Goal: Task Accomplishment & Management: Use online tool/utility

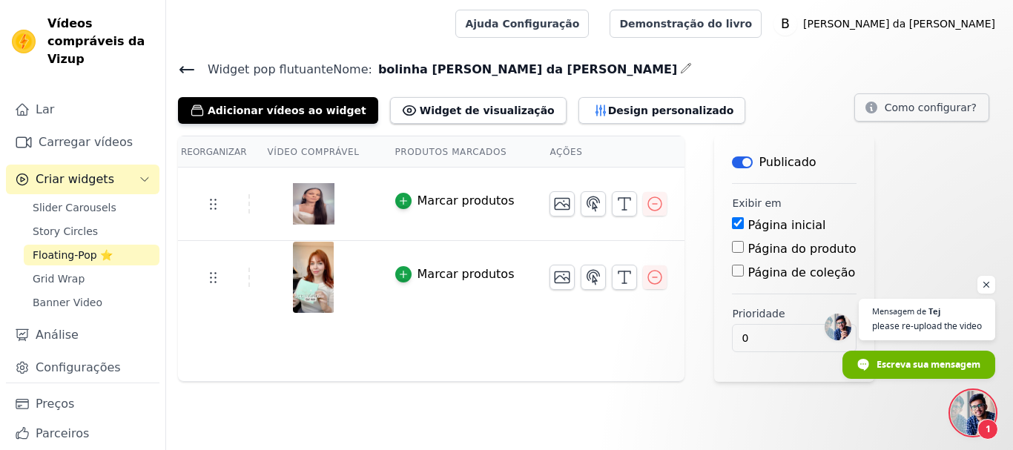
scroll to position [186, 0]
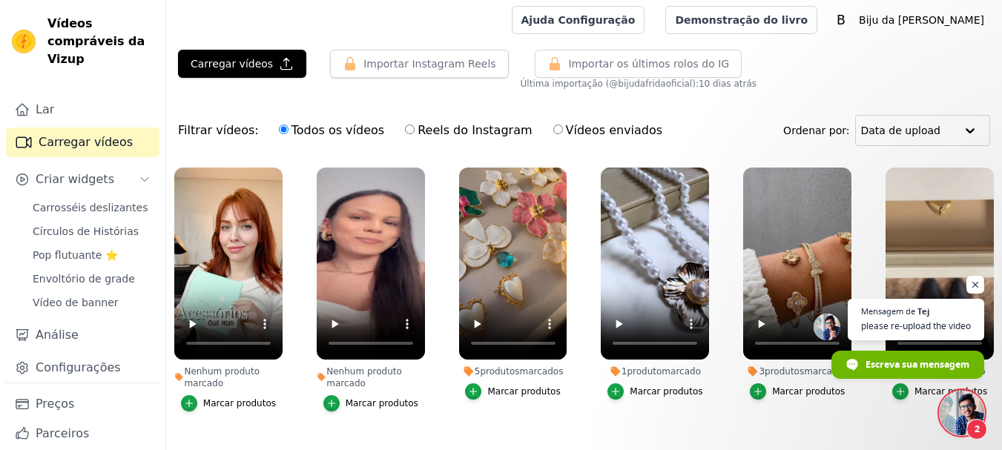
scroll to position [3, 0]
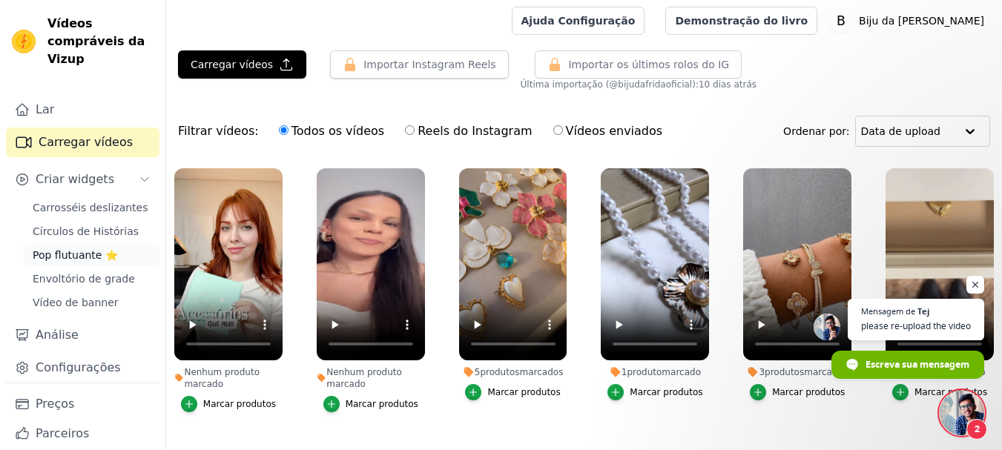
click at [79, 256] on font "Pop flutuante ⭐" at bounding box center [75, 255] width 85 height 12
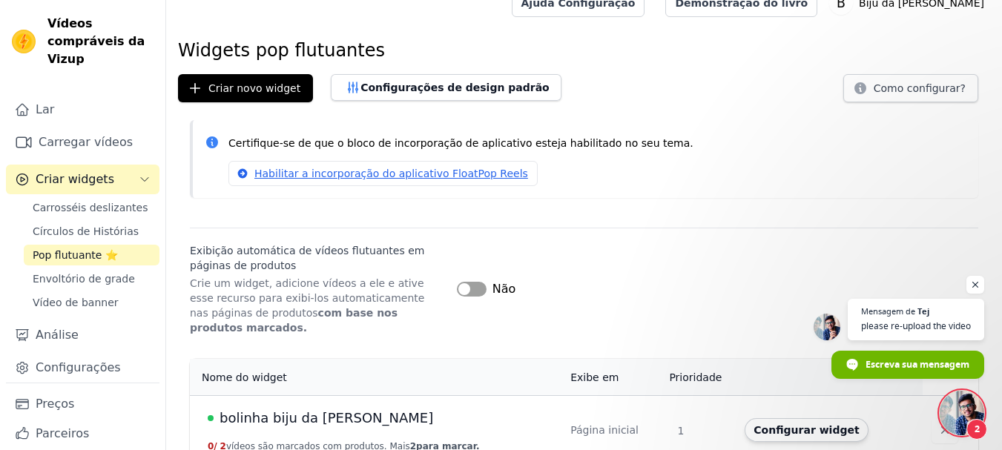
scroll to position [27, 0]
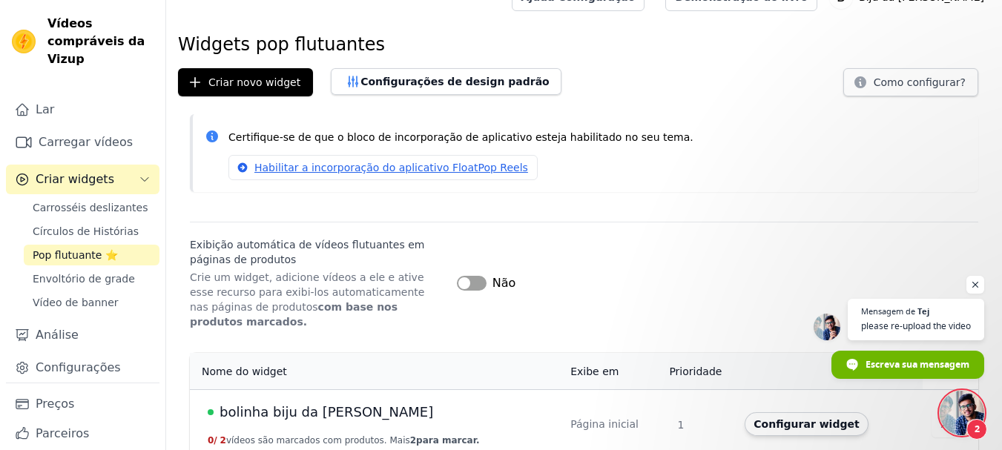
click at [478, 276] on button "Rótulo" at bounding box center [472, 283] width 30 height 15
click at [307, 404] on font "bolinha biju da [PERSON_NAME]" at bounding box center [327, 412] width 214 height 16
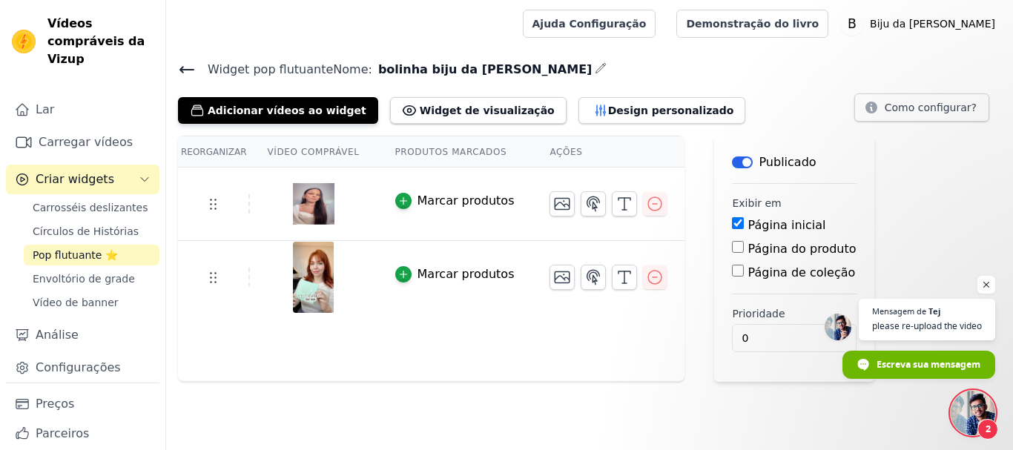
click at [732, 244] on input "Página do produto" at bounding box center [738, 247] width 12 height 12
checkbox input "true"
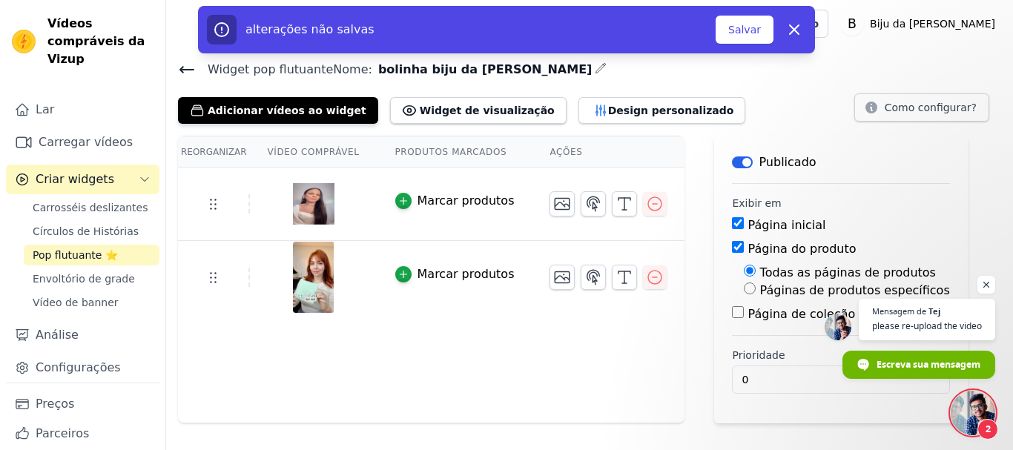
click at [732, 309] on input "Página de coleção" at bounding box center [738, 312] width 12 height 12
checkbox input "true"
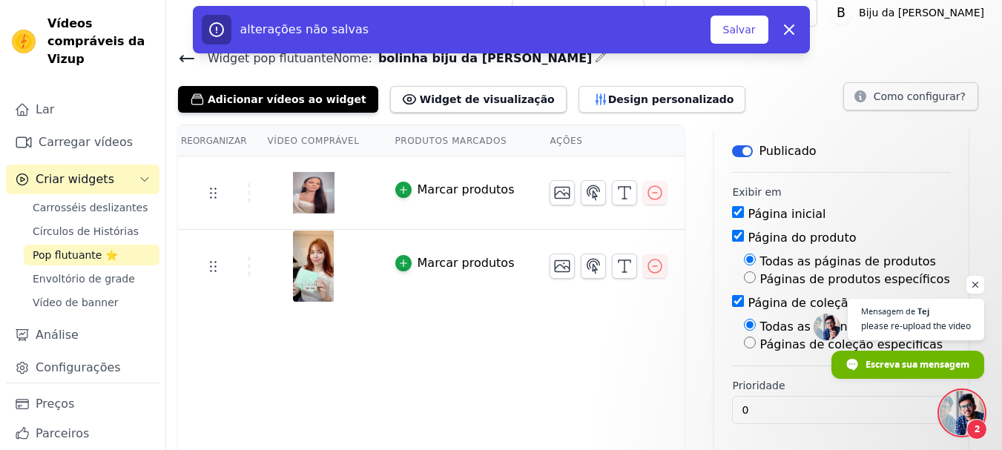
scroll to position [14, 0]
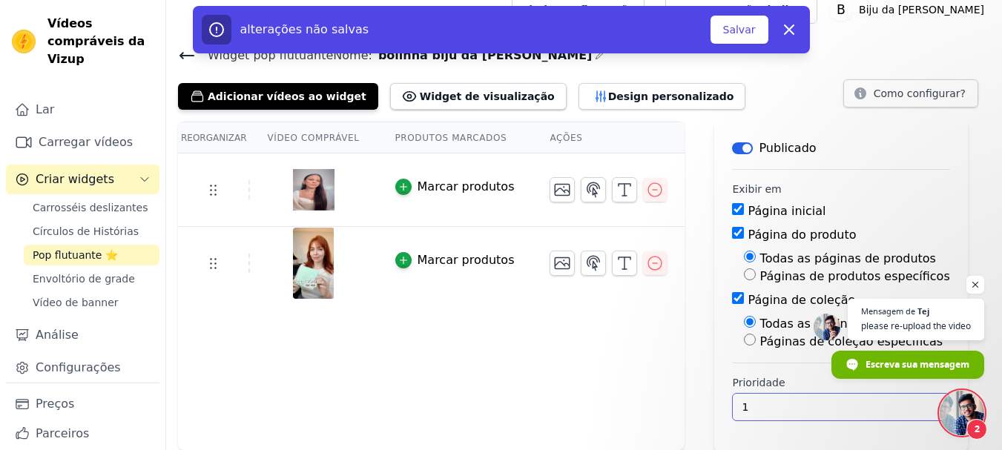
type input "1"
click at [870, 400] on input "1" at bounding box center [840, 407] width 217 height 28
click at [740, 29] on font "Salvar" at bounding box center [739, 30] width 33 height 12
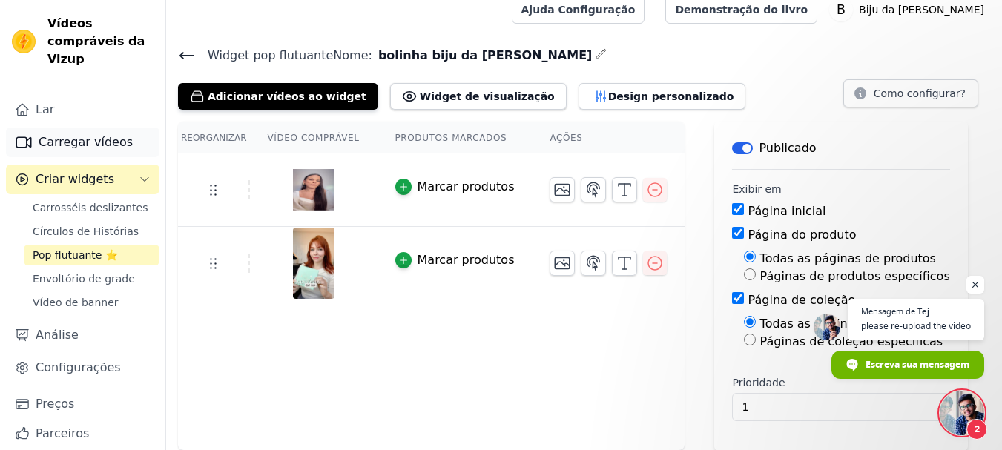
click at [70, 143] on font "Carregar vídeos" at bounding box center [86, 142] width 94 height 14
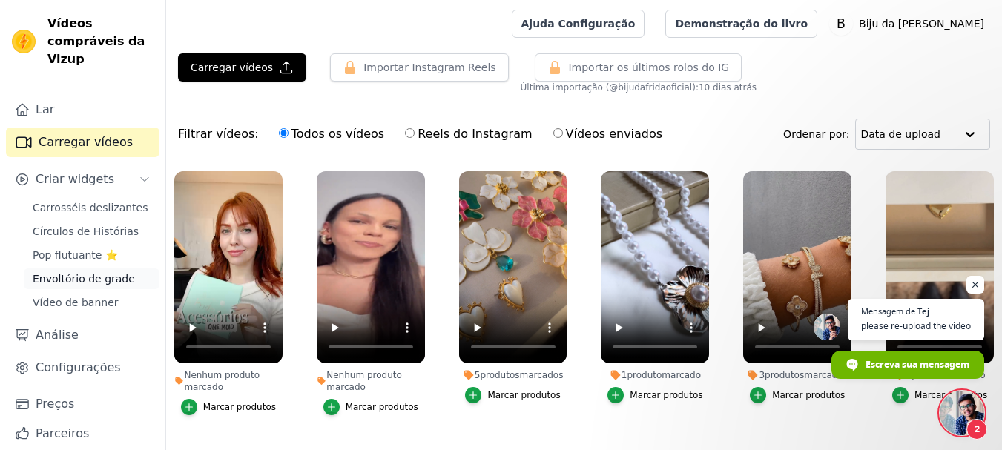
click at [85, 280] on font "Envoltório de grade" at bounding box center [84, 279] width 102 height 12
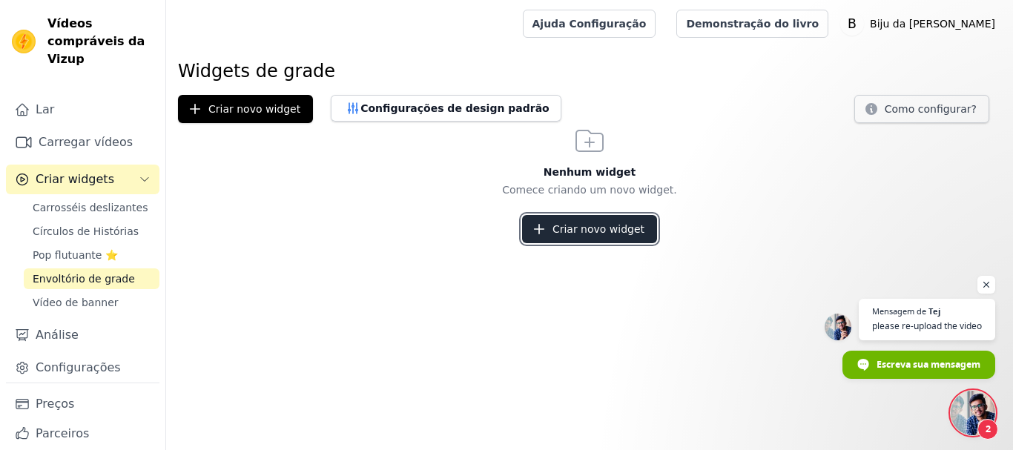
click at [602, 228] on font "Criar novo widget" at bounding box center [598, 229] width 92 height 12
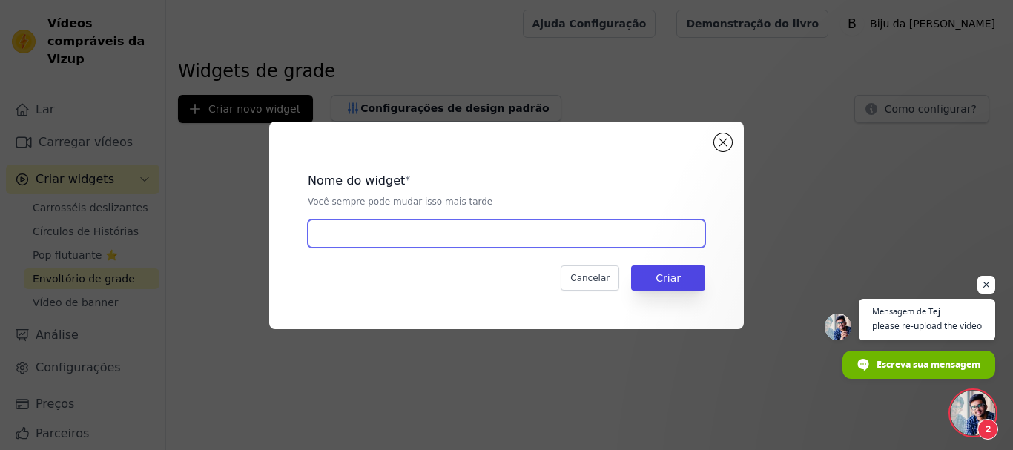
click at [393, 240] on input "text" at bounding box center [507, 234] width 398 height 28
type input "Teste"
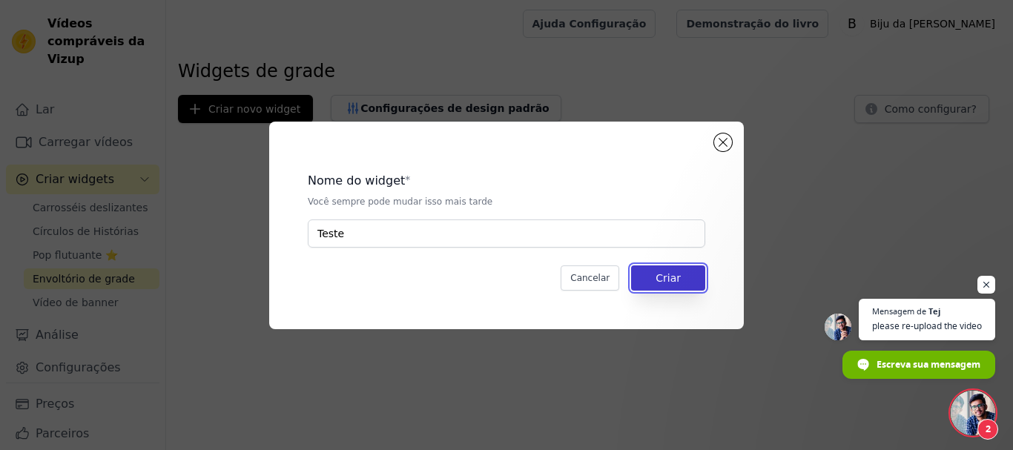
click at [685, 274] on button "Criar" at bounding box center [668, 277] width 74 height 25
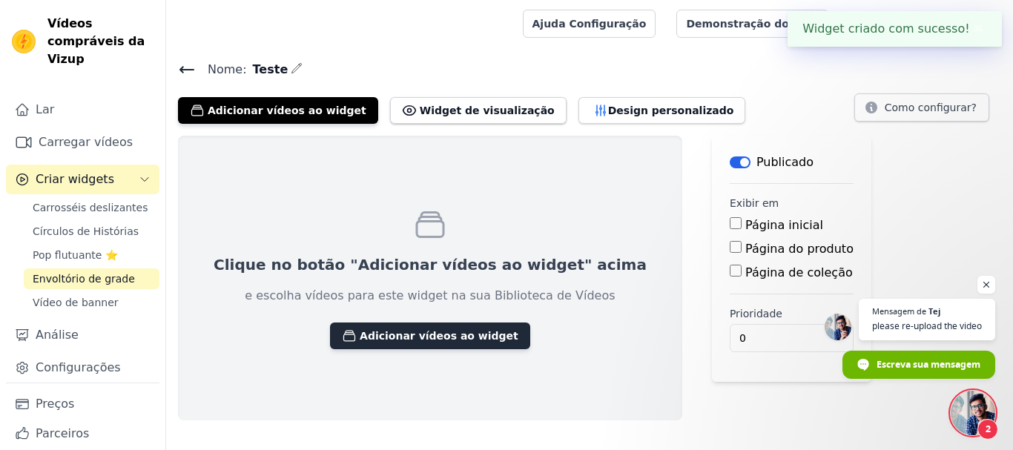
click at [372, 332] on font "Adicionar vídeos ao widget" at bounding box center [439, 336] width 159 height 12
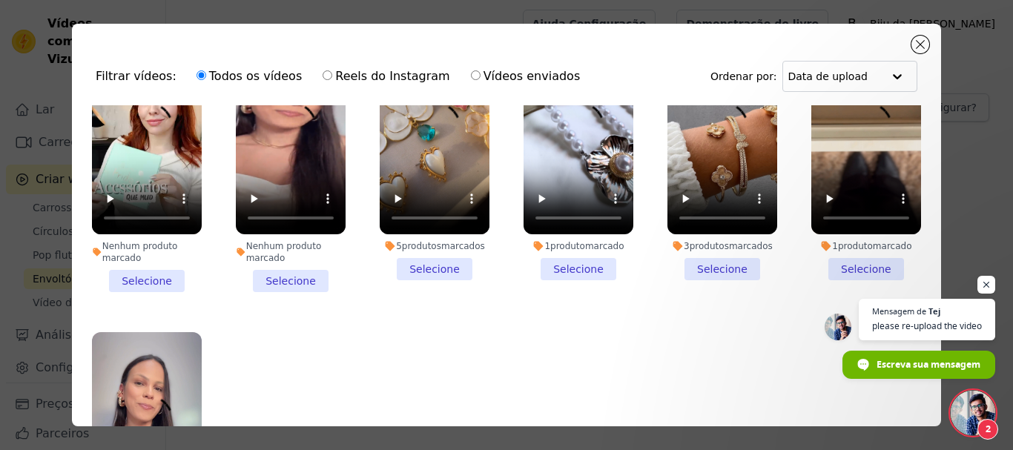
scroll to position [179, 0]
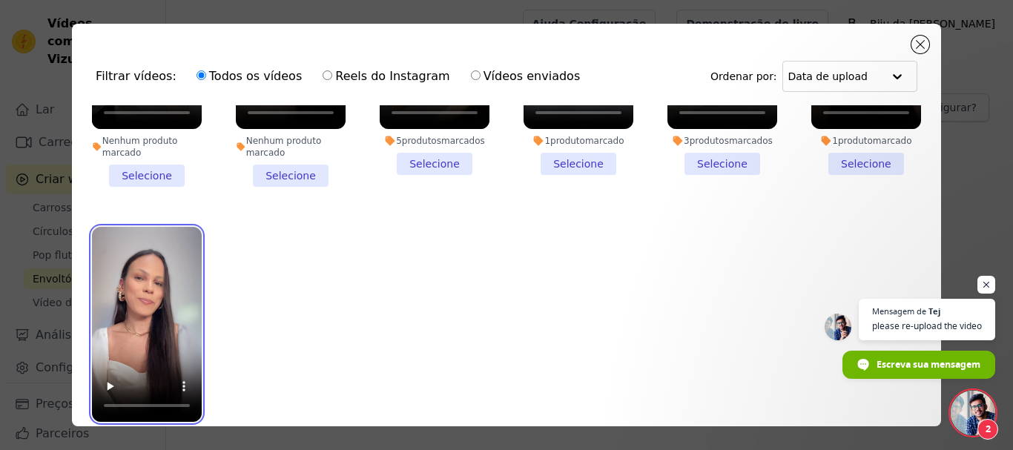
click at [145, 277] on video at bounding box center [147, 324] width 110 height 195
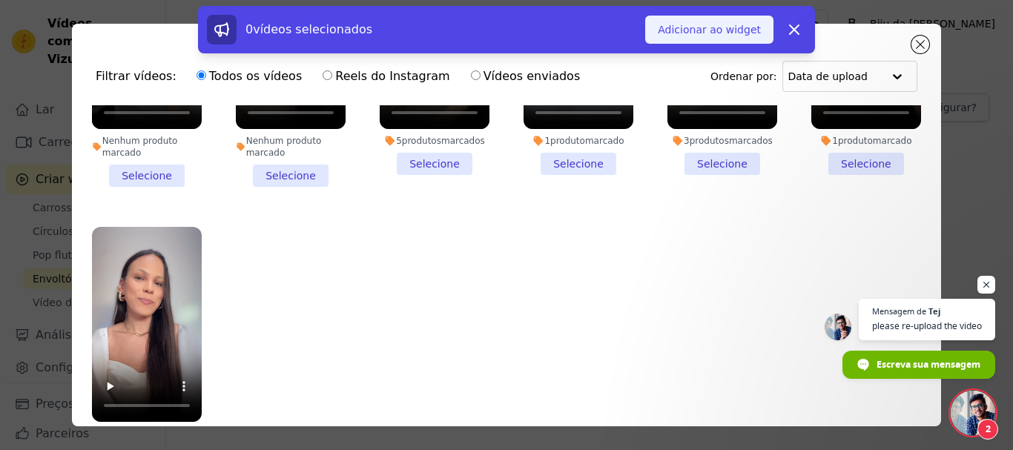
click at [712, 36] on font "Adicionar ao widget" at bounding box center [709, 29] width 103 height 15
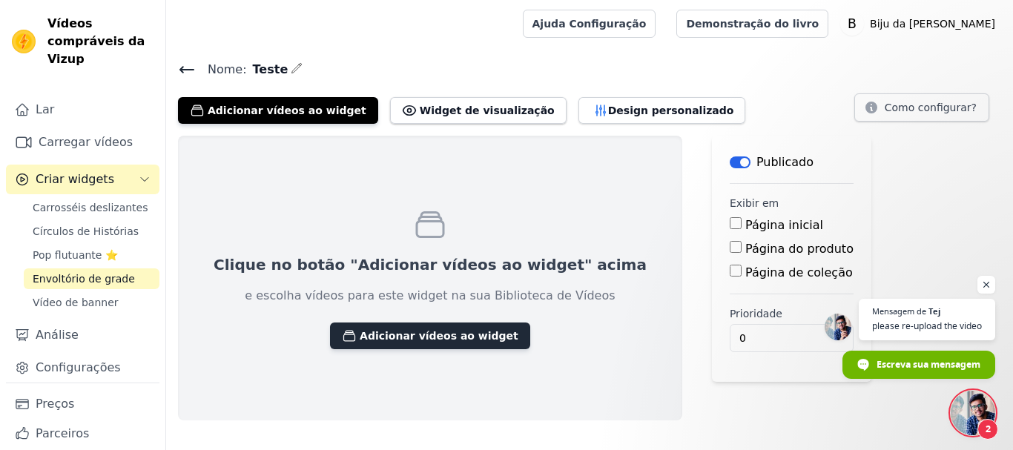
click at [398, 335] on font "Adicionar vídeos ao widget" at bounding box center [439, 336] width 159 height 12
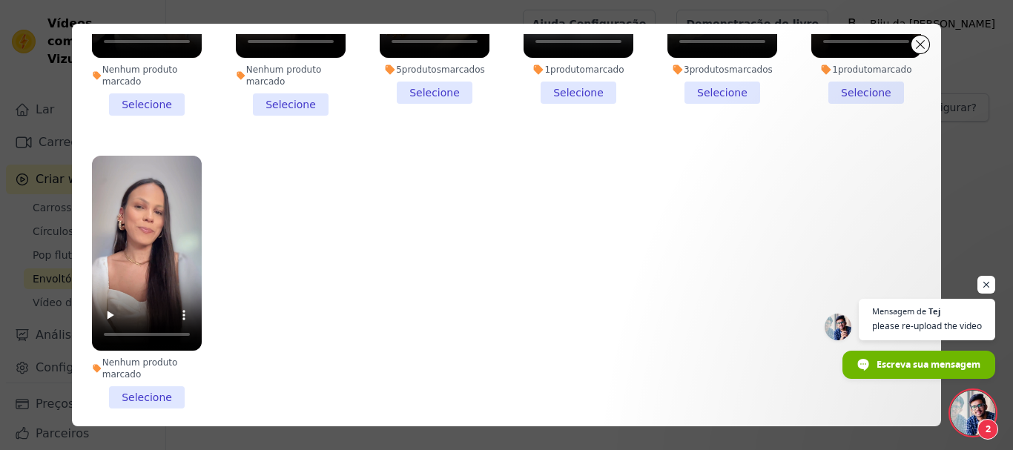
scroll to position [129, 0]
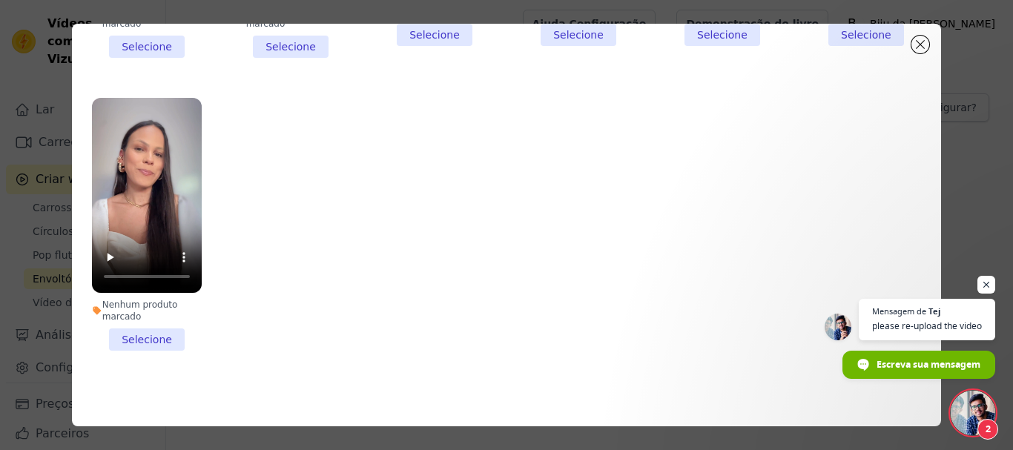
click at [139, 327] on li "Nenhum produto marcado Selecione" at bounding box center [147, 224] width 110 height 253
click at [0, 0] on input "Nenhum produto marcado Selecione" at bounding box center [0, 0] width 0 height 0
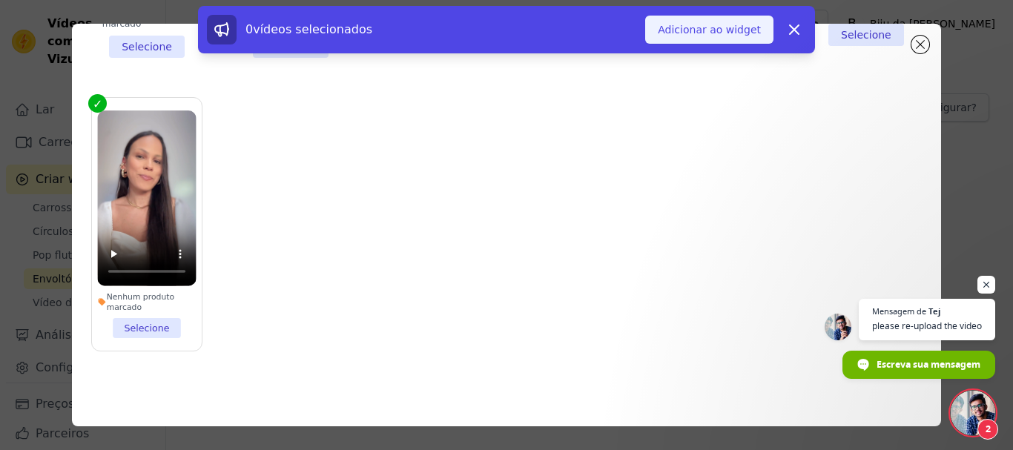
click at [709, 30] on font "Adicionar ao widget" at bounding box center [709, 30] width 103 height 12
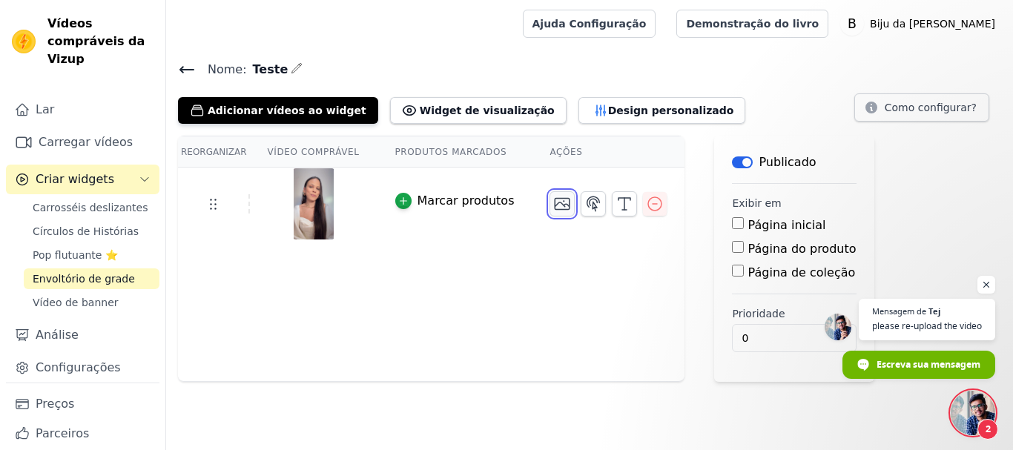
click at [553, 207] on icon "button" at bounding box center [562, 204] width 18 height 18
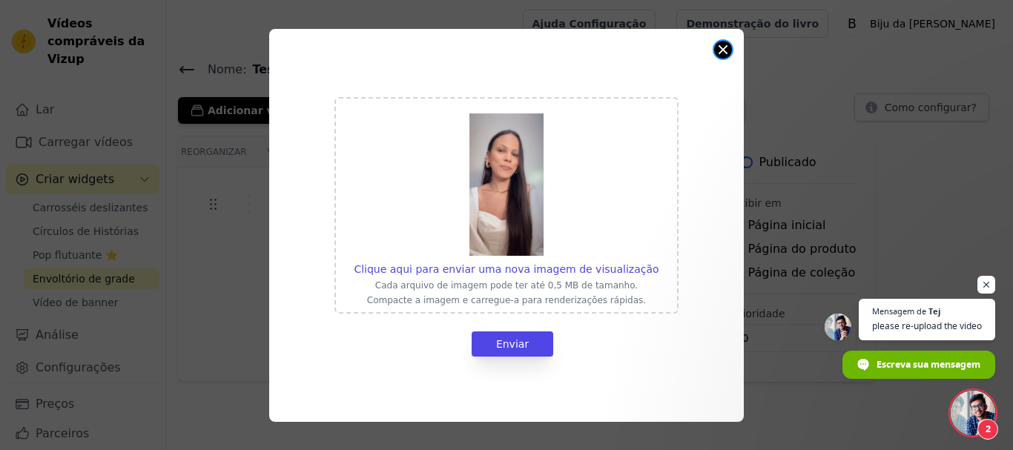
click at [719, 44] on button "Fechar modal" at bounding box center [723, 50] width 18 height 18
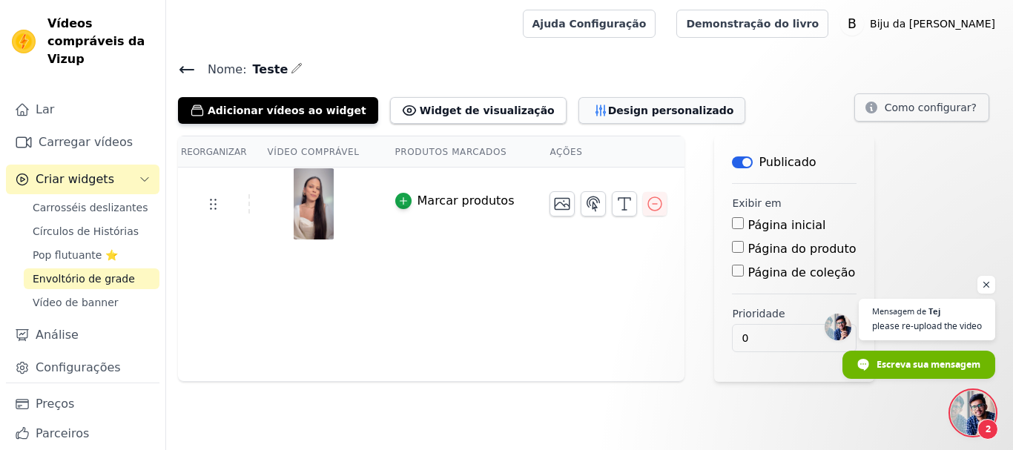
click at [608, 109] on font "Design personalizado" at bounding box center [671, 111] width 126 height 12
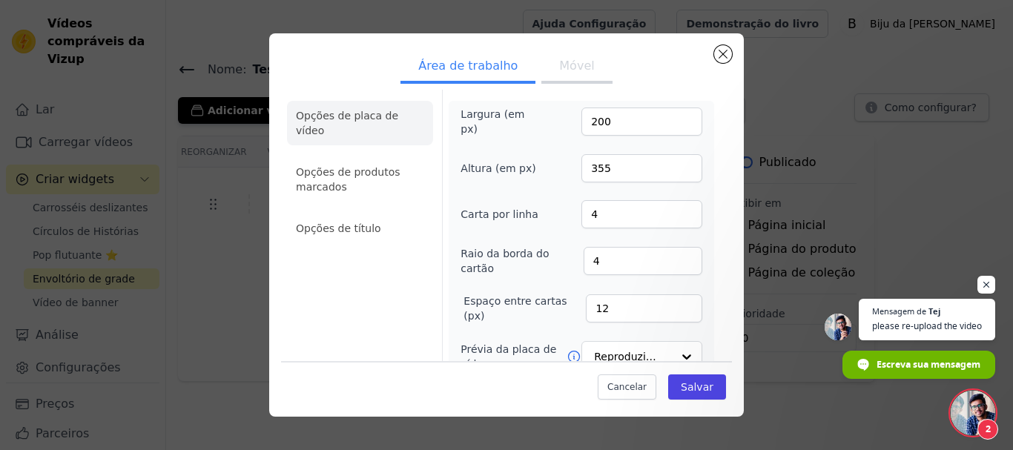
scroll to position [0, 0]
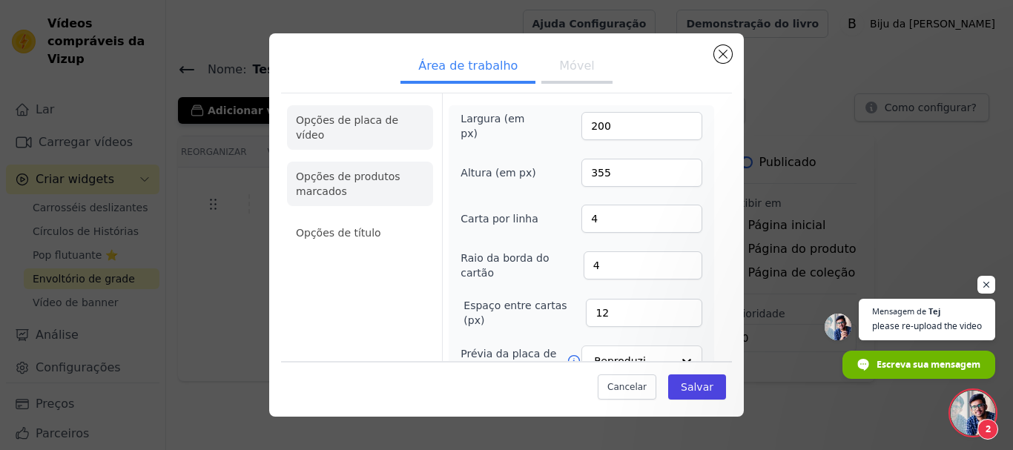
click at [375, 171] on font "Opções de produtos marcados" at bounding box center [348, 184] width 105 height 27
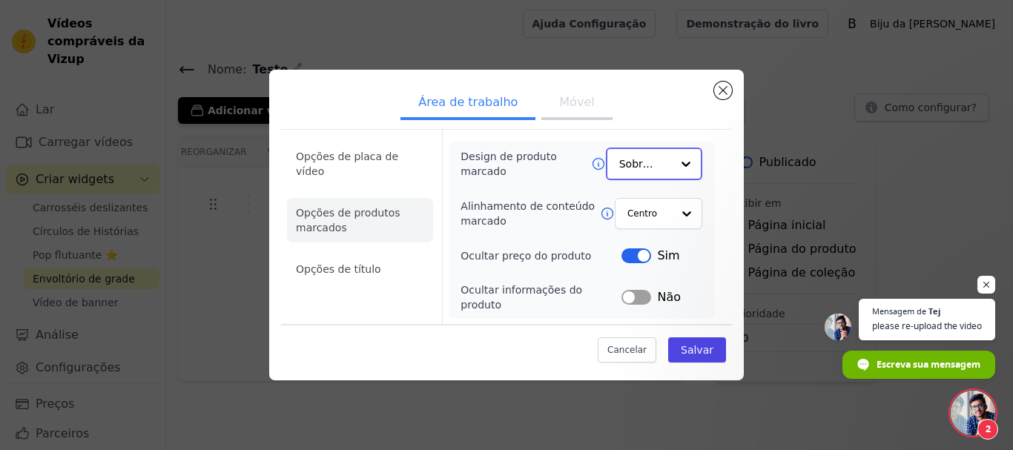
click at [692, 168] on div at bounding box center [686, 164] width 30 height 30
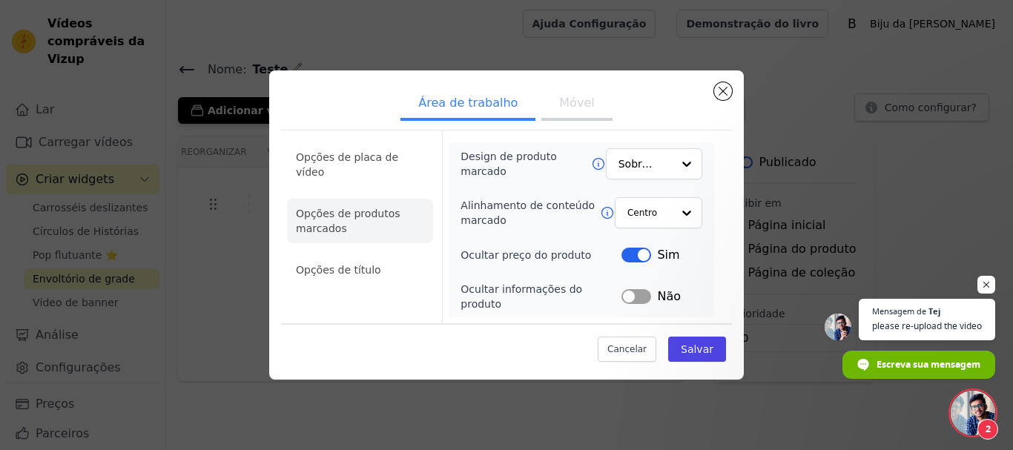
click at [710, 133] on div "Opções de placa de vídeo Opções de produtos marcados Opções de título Design de…" at bounding box center [506, 247] width 451 height 241
click at [358, 264] on font "Opções de título" at bounding box center [338, 270] width 85 height 12
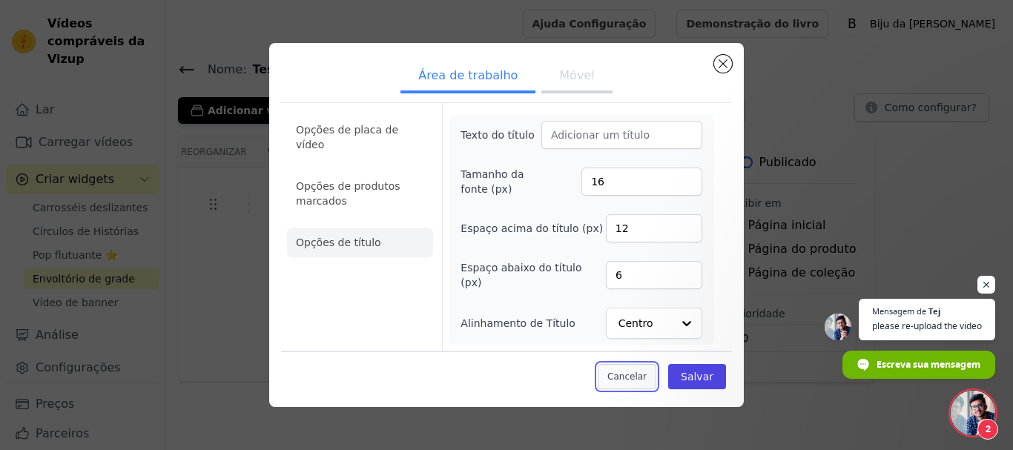
click at [643, 380] on font "Cancelar" at bounding box center [626, 377] width 39 height 10
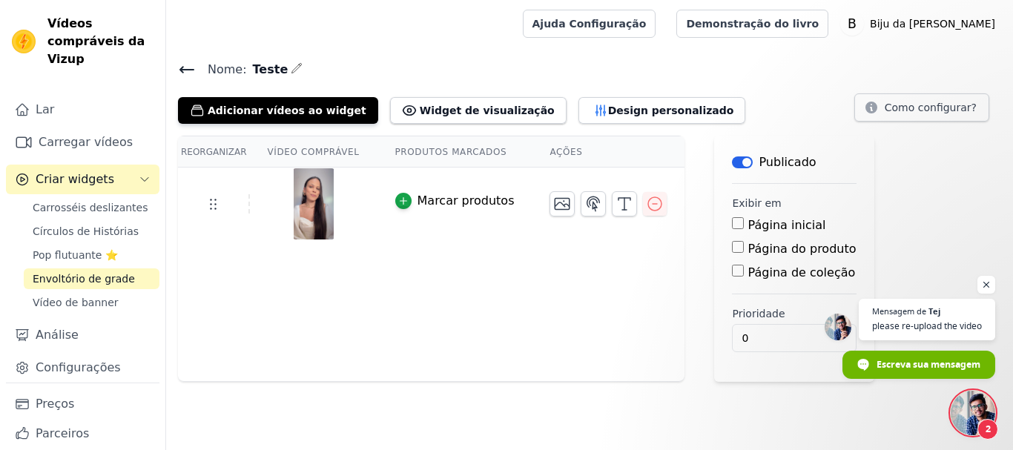
click at [732, 248] on input "Página do produto" at bounding box center [738, 247] width 12 height 12
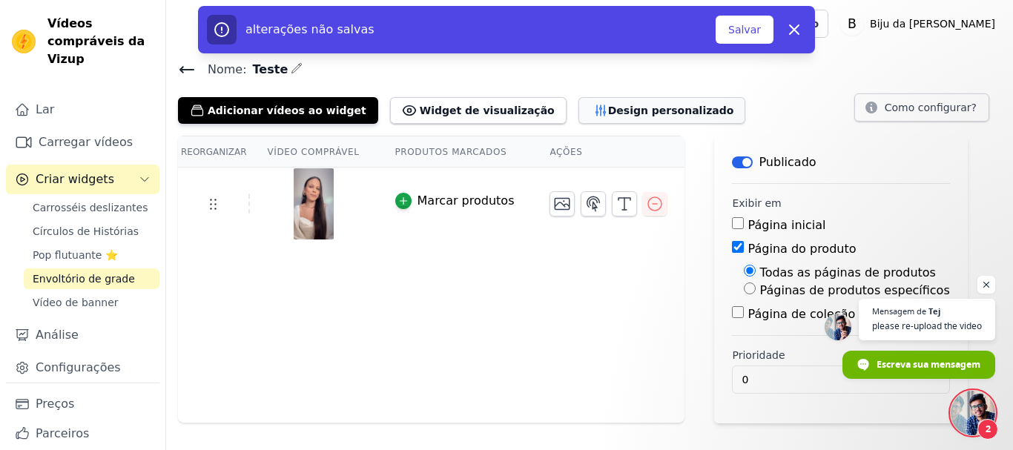
click at [608, 105] on font "Design personalizado" at bounding box center [671, 111] width 126 height 12
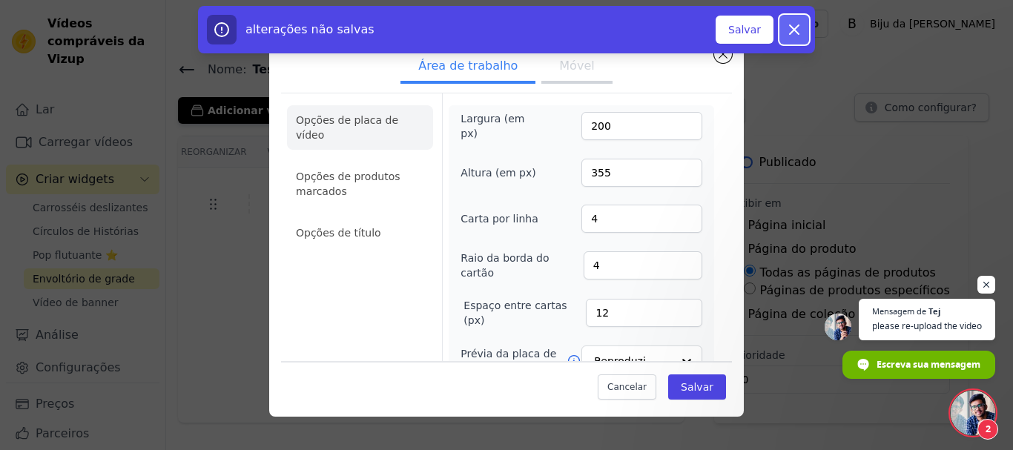
click at [792, 27] on icon "button" at bounding box center [794, 29] width 9 height 9
checkbox input "false"
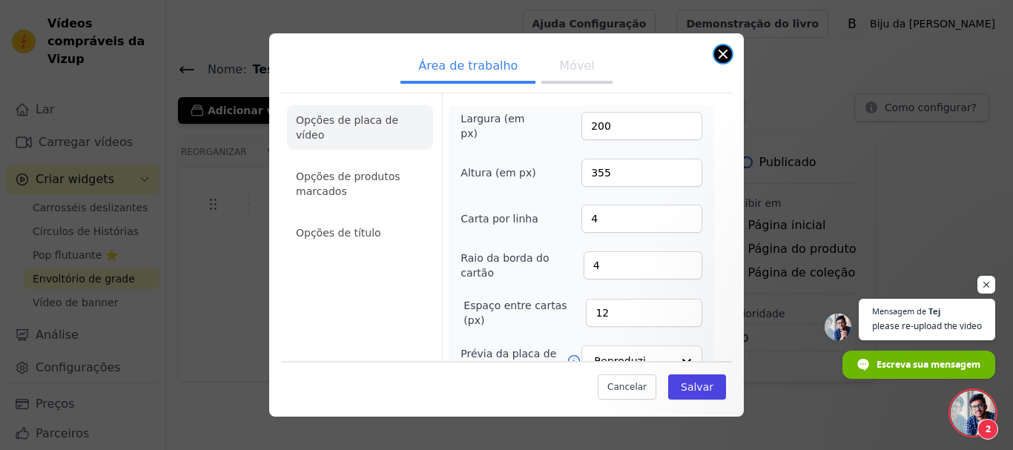
click at [727, 51] on button "Fechar modal" at bounding box center [723, 54] width 18 height 18
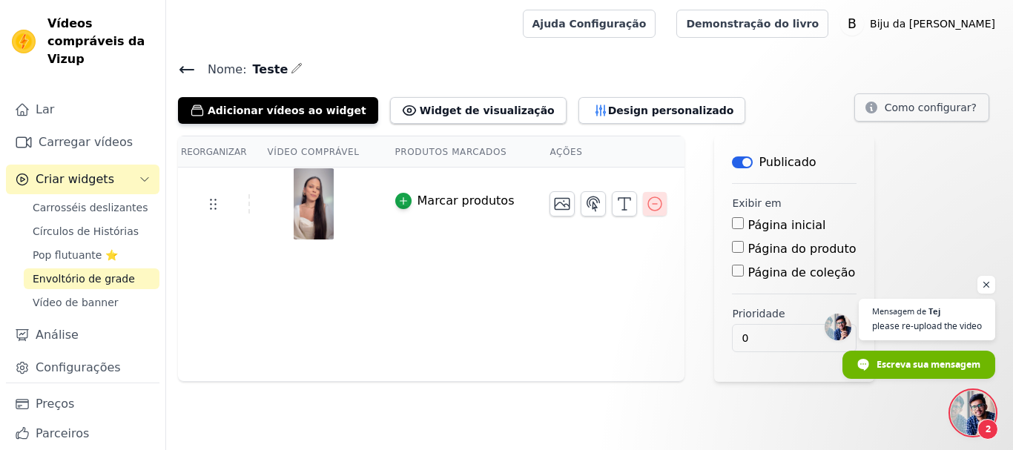
click at [646, 202] on icon "button" at bounding box center [655, 204] width 18 height 18
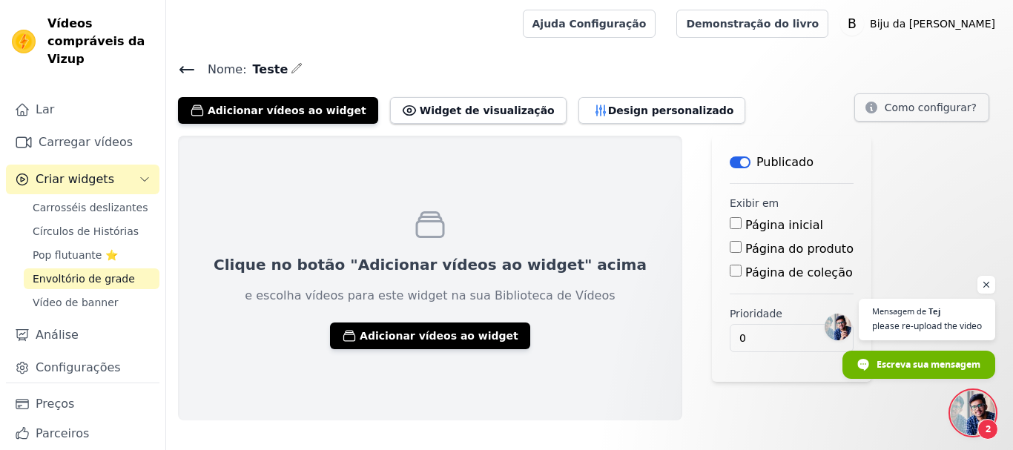
click at [730, 159] on button "Rótulo" at bounding box center [740, 162] width 21 height 12
click at [181, 67] on icon at bounding box center [186, 70] width 13 height 6
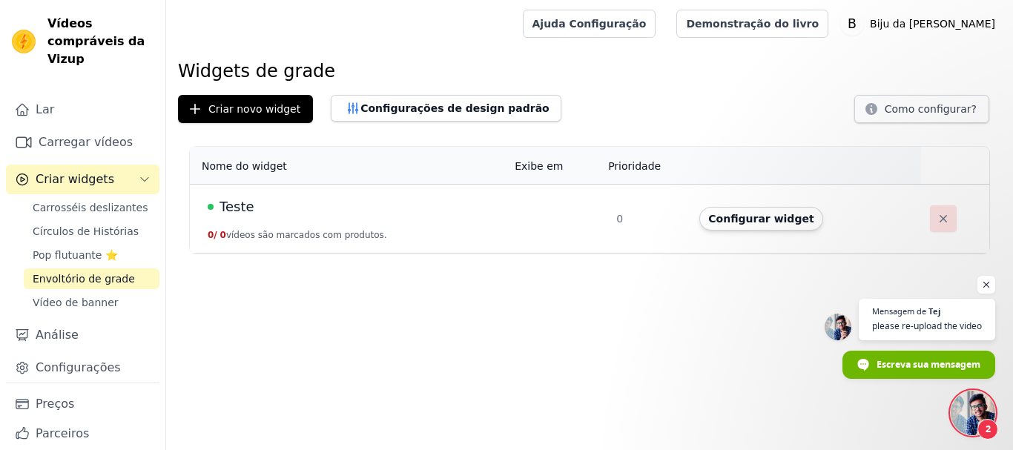
click at [936, 216] on icon "button" at bounding box center [943, 218] width 15 height 15
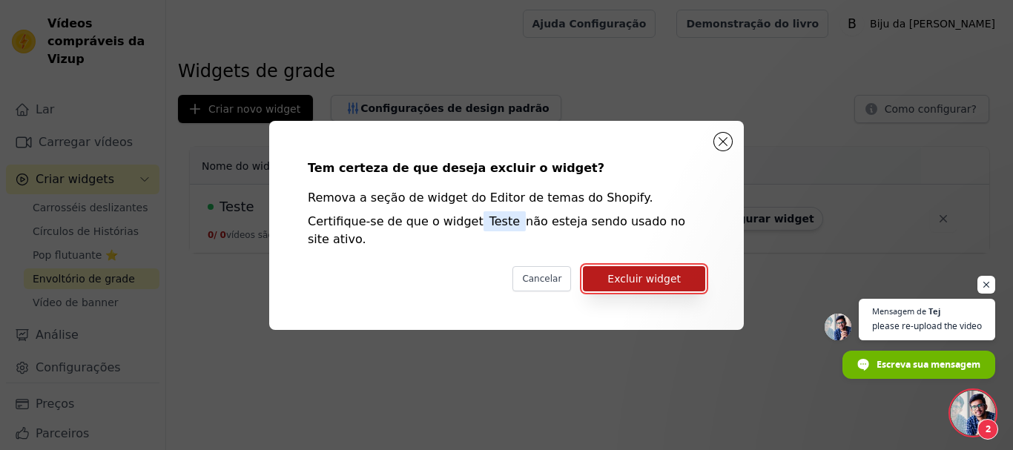
click at [644, 273] on font "Excluir widget" at bounding box center [643, 279] width 73 height 12
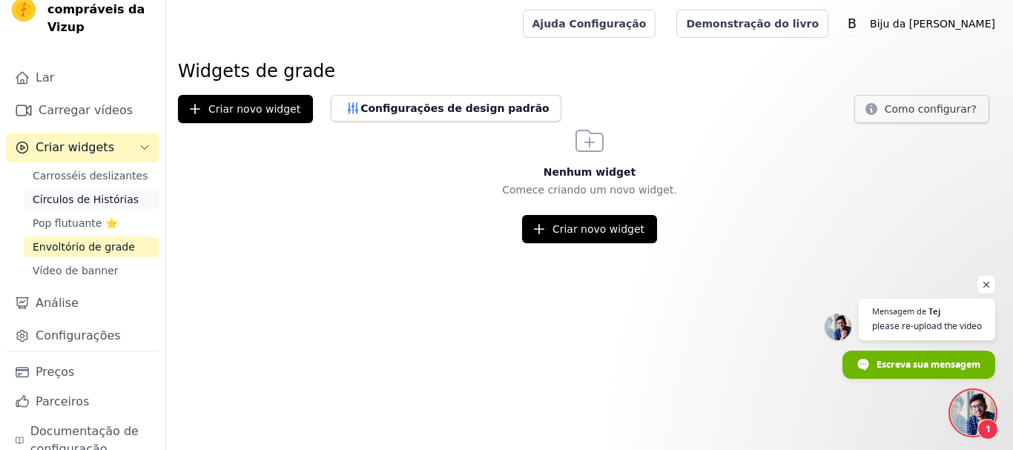
scroll to position [58, 0]
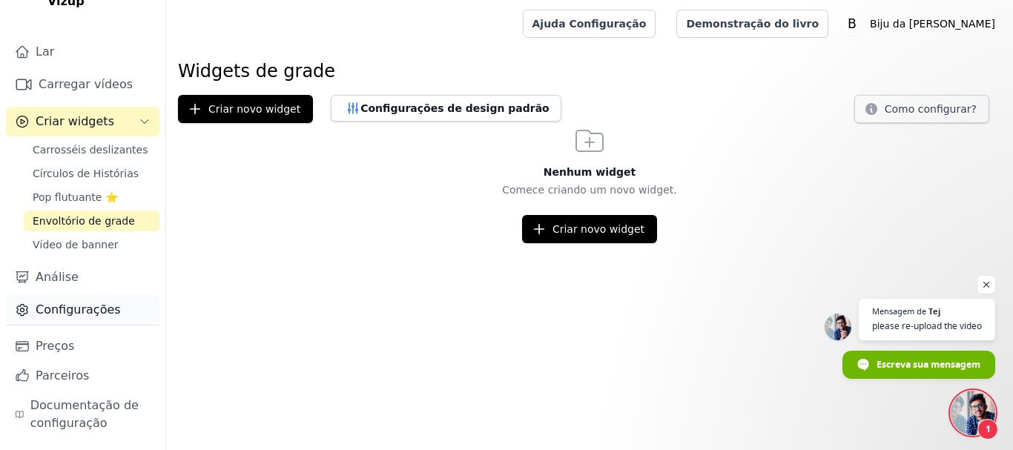
click at [82, 308] on font "Configurações" at bounding box center [78, 310] width 85 height 14
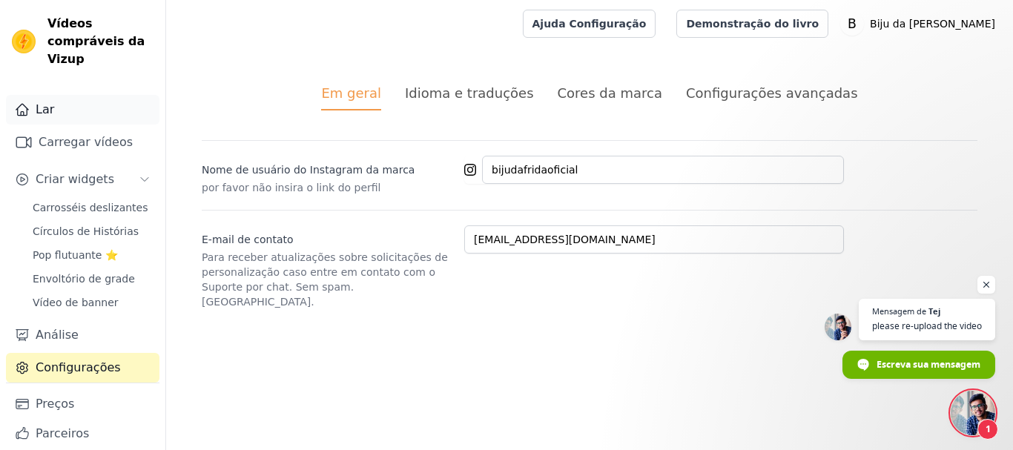
click at [50, 113] on font "Lar" at bounding box center [45, 109] width 19 height 14
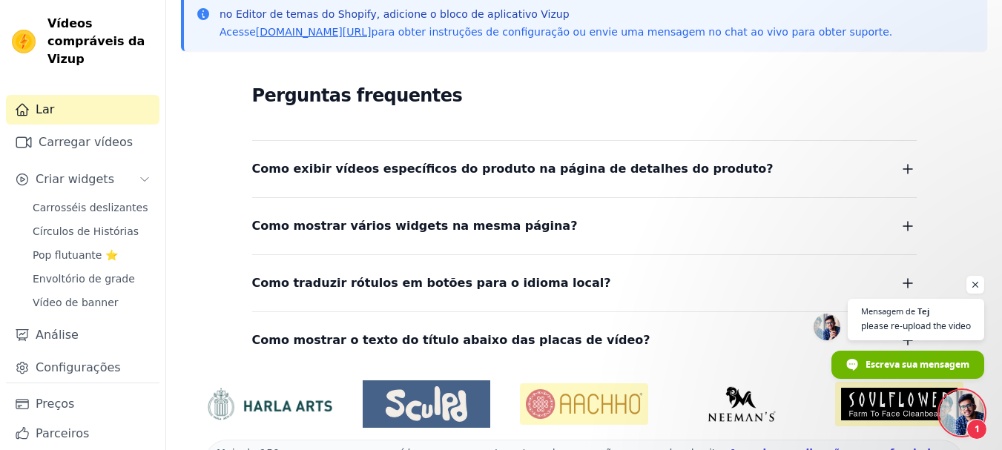
scroll to position [222, 0]
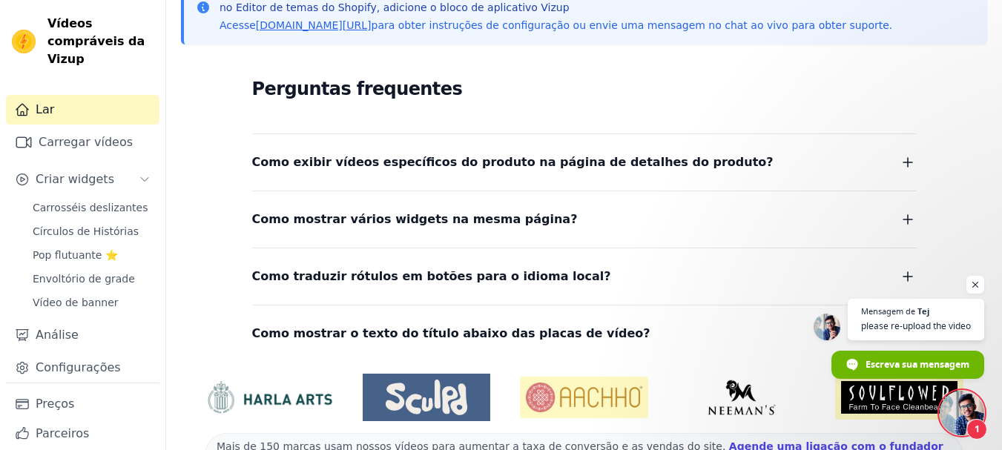
click at [907, 162] on icon "button" at bounding box center [907, 162] width 9 height 9
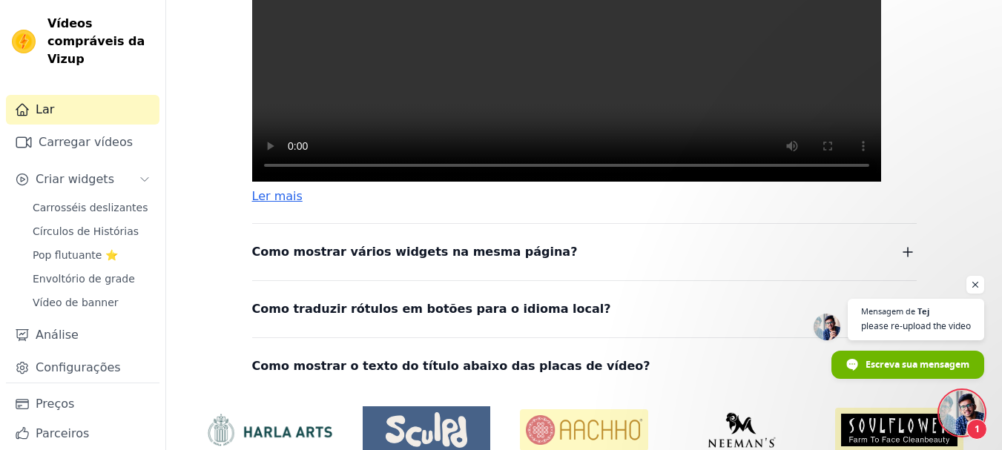
scroll to position [699, 0]
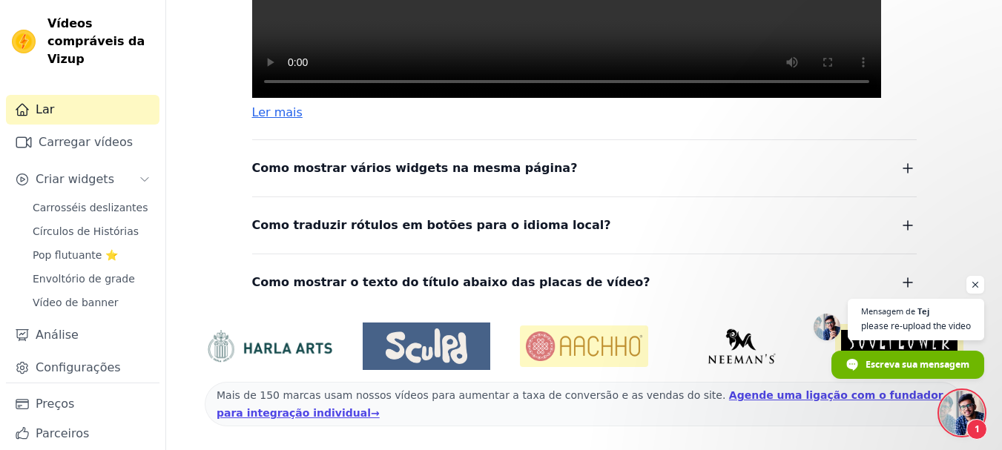
click at [911, 166] on icon "button" at bounding box center [908, 168] width 18 height 18
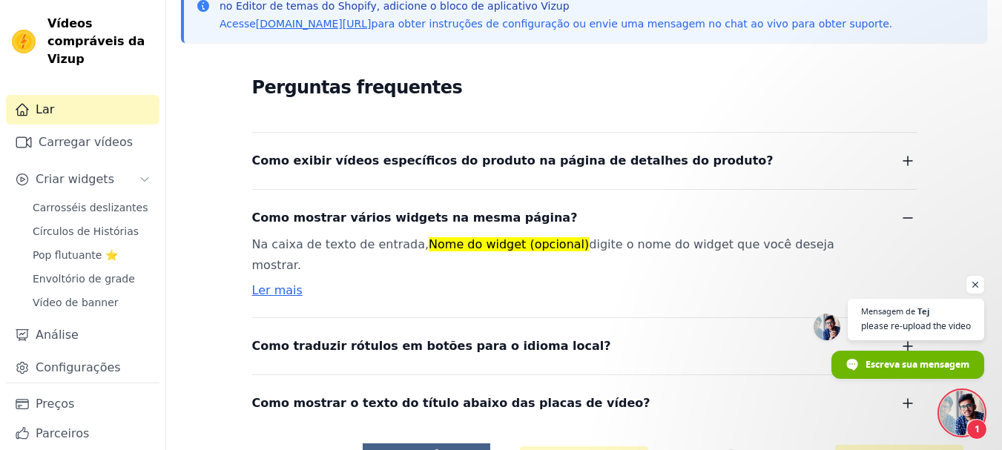
scroll to position [250, 0]
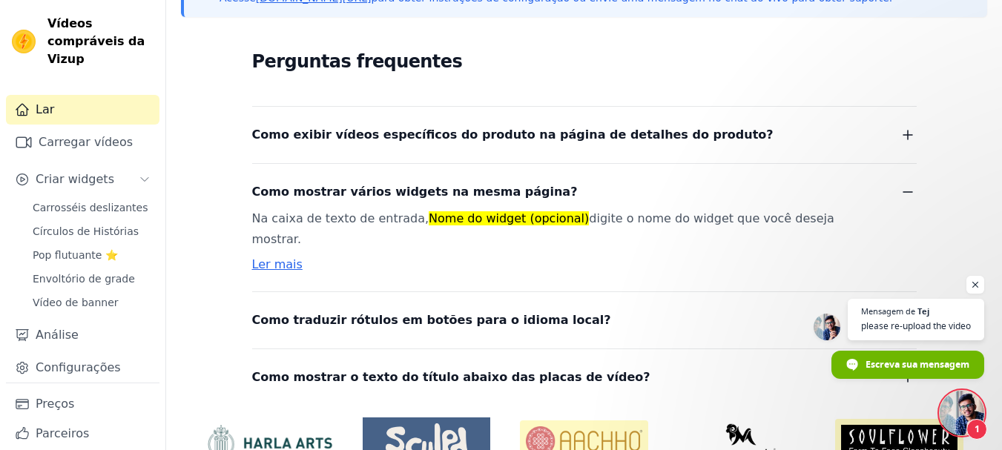
click at [282, 257] on font "Ler mais" at bounding box center [277, 264] width 50 height 14
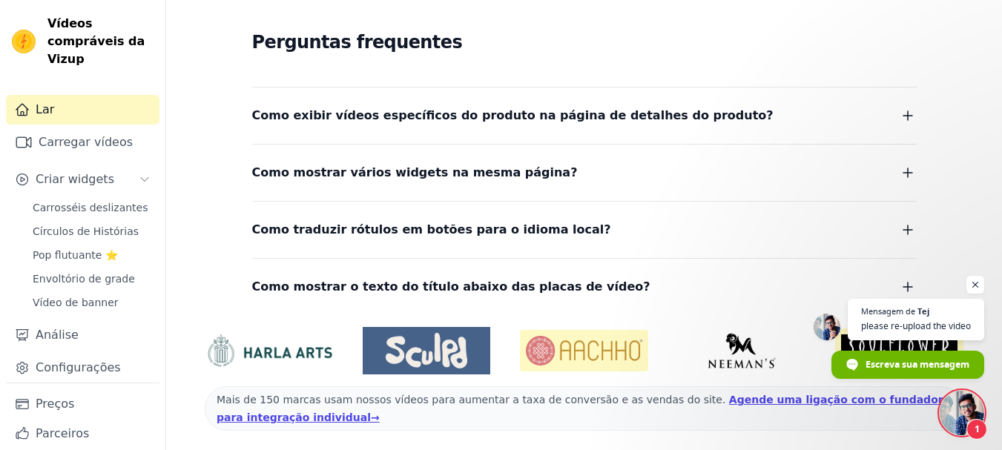
scroll to position [274, 0]
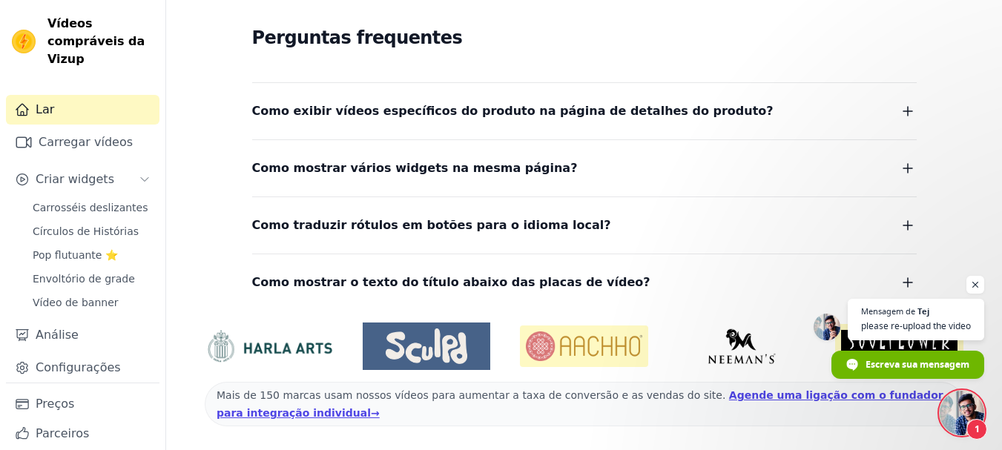
click at [906, 228] on icon "button" at bounding box center [908, 226] width 18 height 18
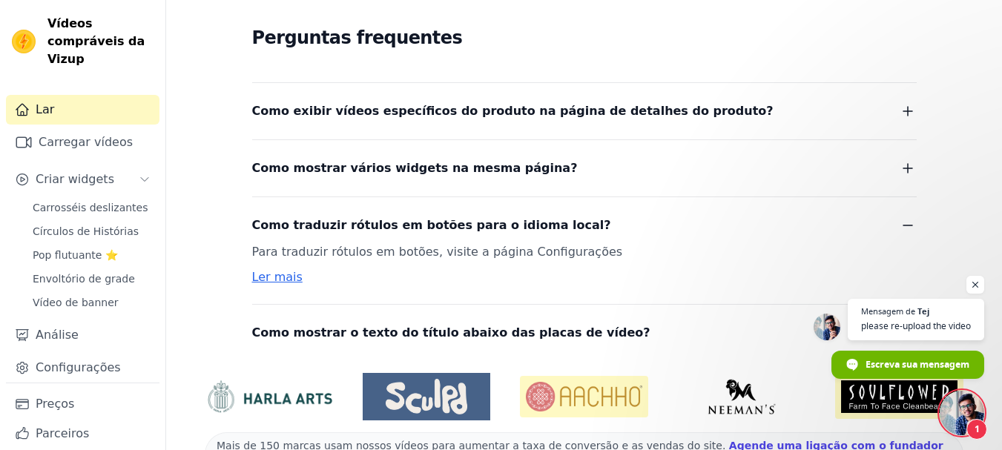
scroll to position [324, 0]
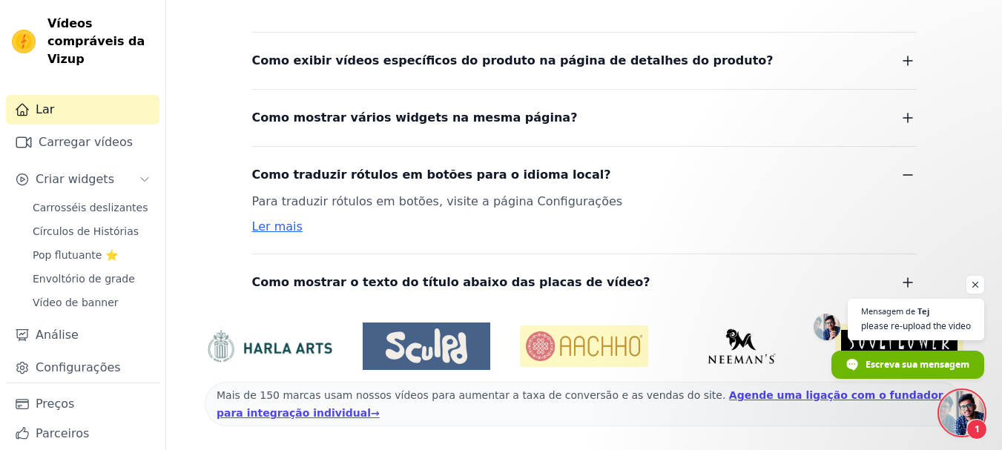
click at [275, 230] on font "Ler mais" at bounding box center [277, 227] width 50 height 14
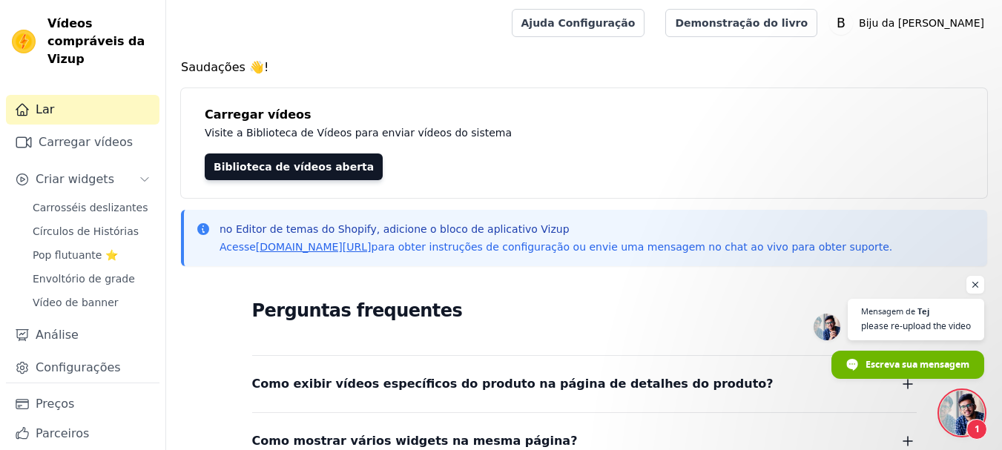
scroll to position [0, 0]
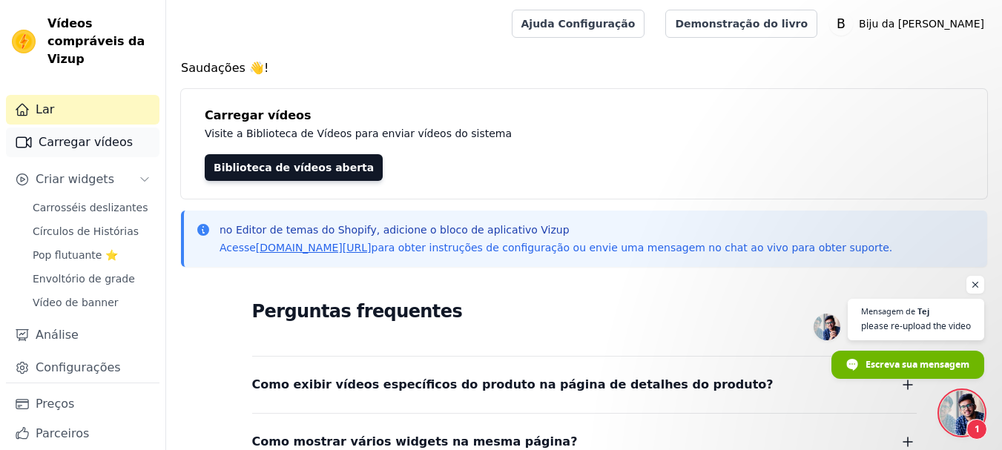
click at [79, 146] on font "Carregar vídeos" at bounding box center [86, 142] width 94 height 14
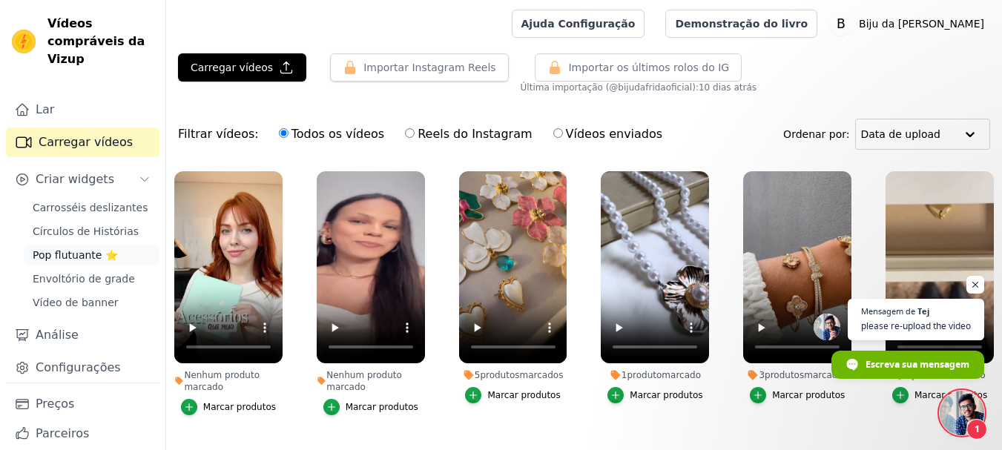
click at [70, 259] on font "Pop flutuante ⭐" at bounding box center [75, 255] width 85 height 12
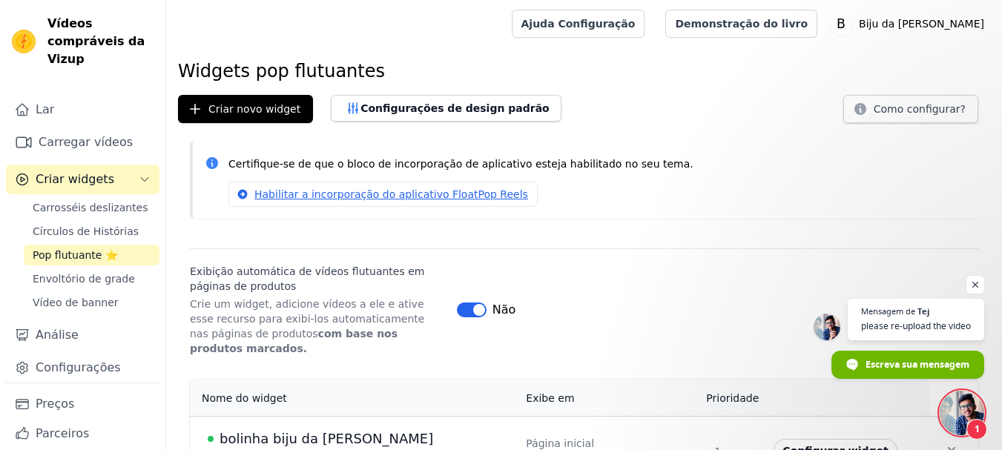
scroll to position [27, 0]
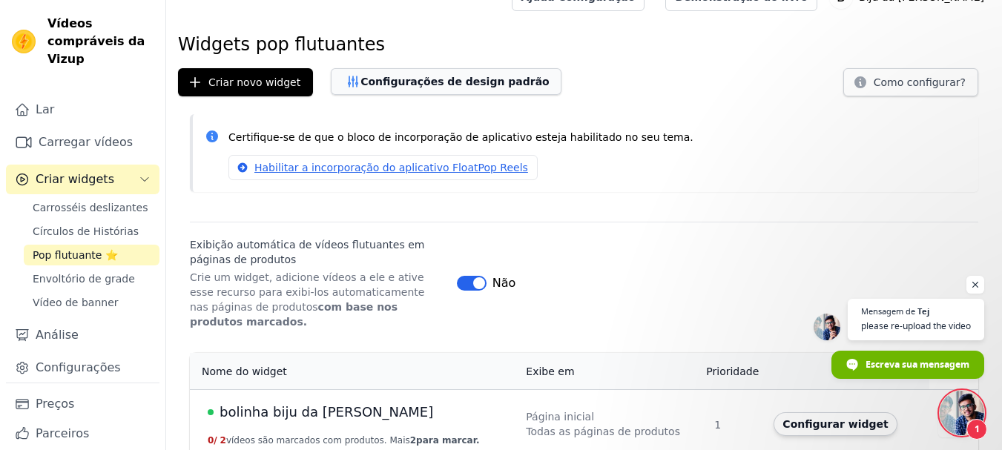
click at [419, 84] on font "Configurações de design padrão" at bounding box center [454, 82] width 189 height 12
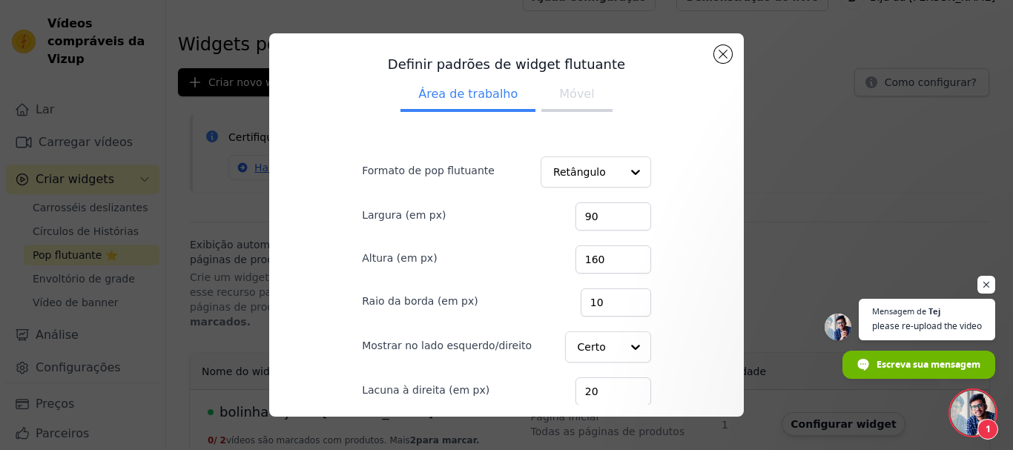
scroll to position [0, 0]
click at [575, 92] on font "Móvel" at bounding box center [576, 95] width 35 height 14
click at [728, 54] on button "Fechar modal" at bounding box center [723, 54] width 18 height 18
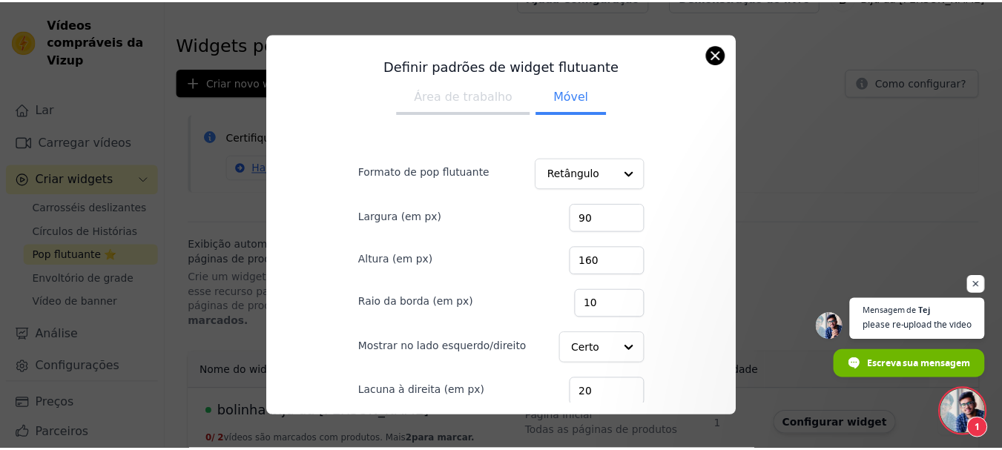
scroll to position [27, 0]
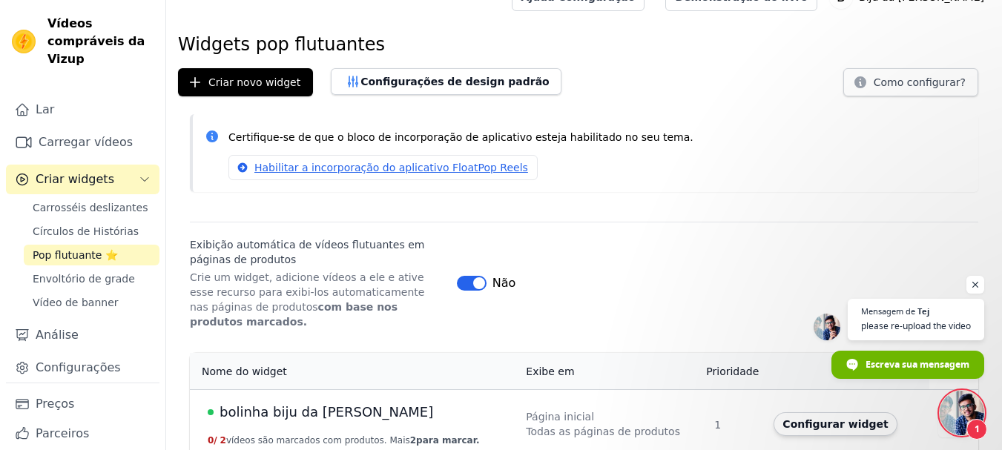
click at [271, 404] on font "bolinha biju da [PERSON_NAME]" at bounding box center [327, 412] width 214 height 16
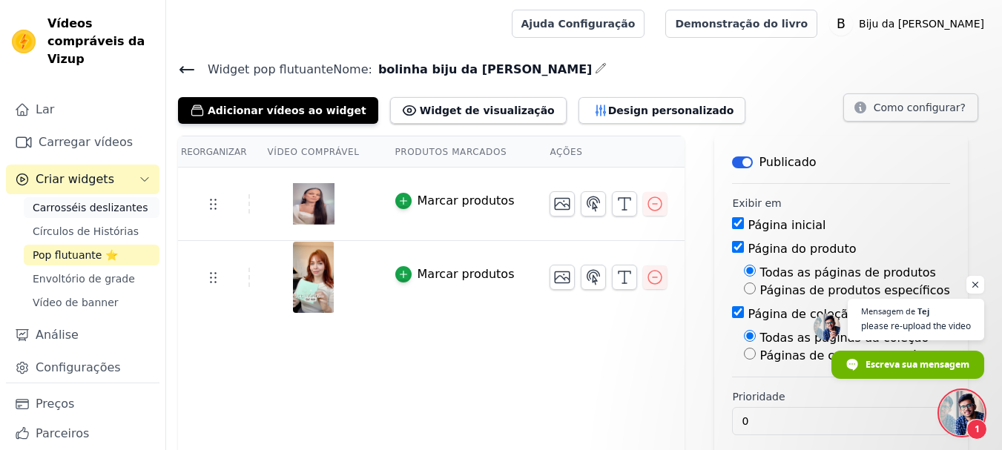
click at [66, 204] on font "Carrosséis deslizantes" at bounding box center [90, 208] width 115 height 12
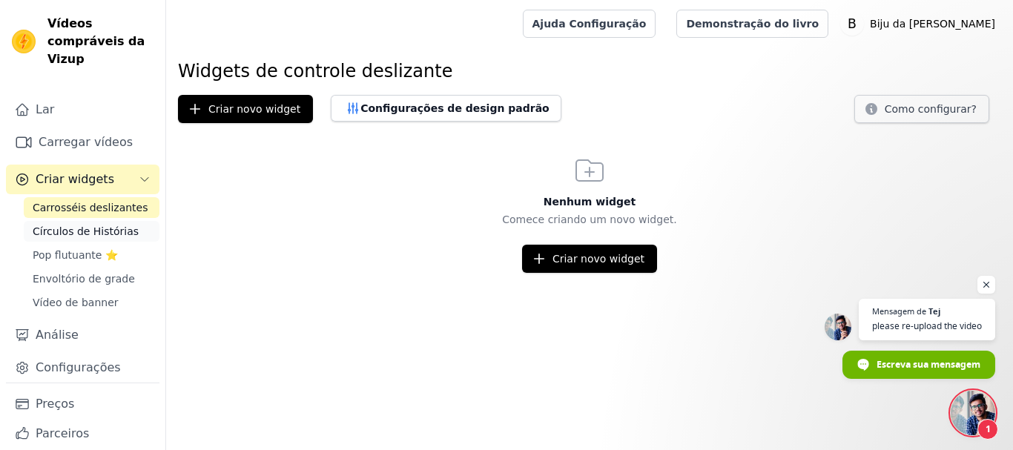
click at [62, 234] on font "Círculos de Histórias" at bounding box center [86, 231] width 106 height 12
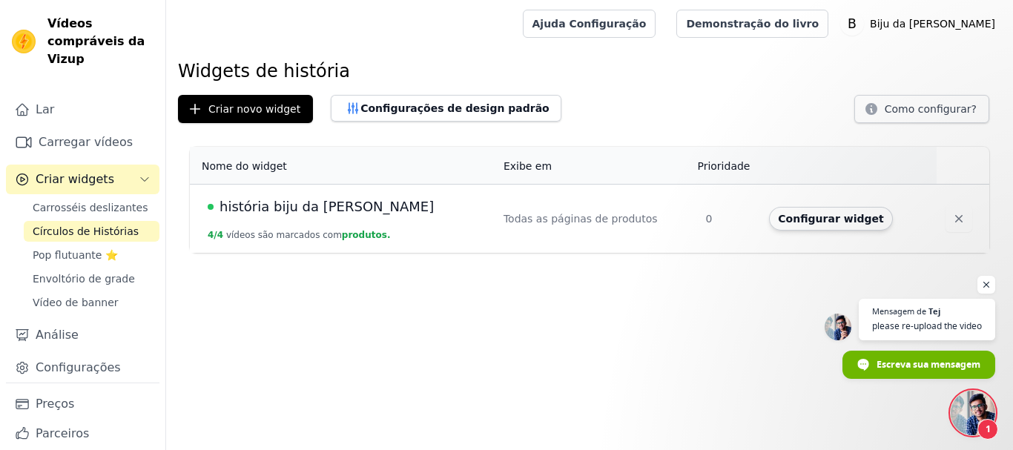
click at [278, 206] on font "história biju da frida" at bounding box center [327, 207] width 214 height 16
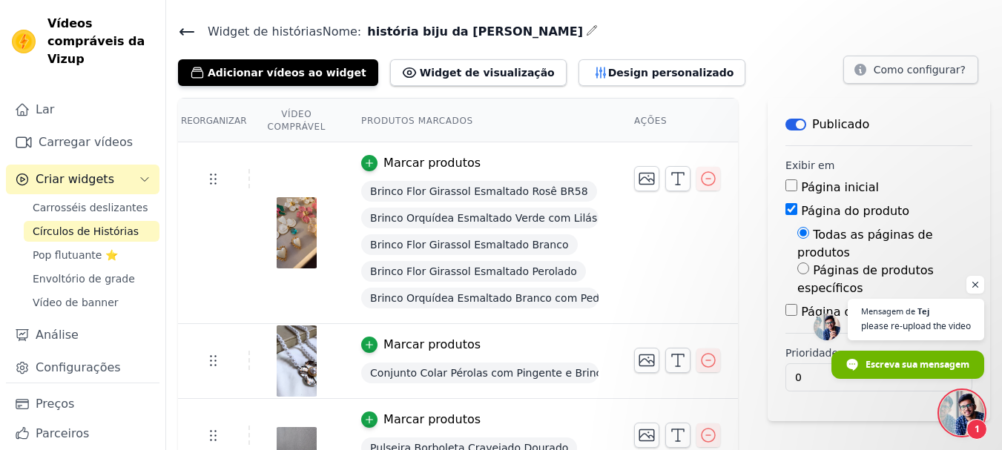
scroll to position [74, 0]
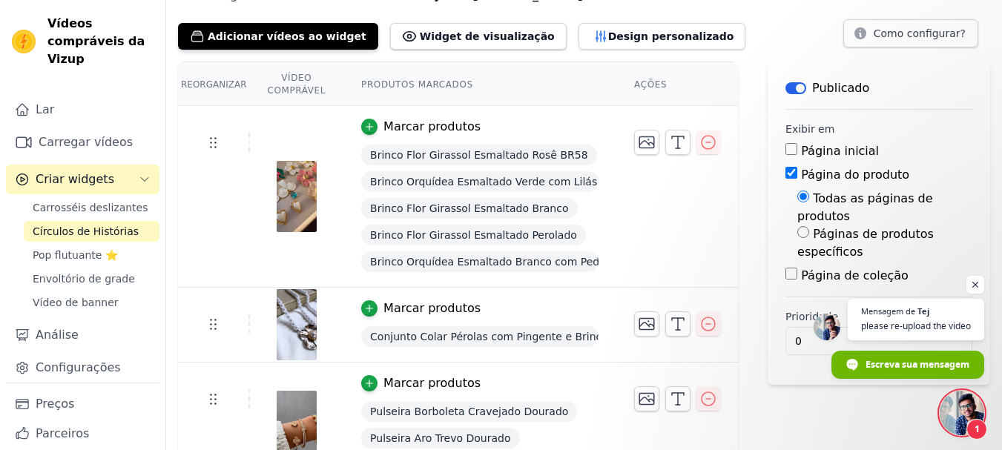
click at [842, 233] on font "Páginas de produtos específicos" at bounding box center [865, 243] width 136 height 32
click at [809, 233] on input "Páginas de produtos específicos" at bounding box center [803, 232] width 12 height 12
radio input "true"
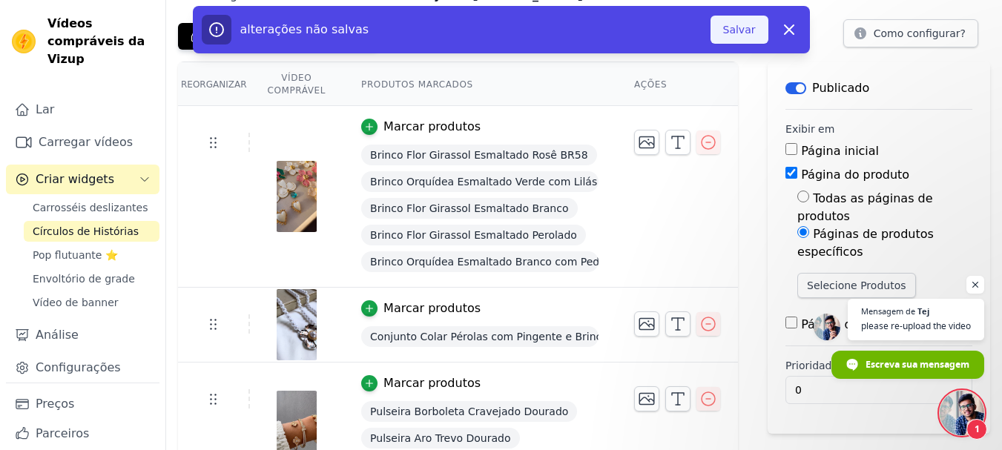
click at [739, 24] on font "Salvar" at bounding box center [739, 30] width 33 height 12
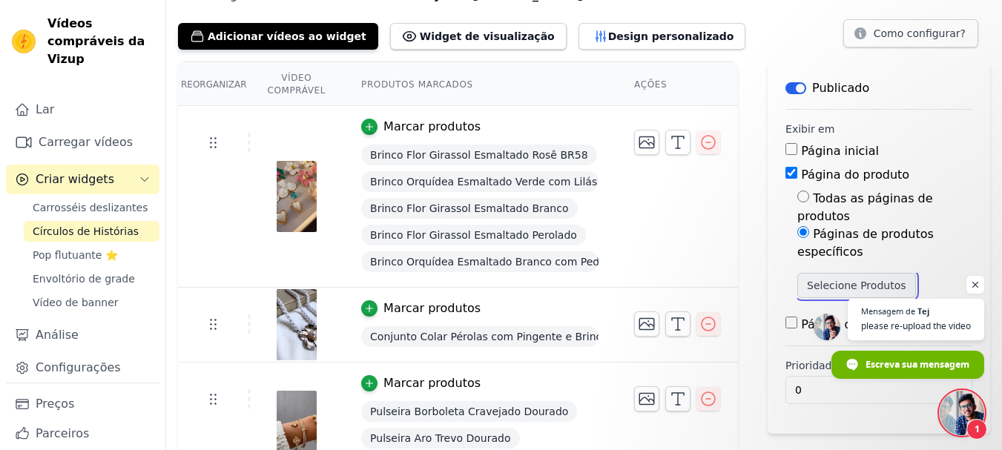
click at [821, 280] on font "Selecione Produtos" at bounding box center [856, 286] width 99 height 12
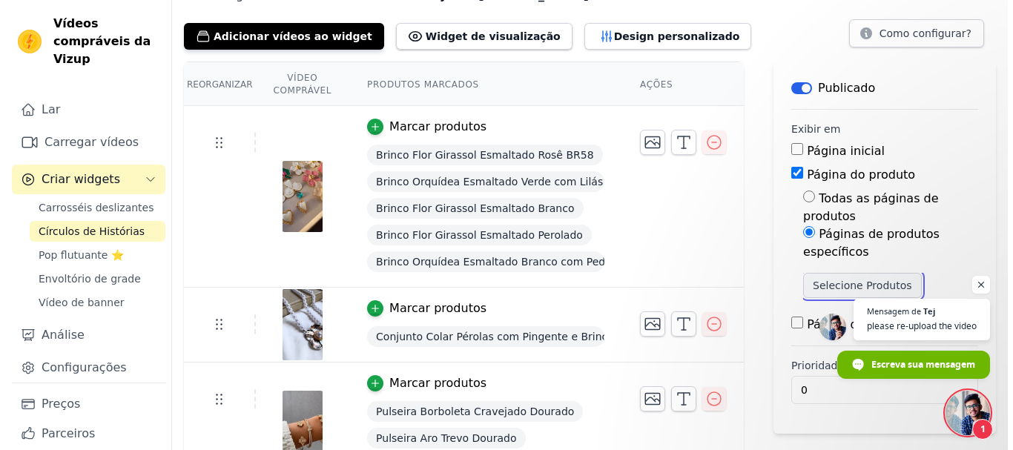
scroll to position [0, 0]
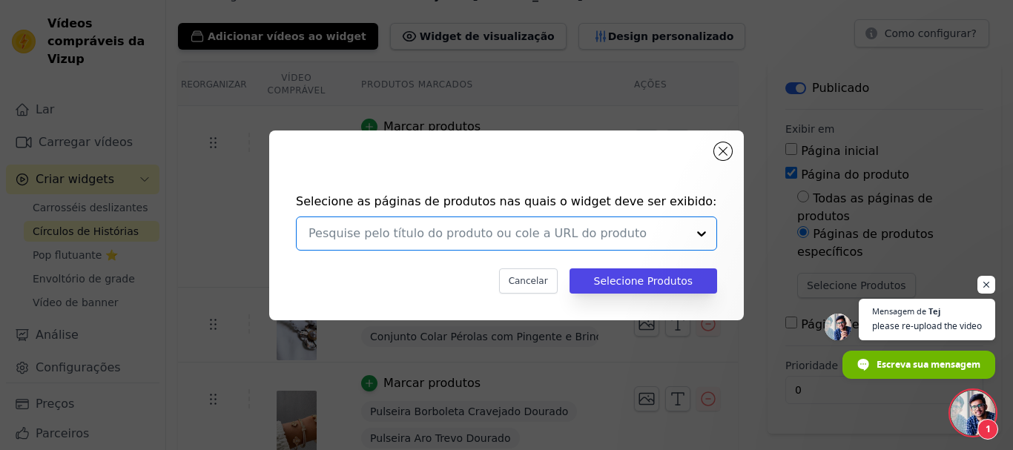
click at [455, 230] on input "text" at bounding box center [498, 234] width 378 height 18
drag, startPoint x: 493, startPoint y: 147, endPoint x: 561, endPoint y: 185, distance: 78.4
click at [561, 185] on div "Selecione as páginas de produtos nas quais o widget deve ser exibido: Cancelar …" at bounding box center [506, 226] width 475 height 190
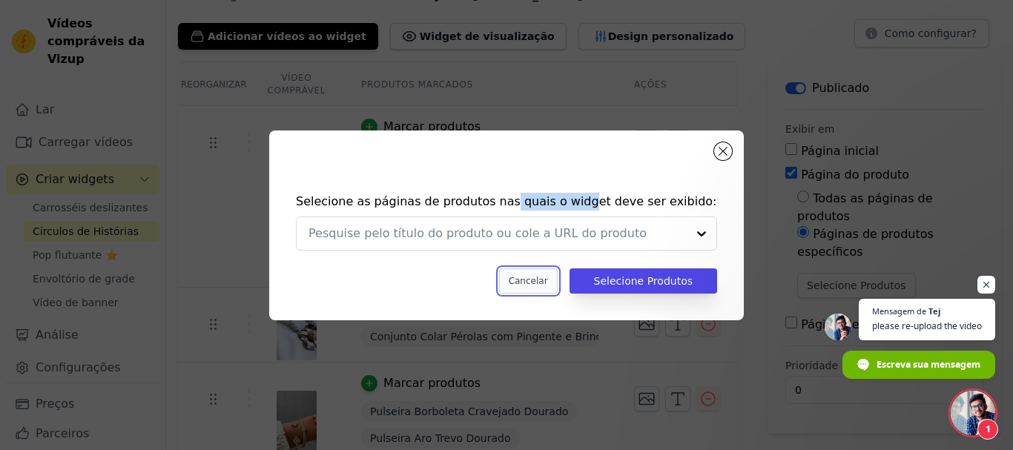
click at [538, 281] on font "Cancelar" at bounding box center [528, 281] width 39 height 10
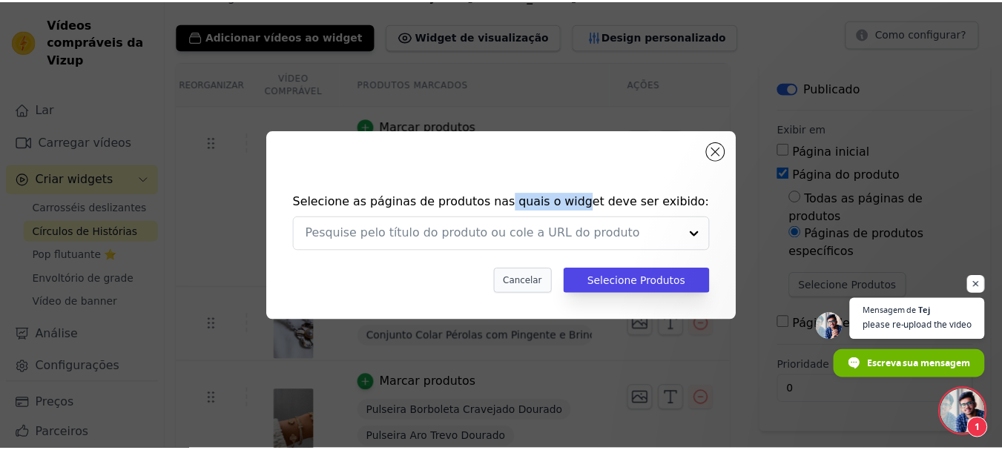
scroll to position [74, 0]
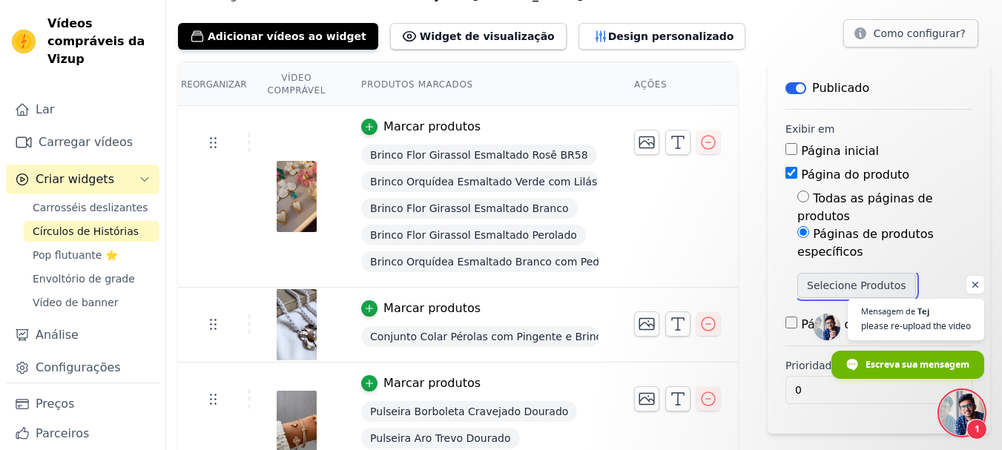
click at [819, 280] on font "Selecione Produtos" at bounding box center [856, 286] width 99 height 12
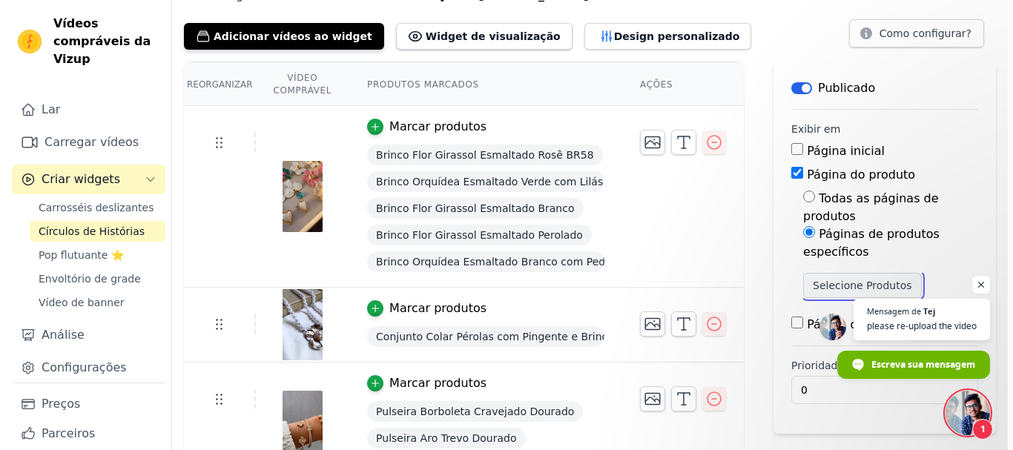
scroll to position [0, 0]
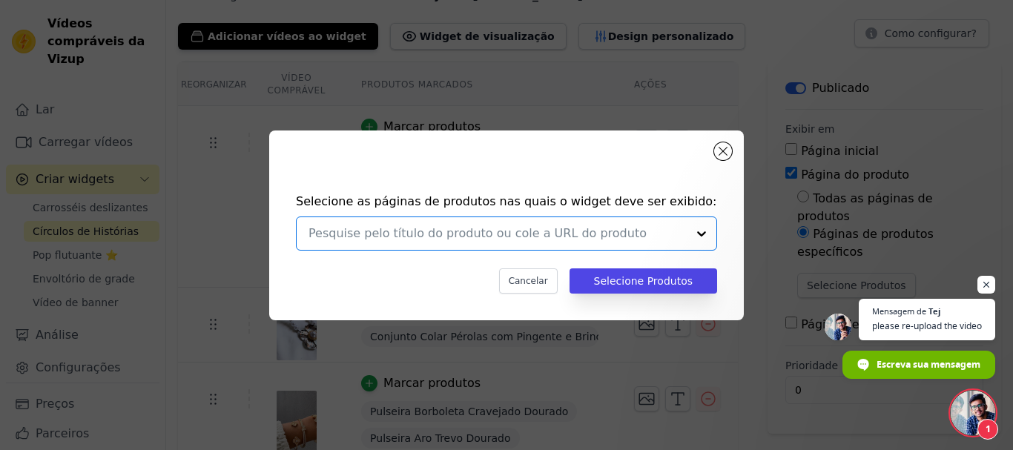
click at [422, 236] on input "text" at bounding box center [498, 234] width 378 height 18
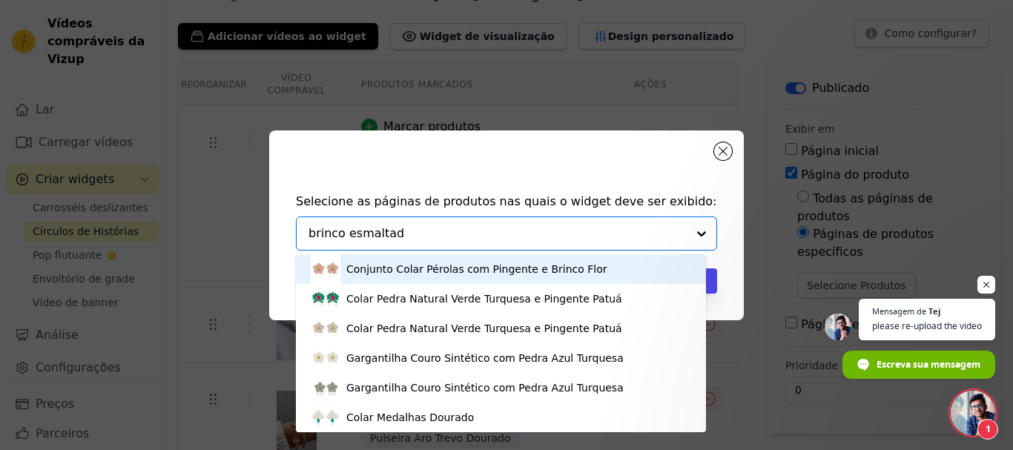
type input "brinco esmaltado"
click at [374, 267] on font "Conjunto Colar Pérolas com Pingente e Brinco Flor" at bounding box center [476, 269] width 261 height 12
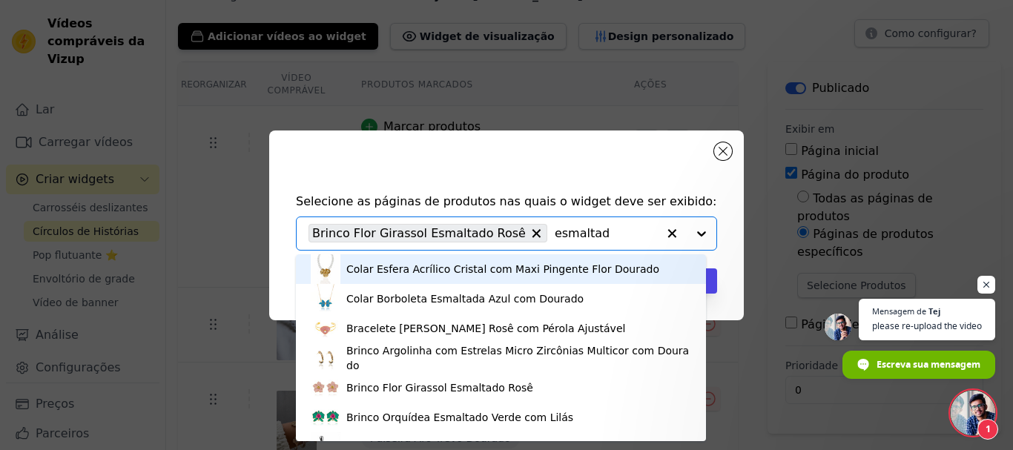
type input "esmaltado"
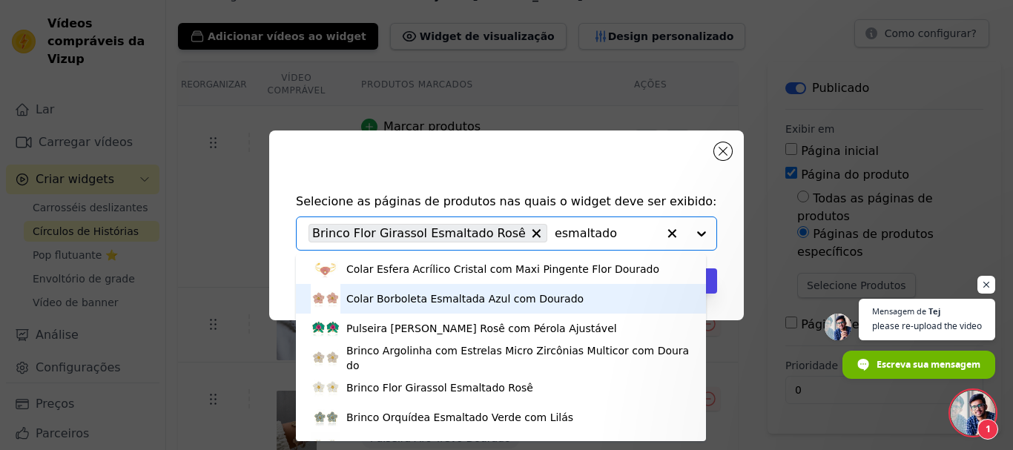
click at [394, 296] on font "Colar Borboleta Esmaltada Azul com Dourado" at bounding box center [464, 299] width 237 height 12
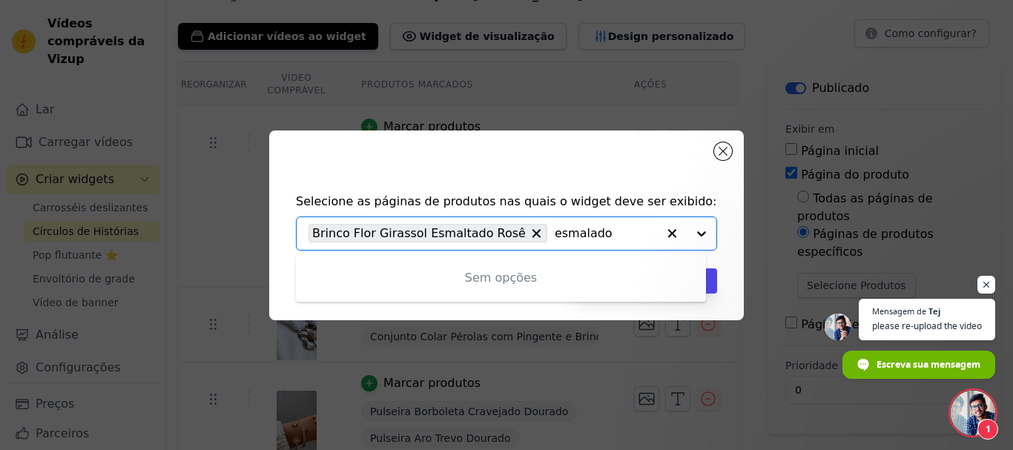
click at [561, 234] on input "esmalado" at bounding box center [606, 234] width 102 height 18
click at [560, 234] on input "esmalado" at bounding box center [606, 234] width 102 height 18
type input "esmaltado"
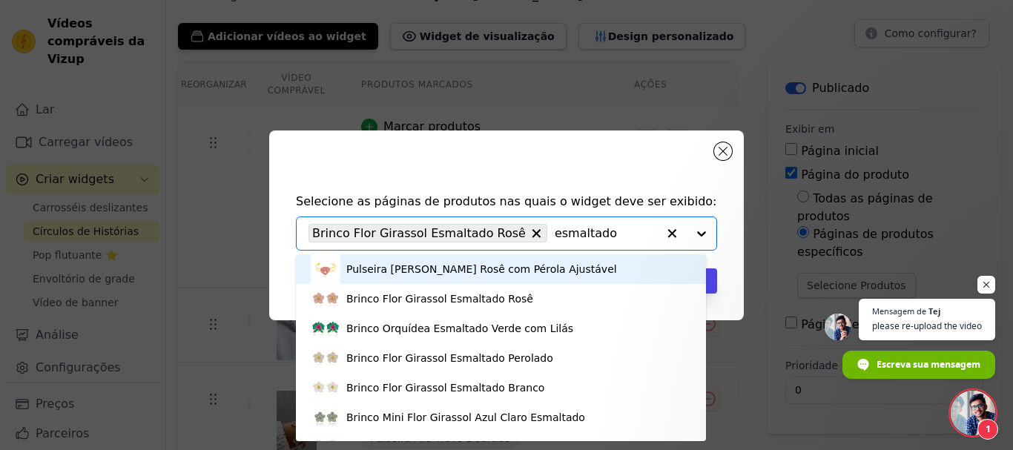
drag, startPoint x: 578, startPoint y: 232, endPoint x: 529, endPoint y: 237, distance: 50.0
click at [555, 237] on input "esmaltado" at bounding box center [606, 234] width 102 height 18
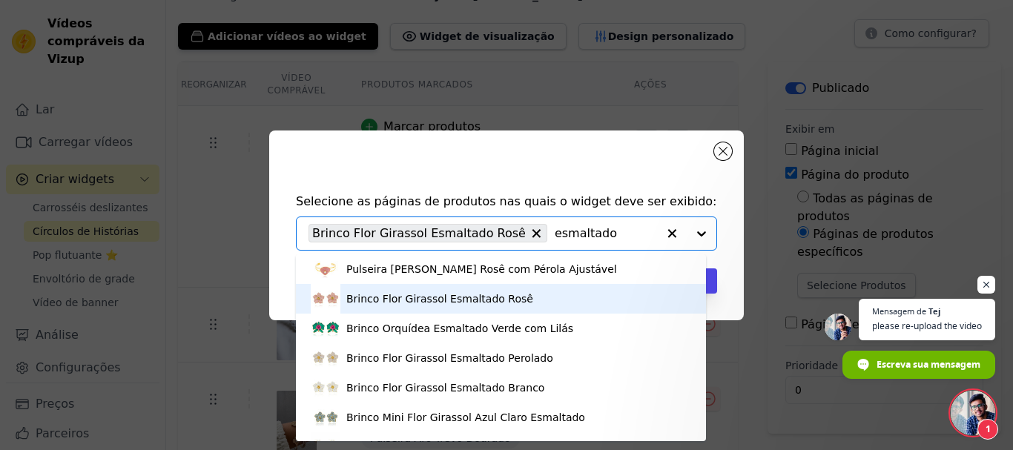
click at [465, 297] on font "Brinco Flor Girassol Esmaltado Rosê" at bounding box center [439, 299] width 187 height 12
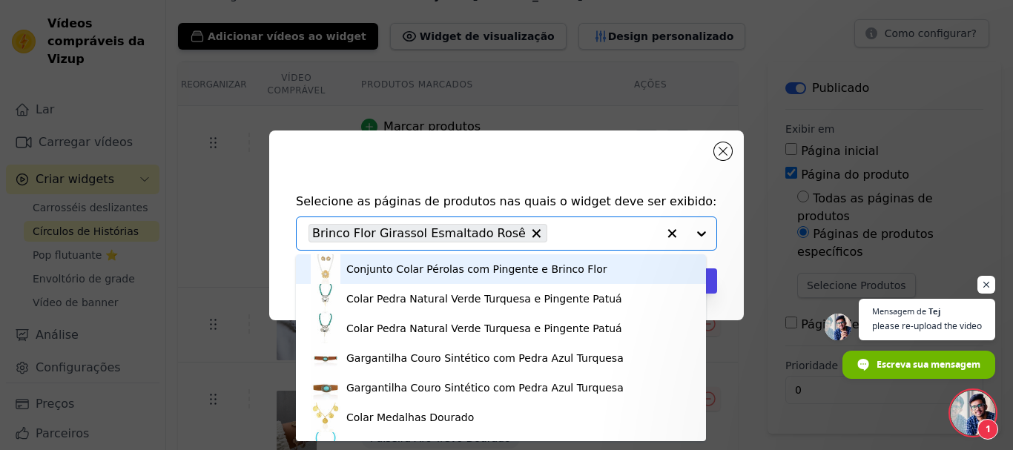
paste input "esmaltado"
type input "esmaltado"
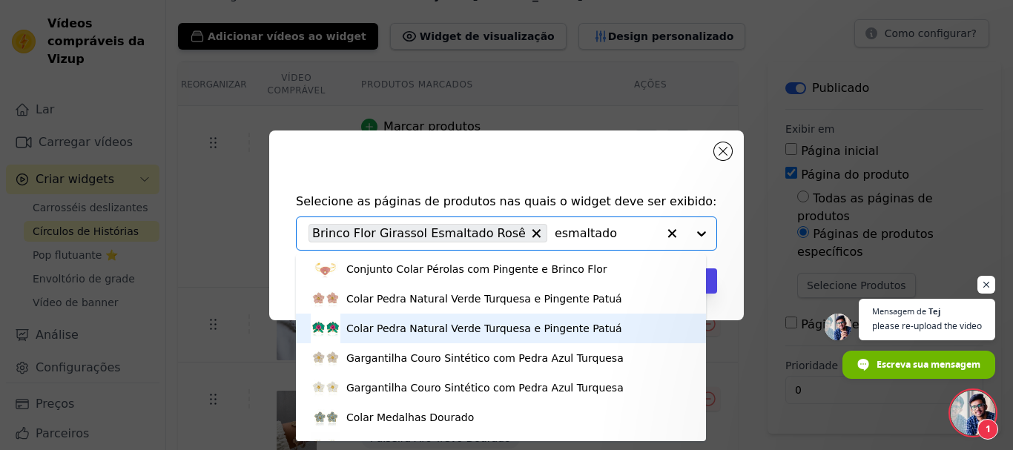
click at [374, 330] on font "Colar Pedra Natural Verde Turquesa e Pingente Patuá" at bounding box center [484, 329] width 276 height 12
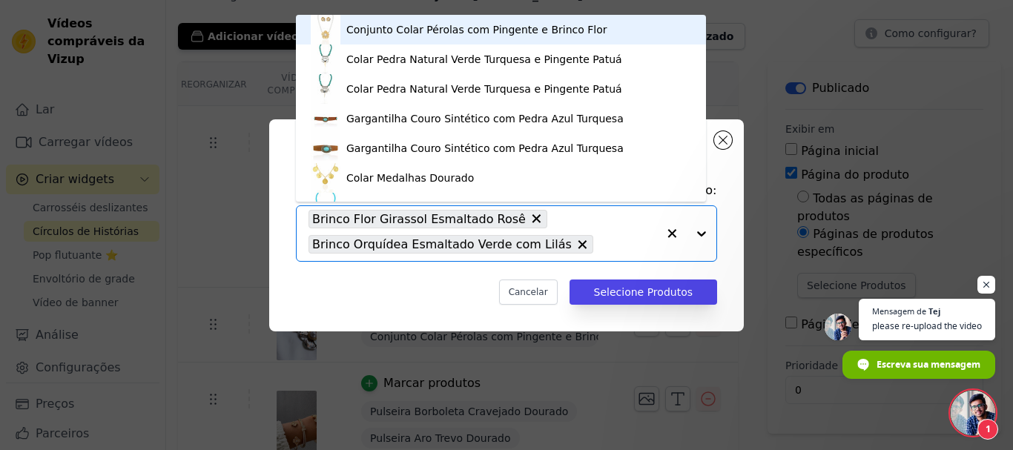
paste input "esmaltado"
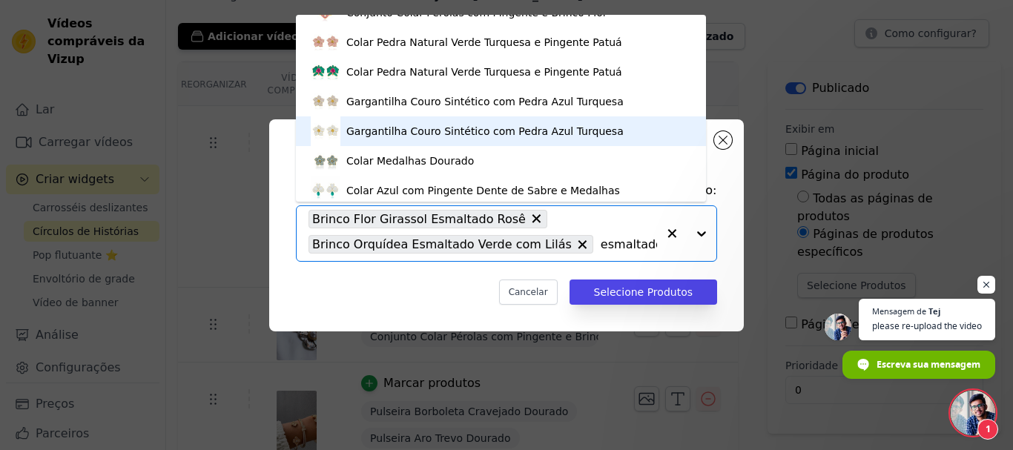
scroll to position [25, 0]
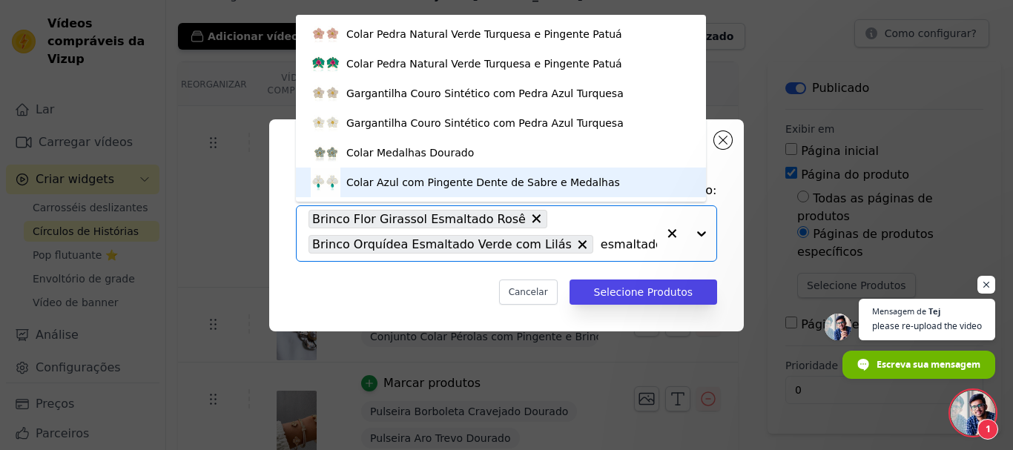
drag, startPoint x: 624, startPoint y: 247, endPoint x: 567, endPoint y: 251, distance: 56.5
click at [567, 251] on div "Brinco Flor Girassol Esmaltado Rosê Brinco Orquídea Esmaltado Verde com Lilás e…" at bounding box center [483, 233] width 349 height 55
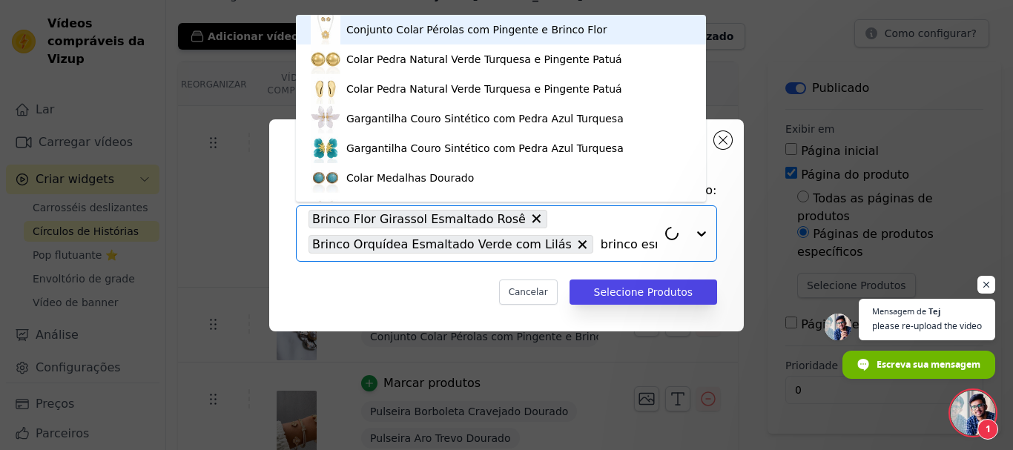
type input "brinco esmaltado"
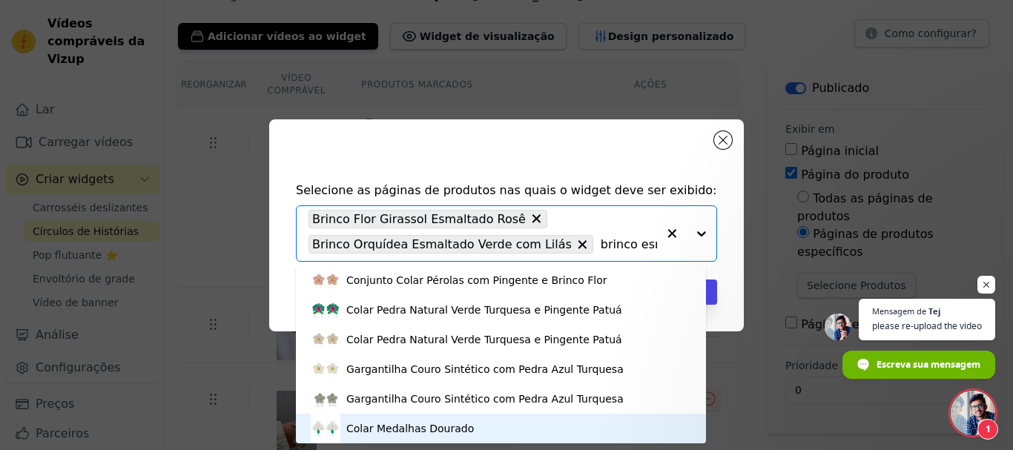
click at [380, 425] on font "Colar Medalhas Dourado" at bounding box center [410, 429] width 128 height 12
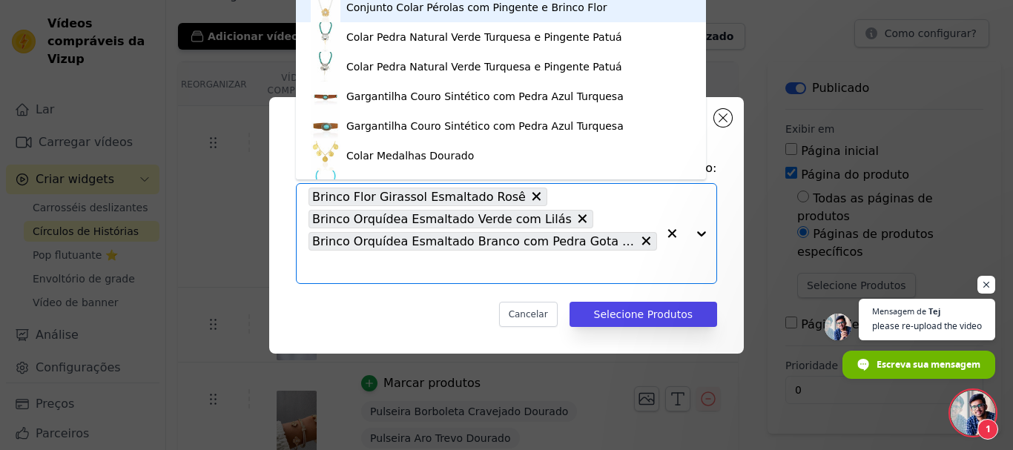
paste input "esmaltado"
type input "esmaltado"
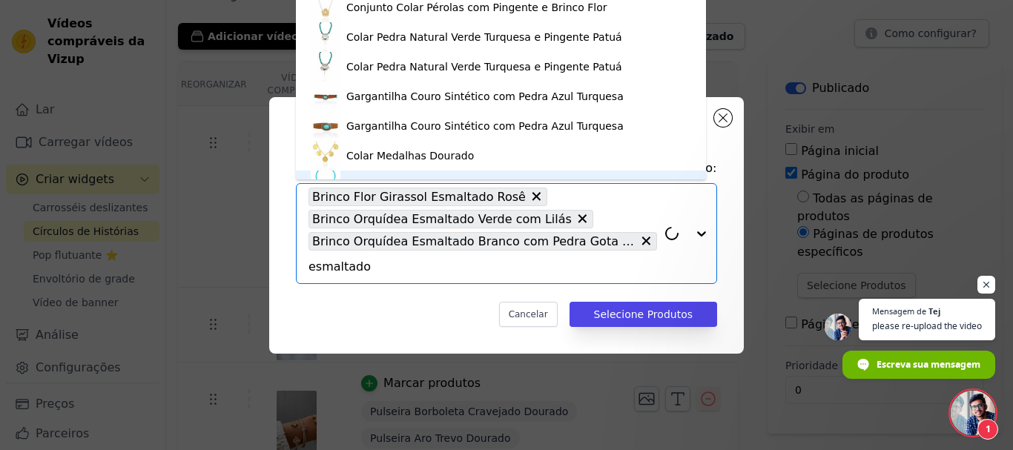
scroll to position [21, 0]
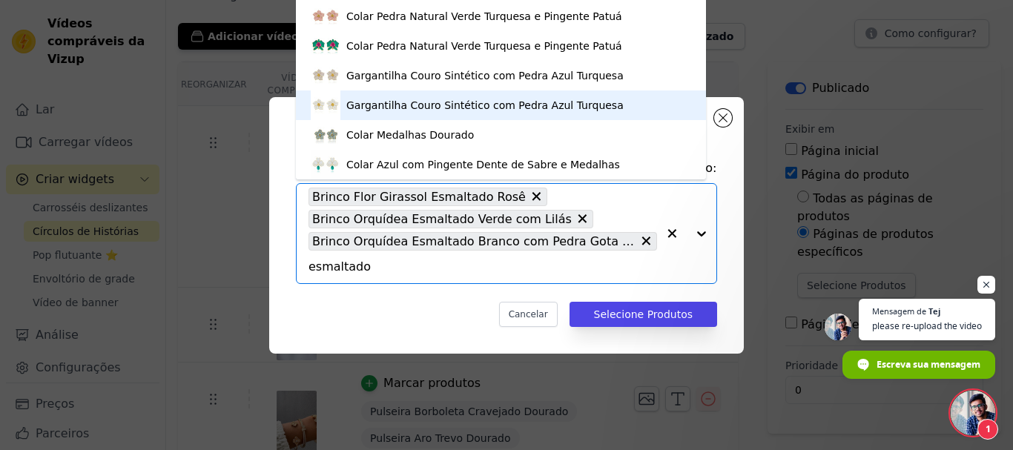
click at [395, 103] on font "Gargantilha Couro Sintético com Pedra Azul Turquesa" at bounding box center [484, 105] width 277 height 12
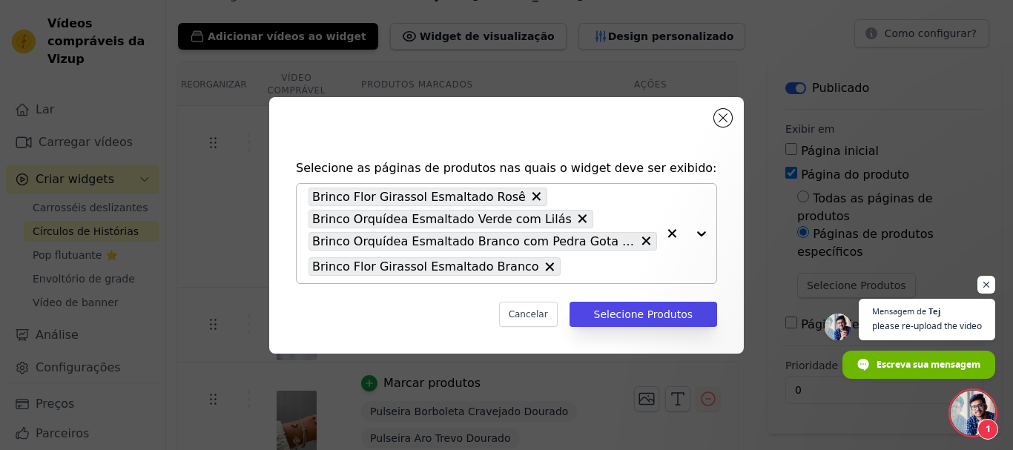
click at [568, 266] on input "text" at bounding box center [612, 267] width 89 height 18
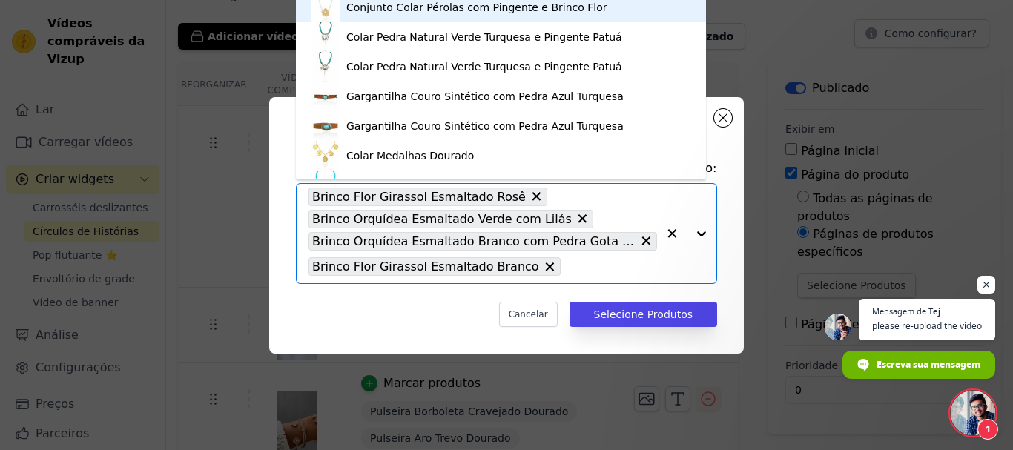
paste input "esmaltado"
type input "esmaltado"
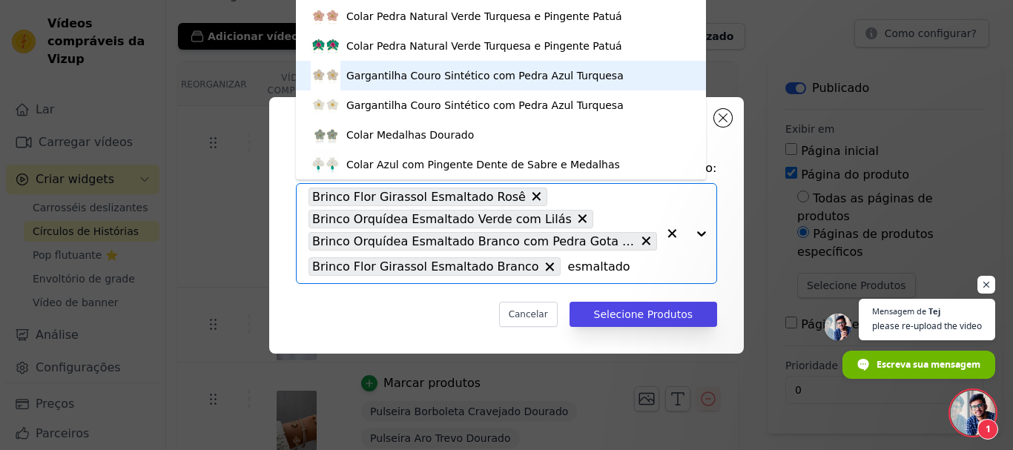
click at [388, 76] on font "Gargantilha Couro Sintético com Pedra Azul Turquesa" at bounding box center [484, 76] width 277 height 12
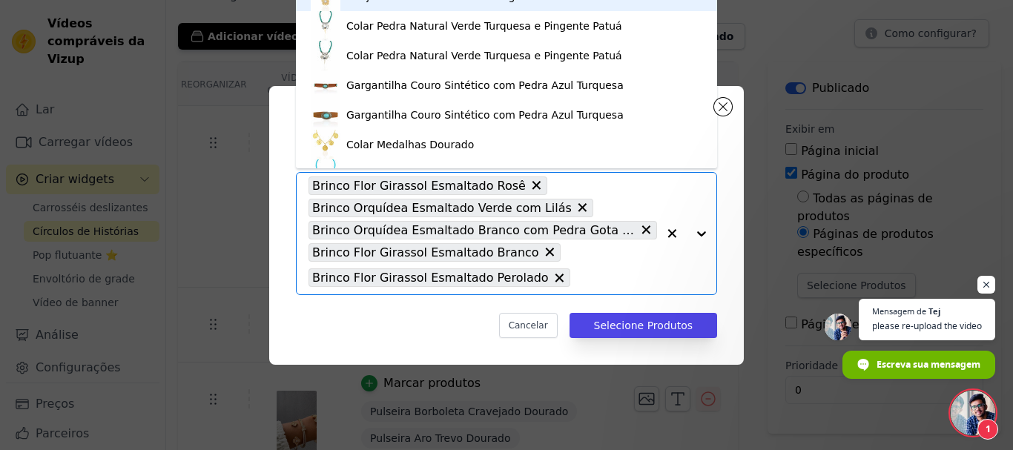
drag, startPoint x: 546, startPoint y: 282, endPoint x: 558, endPoint y: 279, distance: 12.2
click at [578, 279] on input "text" at bounding box center [617, 278] width 79 height 18
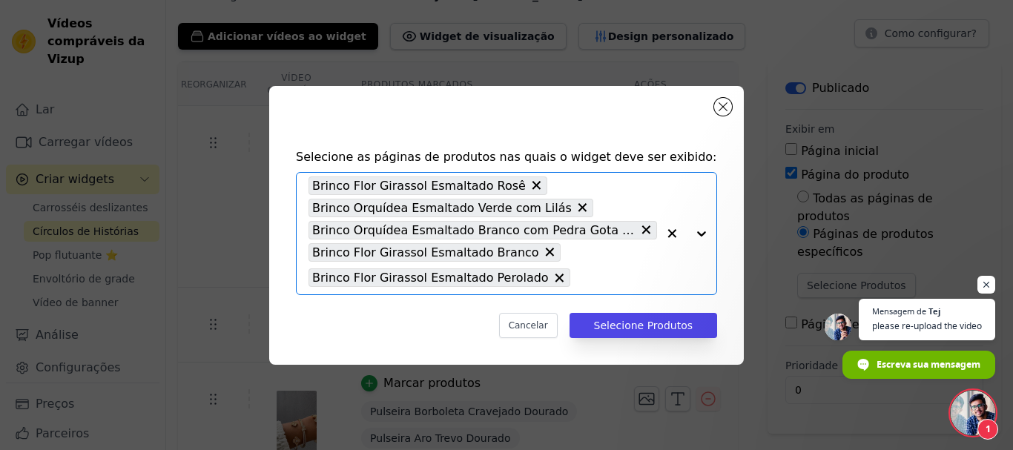
paste input "esmaltado"
type input "esmaltado"
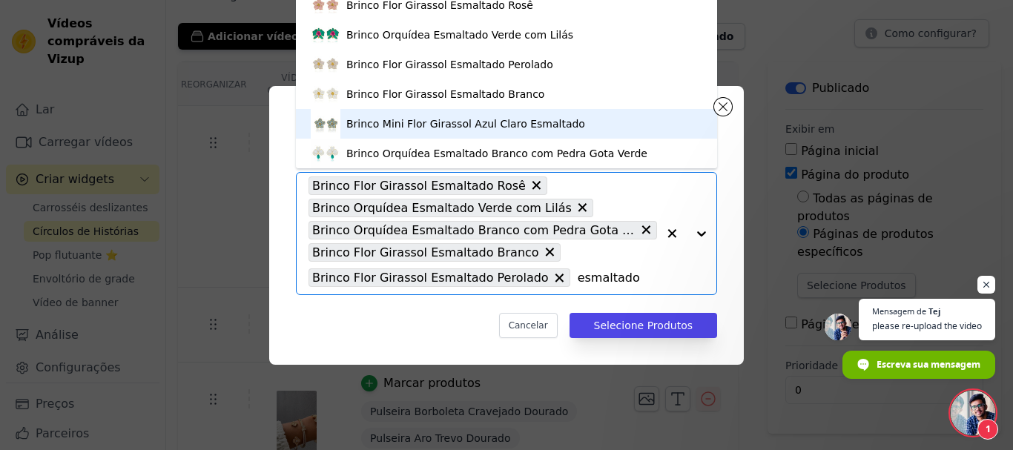
click at [376, 122] on font "Brinco Mini Flor Girassol Azul Claro Esmaltado" at bounding box center [465, 124] width 239 height 12
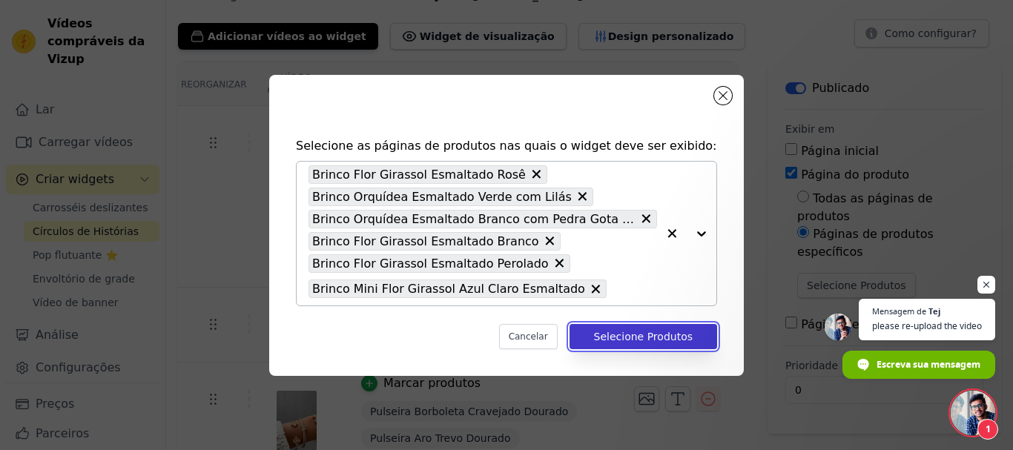
click at [652, 333] on font "Selecione Produtos" at bounding box center [643, 337] width 99 height 12
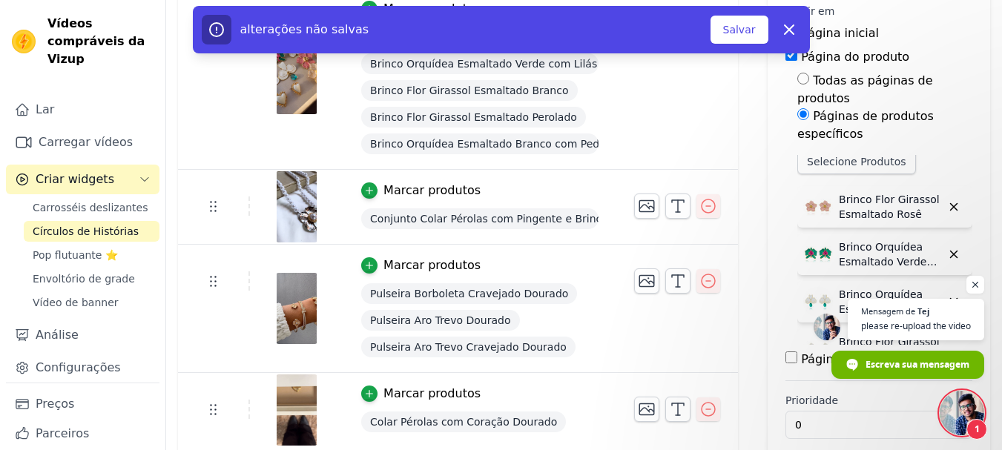
scroll to position [0, 0]
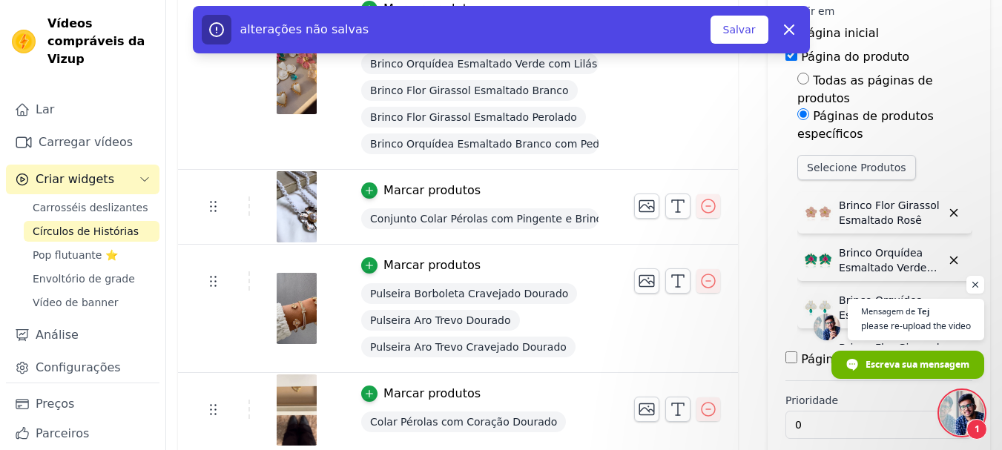
drag, startPoint x: 472, startPoint y: 222, endPoint x: 449, endPoint y: 218, distance: 23.3
click at [449, 218] on font "Conjunto Colar Pérolas com Pingente e Brinco Flor" at bounding box center [500, 219] width 261 height 12
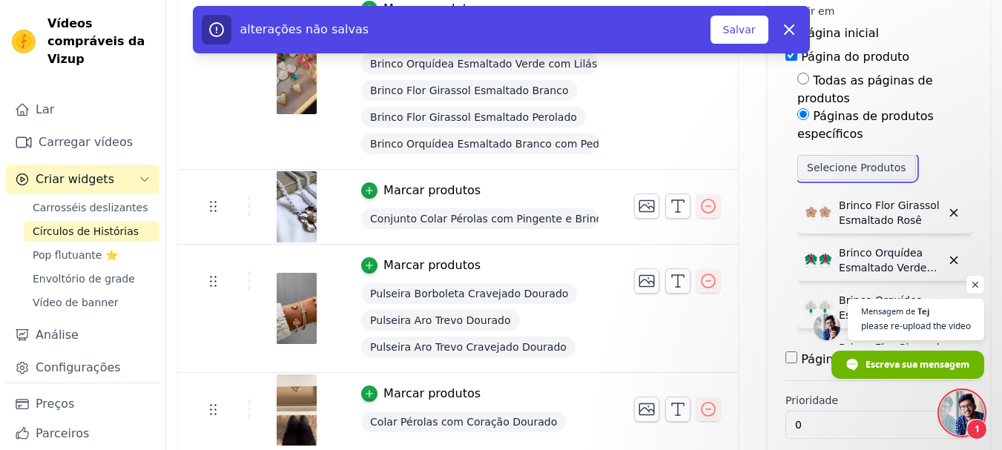
click at [811, 162] on font "Selecione Produtos" at bounding box center [856, 168] width 99 height 12
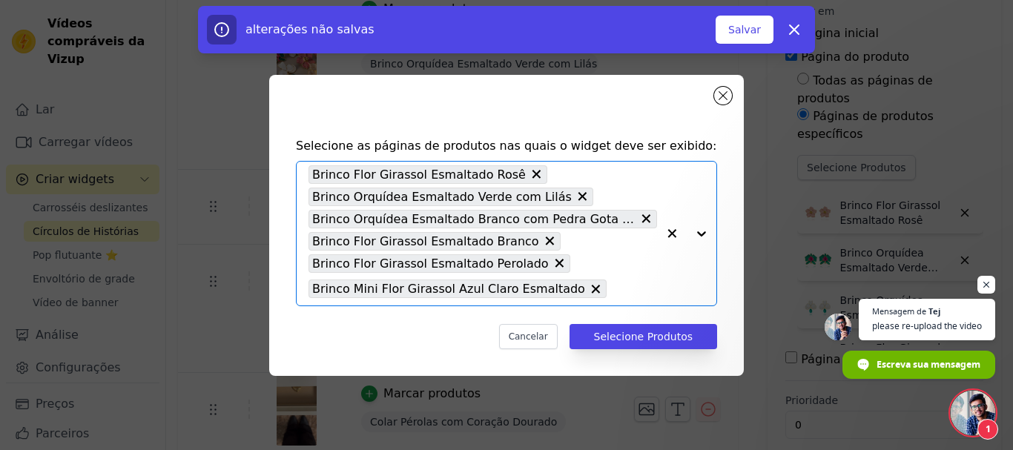
click at [614, 294] on input "text" at bounding box center [635, 289] width 43 height 18
paste input "esmaltado"
type input "esmaltado"
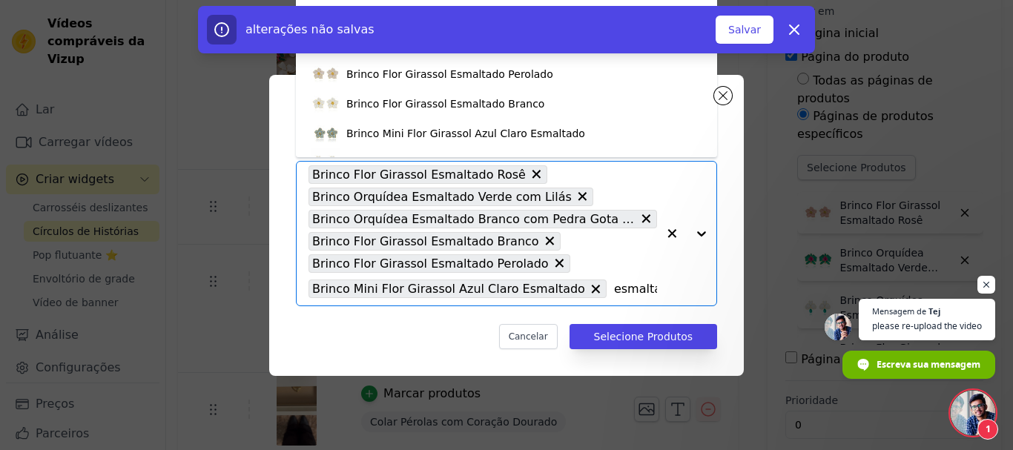
drag, startPoint x: 644, startPoint y: 288, endPoint x: 575, endPoint y: 285, distance: 69.1
click at [575, 285] on div "Brinco Flor Girassol Esmaltado Rosê Brinco Orquídea Esmaltado Verde com Lilás B…" at bounding box center [483, 234] width 349 height 144
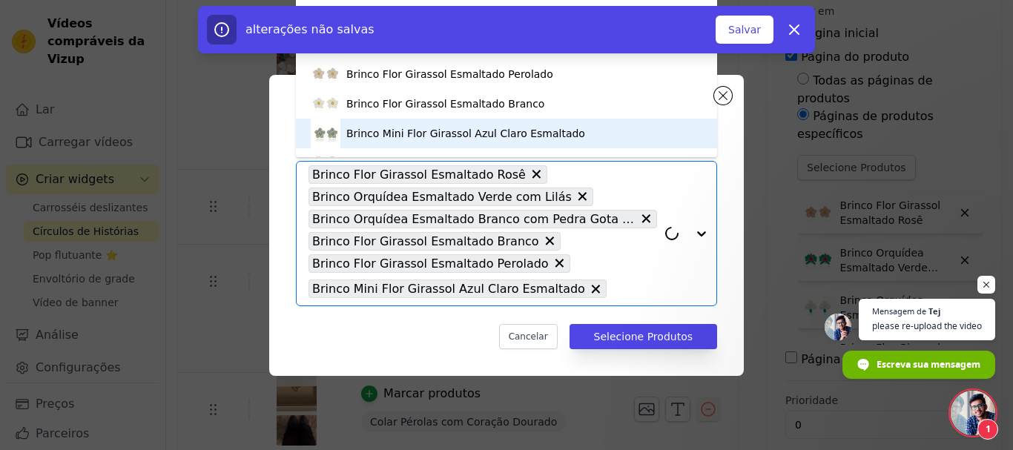
scroll to position [21, 0]
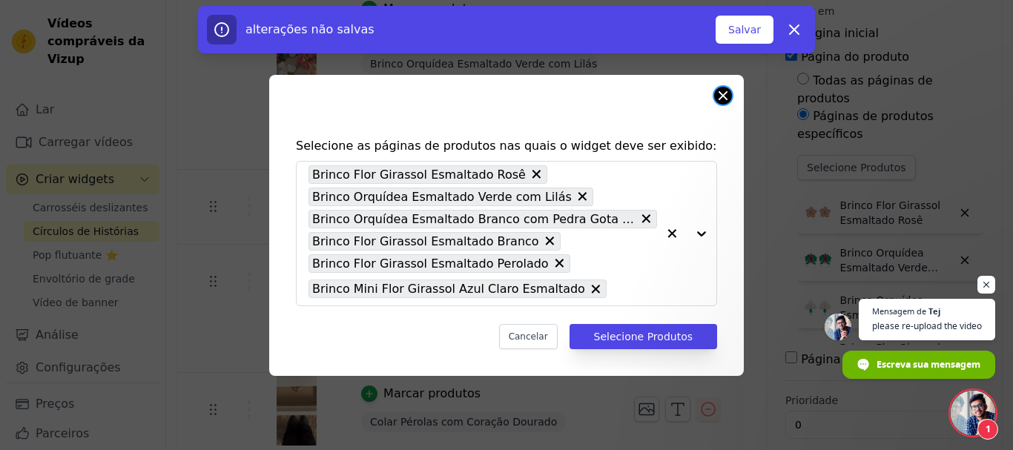
click at [718, 92] on button "Fechar modal" at bounding box center [723, 96] width 18 height 18
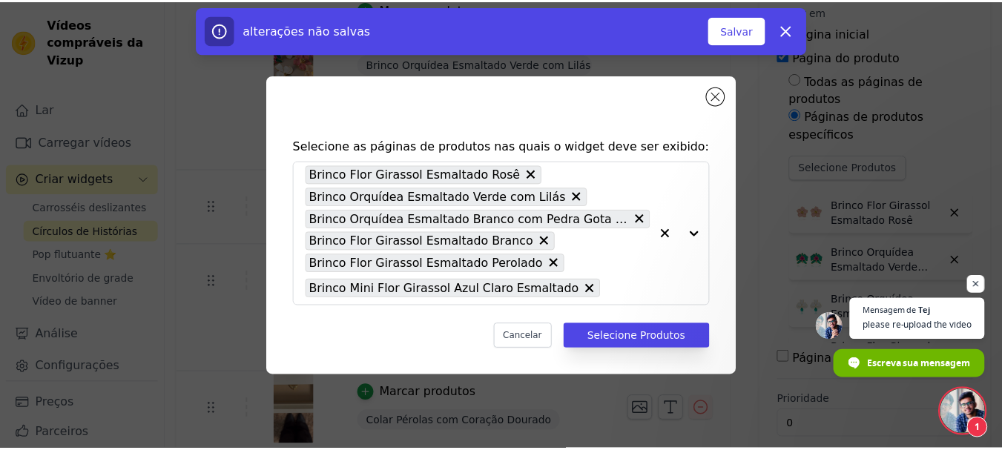
scroll to position [192, 0]
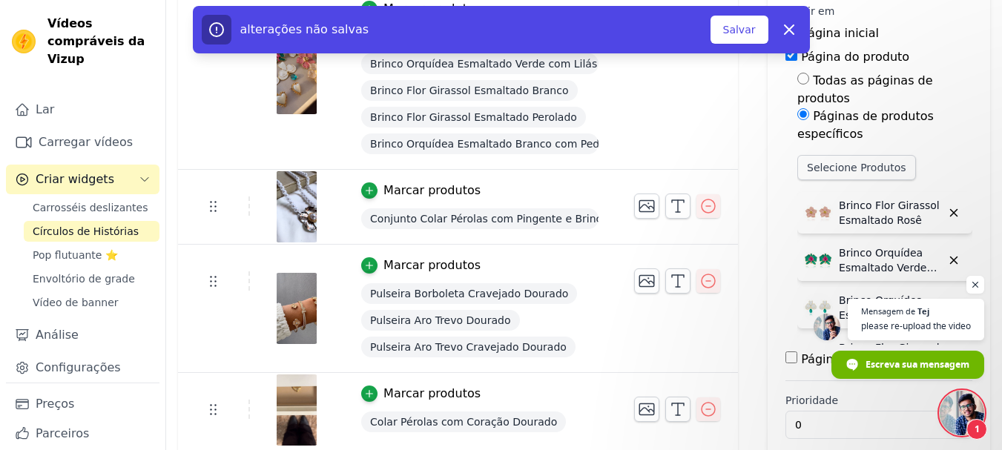
click at [473, 221] on font "Conjunto Colar Pérolas com Pingente e Brinco Flor" at bounding box center [500, 219] width 261 height 12
copy font "Conjunto Colar Pérolas com Pingente e Brinco Flor"
click at [848, 162] on font "Selecione Produtos" at bounding box center [856, 168] width 99 height 12
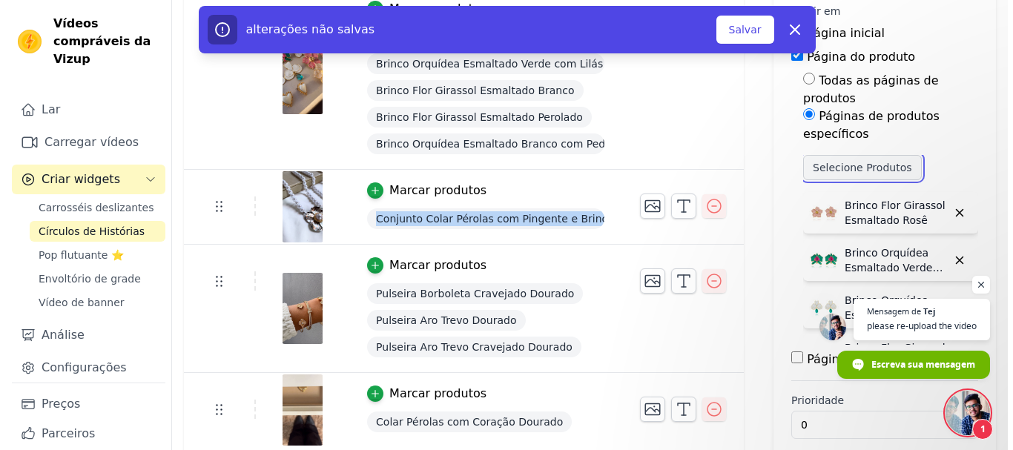
scroll to position [0, 0]
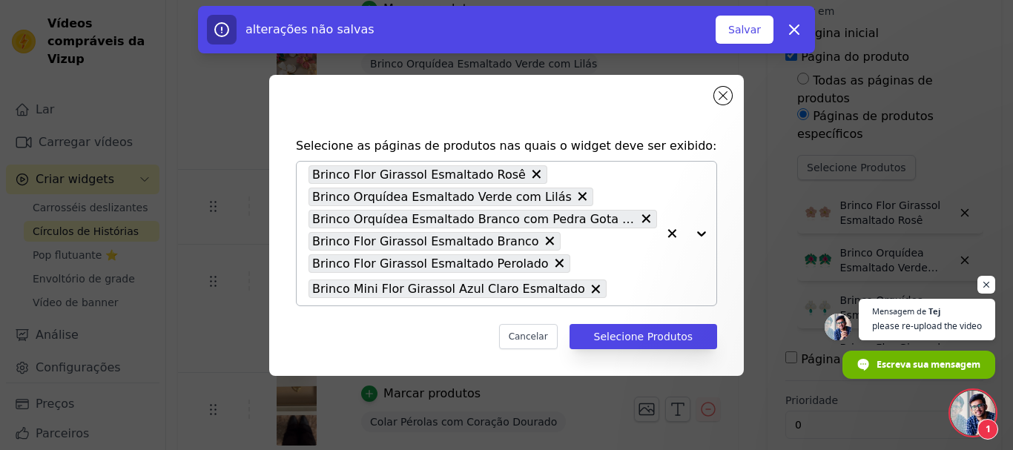
click at [614, 297] on input "text" at bounding box center [635, 289] width 43 height 18
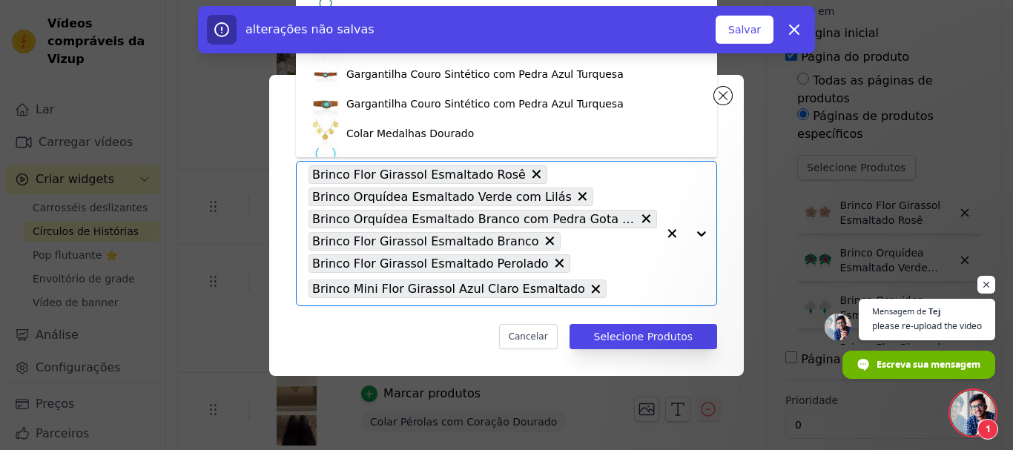
paste input "Conjunto Colar Pérolas com Pingente e Brinco Flor"
type input "Conjunto Colar Pérolas com Pingente e Brinco Flor"
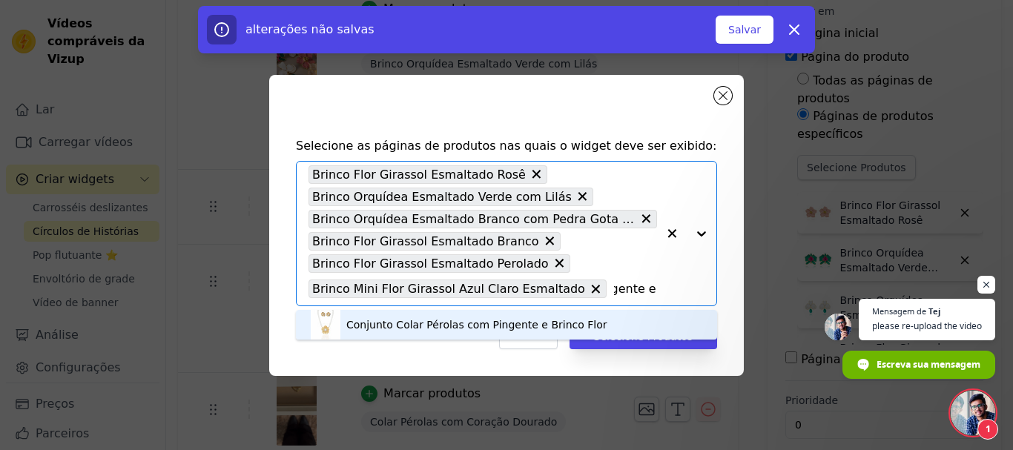
click at [518, 326] on font "Conjunto Colar Pérolas com Pingente e Brinco Flor" at bounding box center [476, 325] width 261 height 12
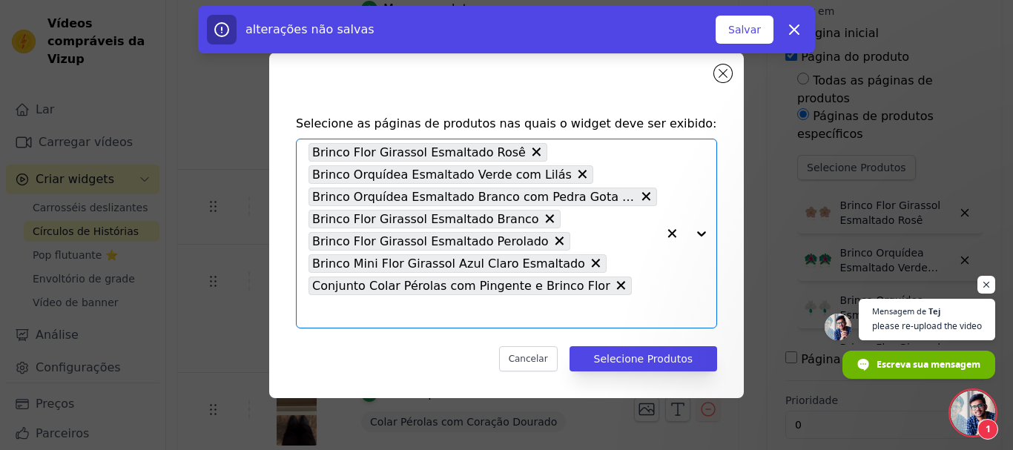
scroll to position [0, 0]
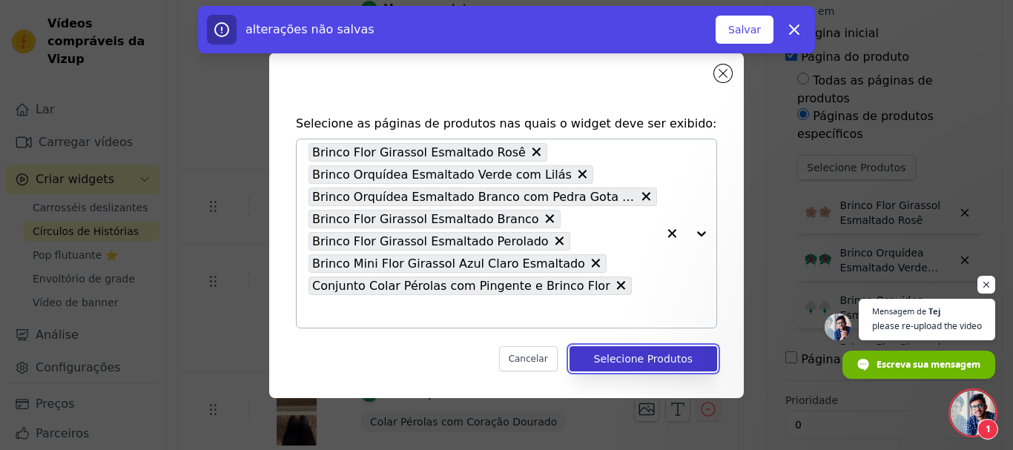
click at [633, 353] on font "Selecione Produtos" at bounding box center [643, 359] width 99 height 12
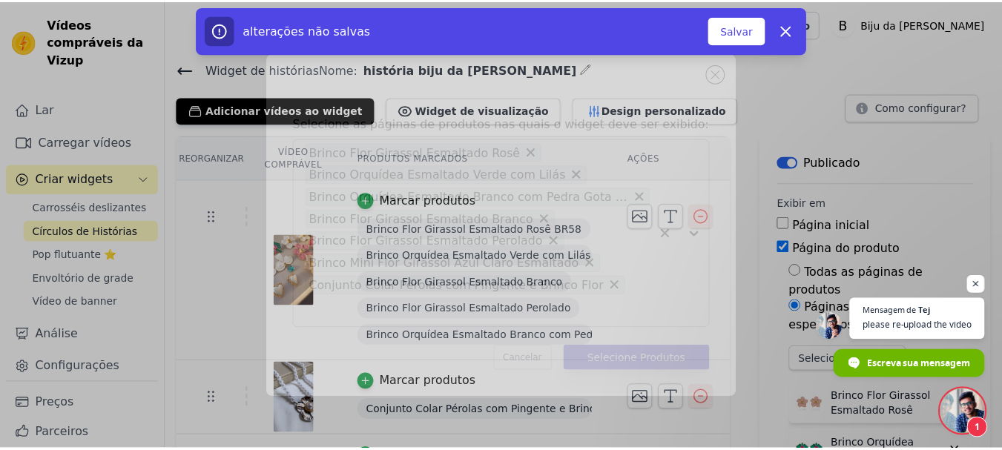
scroll to position [192, 0]
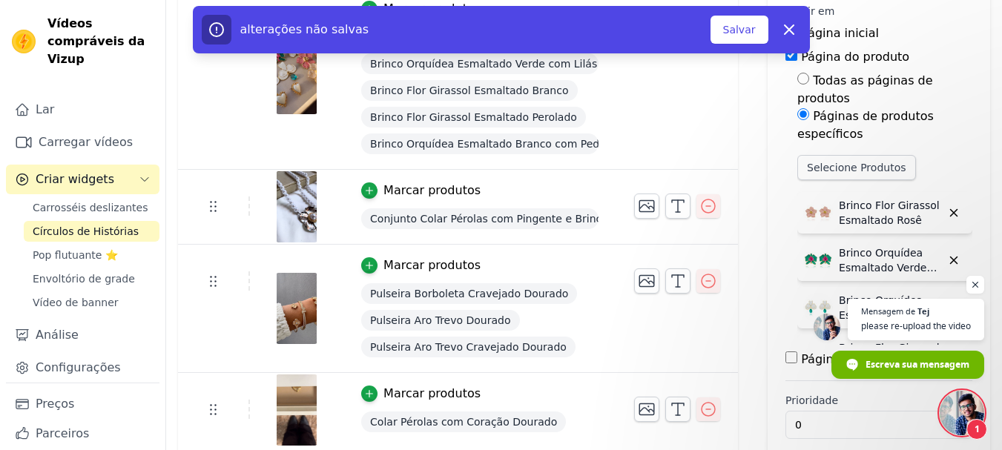
click at [541, 299] on font "Pulseira Borboleta Cravejado Dourado" at bounding box center [469, 294] width 198 height 12
copy font "Pulseira Borboleta Cravejado Dourado"
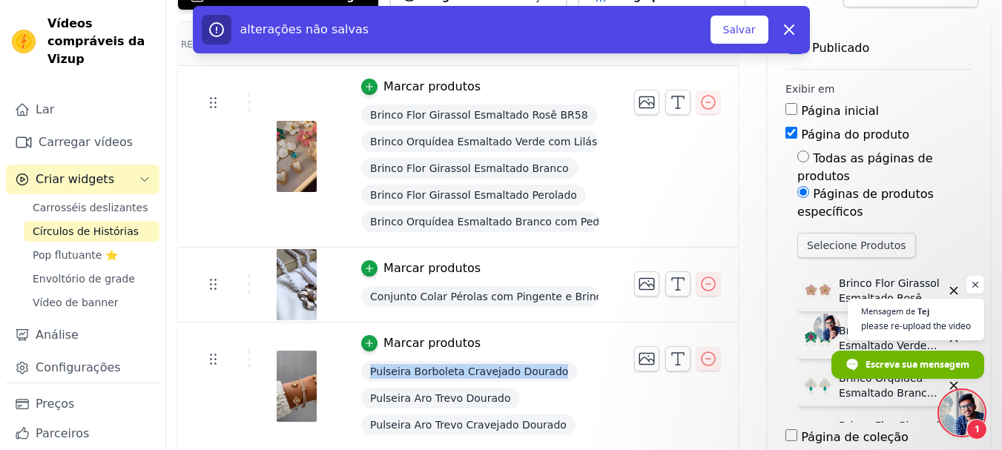
scroll to position [44, 0]
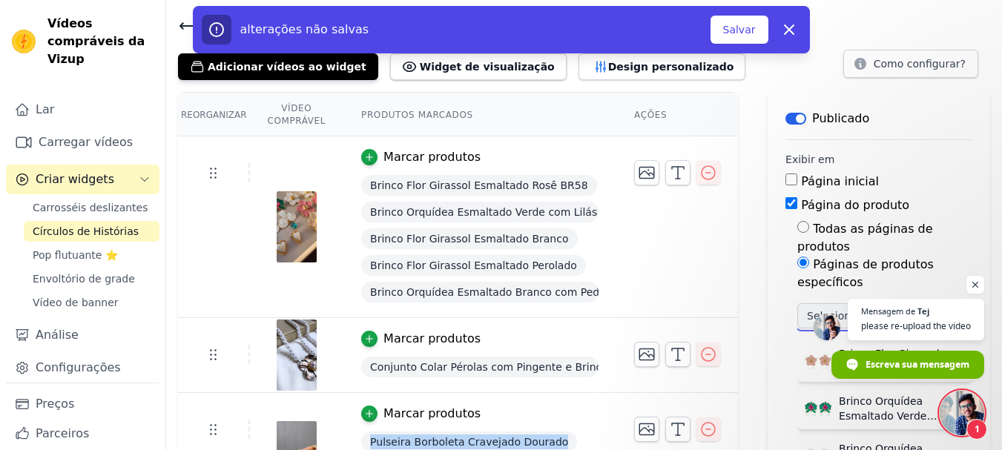
click at [825, 310] on font "Selecione Produtos" at bounding box center [856, 316] width 99 height 12
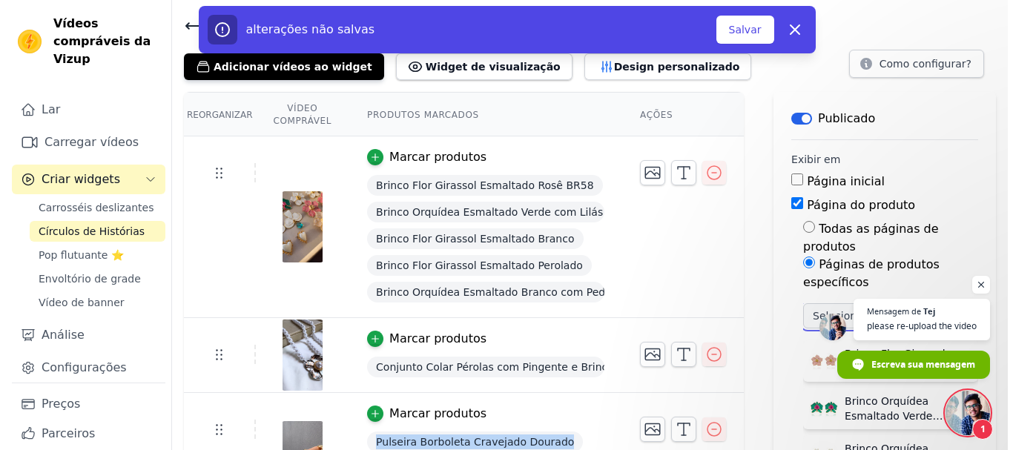
scroll to position [0, 0]
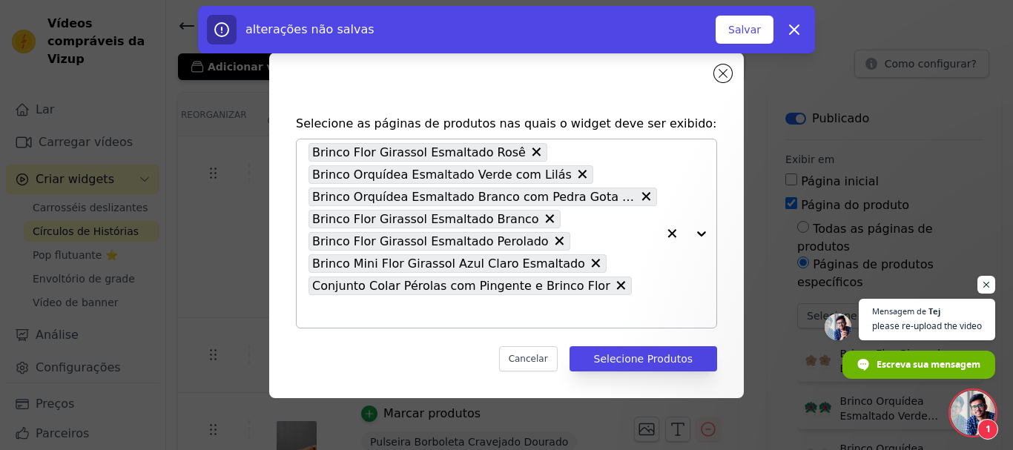
click at [614, 307] on input "text" at bounding box center [483, 312] width 349 height 18
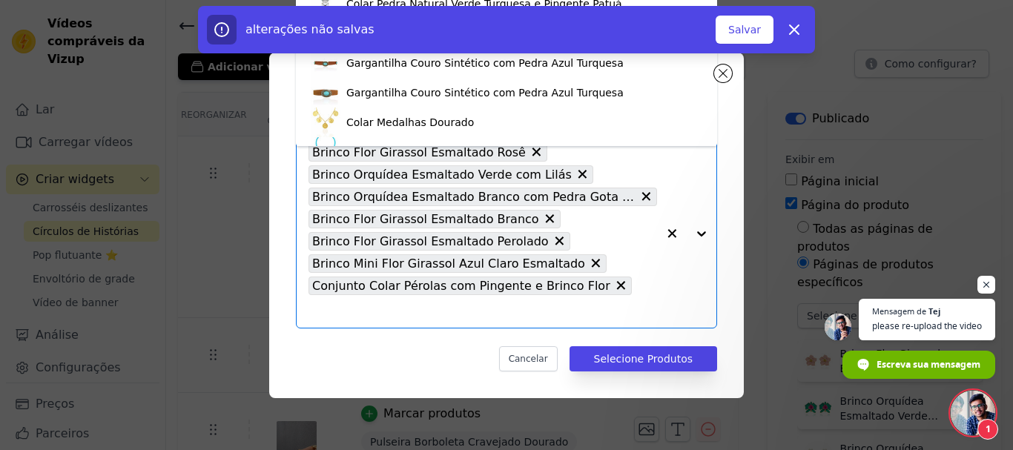
paste input "Pulseira Borboleta Cravejado Dourado"
type input "Pulseira Borboleta Cravejado Dourado"
paste input "Pulseira Borboleta Cravejado Dourado"
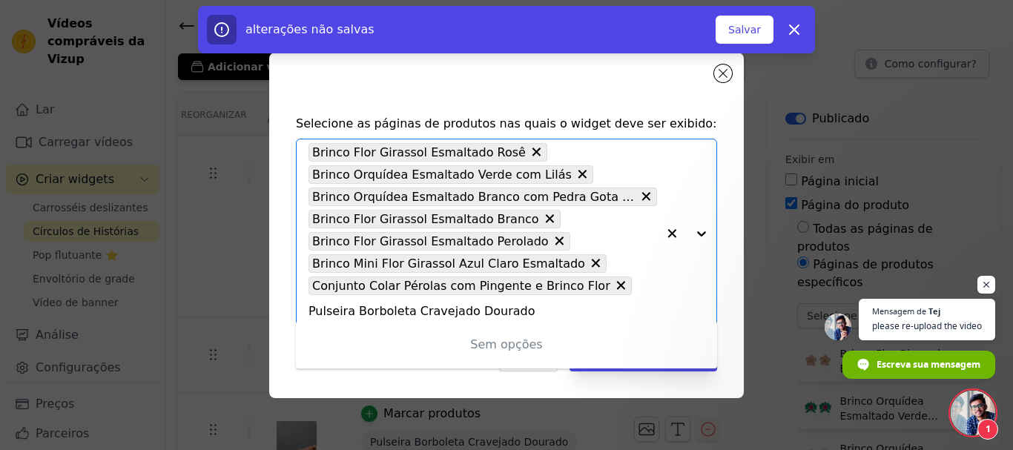
type input "Pulseira Borboleta Cravejado Dourado"
click at [676, 299] on button "button" at bounding box center [672, 233] width 30 height 188
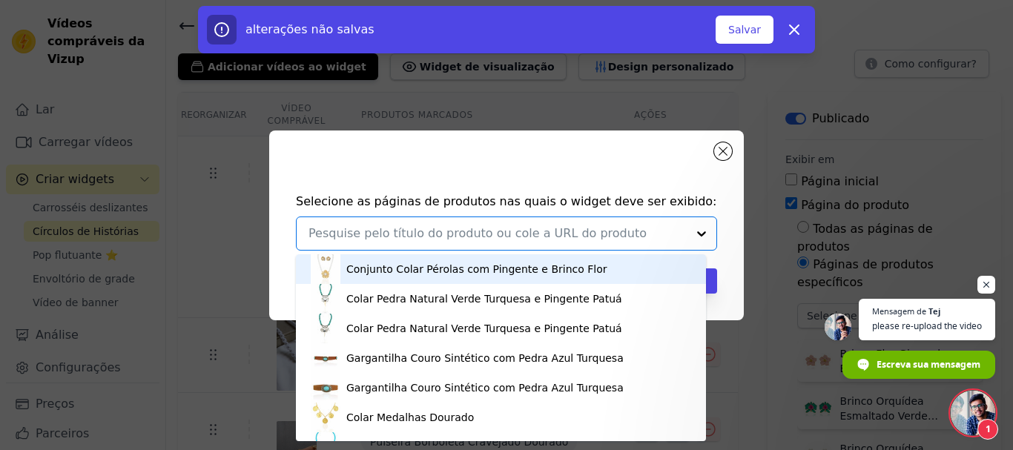
paste input "Pulseira Borboleta Cravejado Dourado"
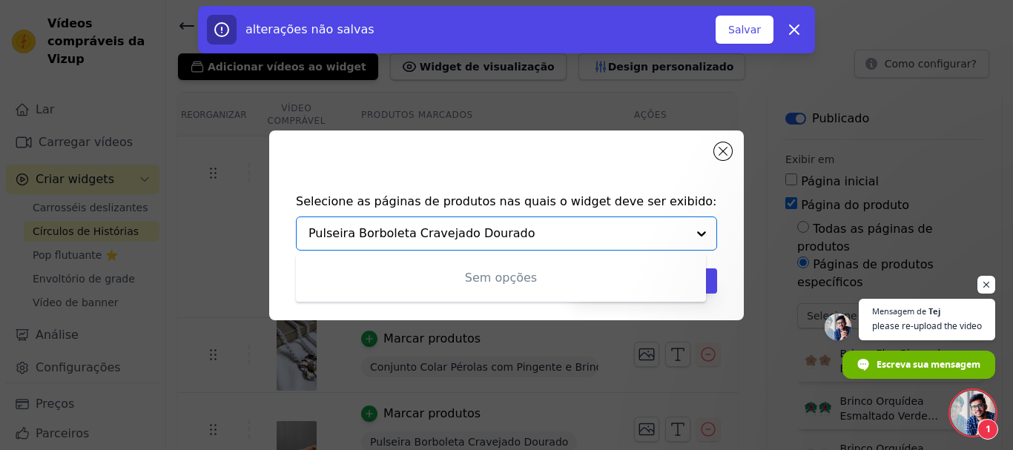
type input "Pulseira Borboleta Cravejado Dourado"
click at [705, 234] on div at bounding box center [702, 233] width 30 height 33
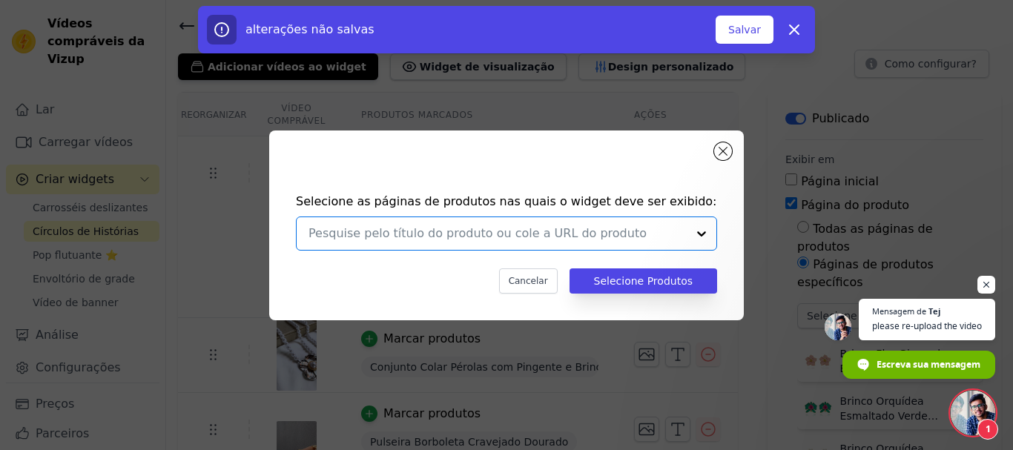
paste input "Pulseira Borboleta Cravejado Dourado"
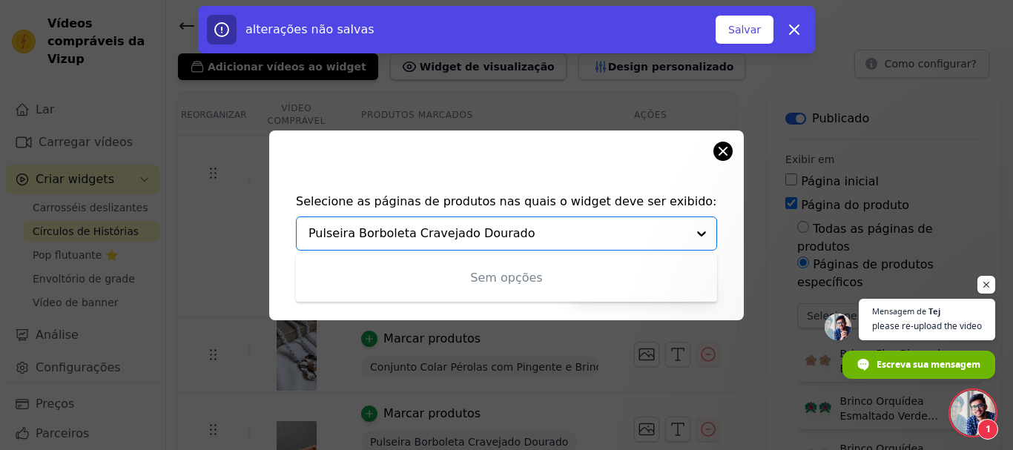
type input "Pulseira Borboleta Cravejado Dourado"
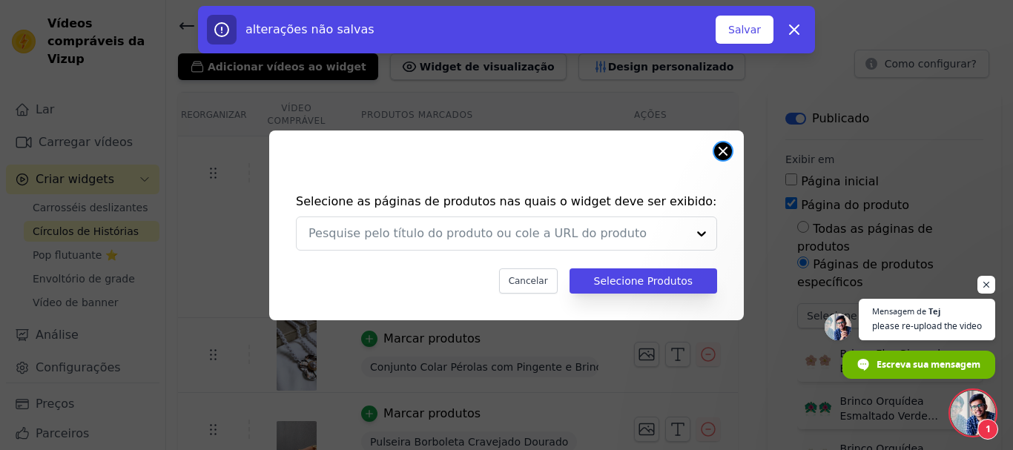
click at [725, 148] on button "Fechar modal" at bounding box center [723, 151] width 18 height 18
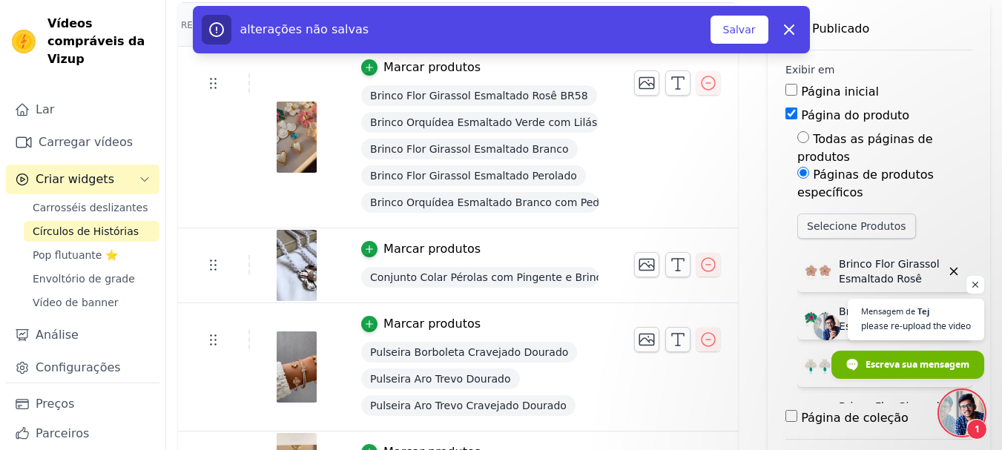
scroll to position [192, 0]
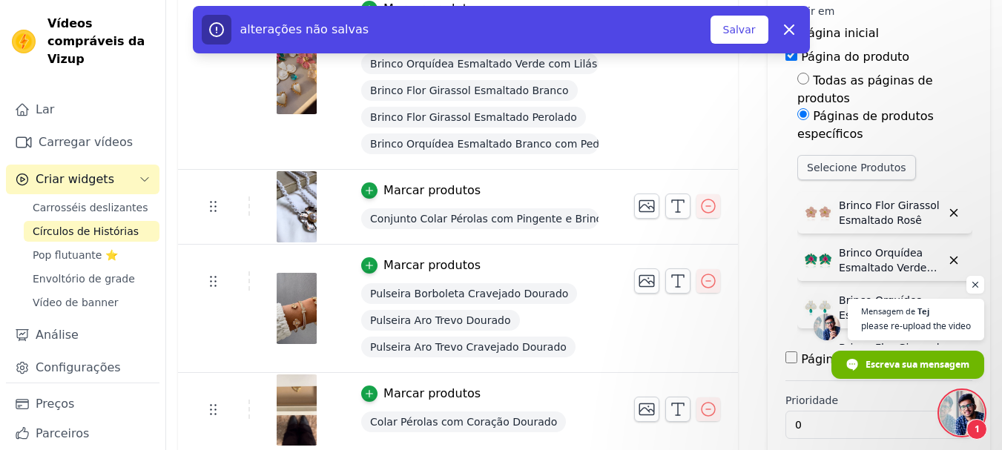
click at [475, 324] on font "Pulseira Aro Trevo Dourado" at bounding box center [440, 320] width 140 height 12
copy font "Pulseira Aro Trevo Dourado"
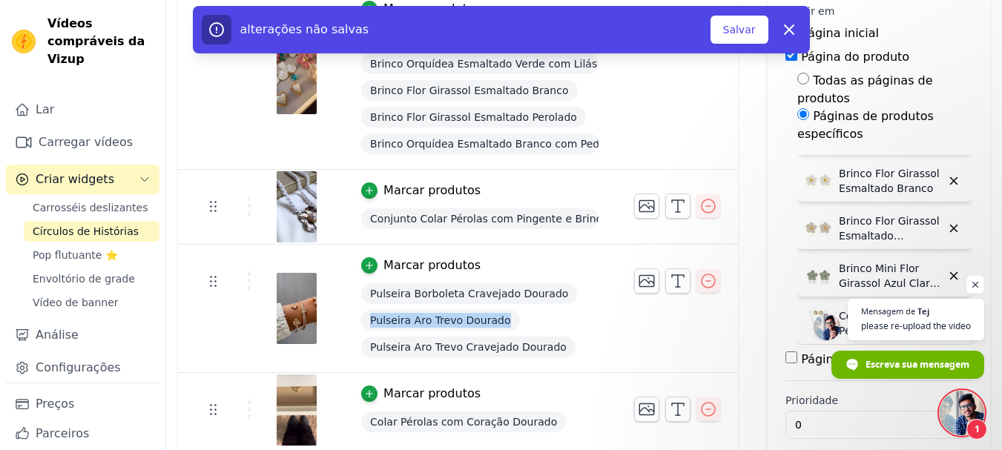
scroll to position [179, 0]
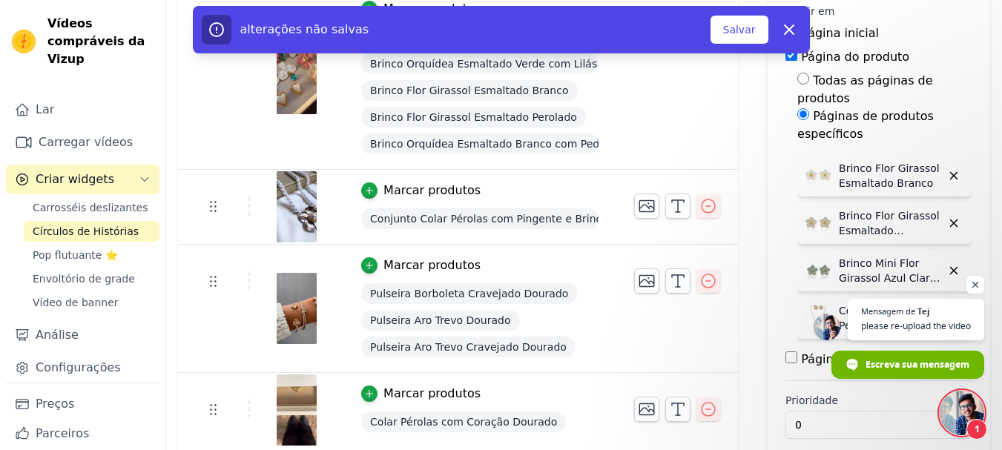
click at [427, 297] on font "Pulseira Borboleta Cravejado Dourado" at bounding box center [469, 294] width 198 height 12
copy font "Pulseira Borboleta Cravejado Dourado"
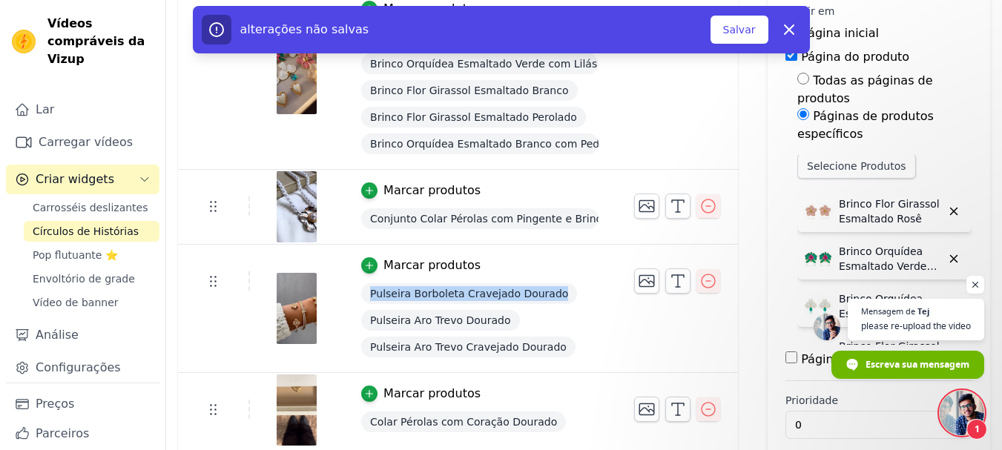
scroll to position [0, 0]
click at [826, 162] on font "Selecione Produtos" at bounding box center [856, 168] width 99 height 12
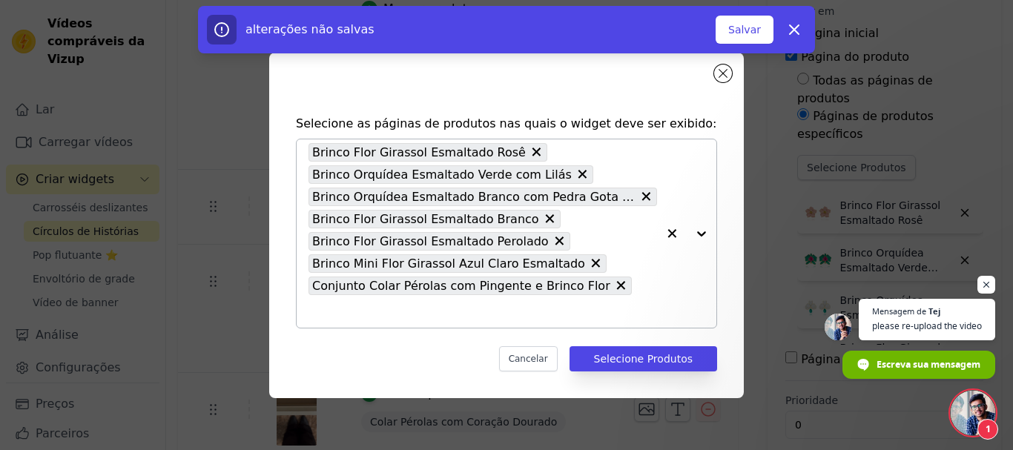
click at [602, 300] on div "Brinco Flor Girassol Esmaltado Rosê Brinco Orquídea Esmaltado Verde com Lilás B…" at bounding box center [483, 233] width 349 height 188
paste input "Pulseira Borboleta Cravejado Dourado"
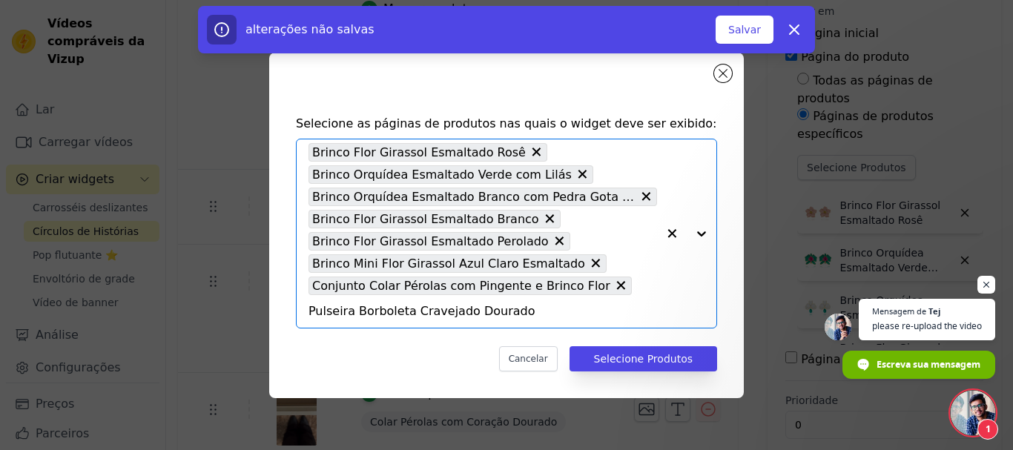
scroll to position [0, 148]
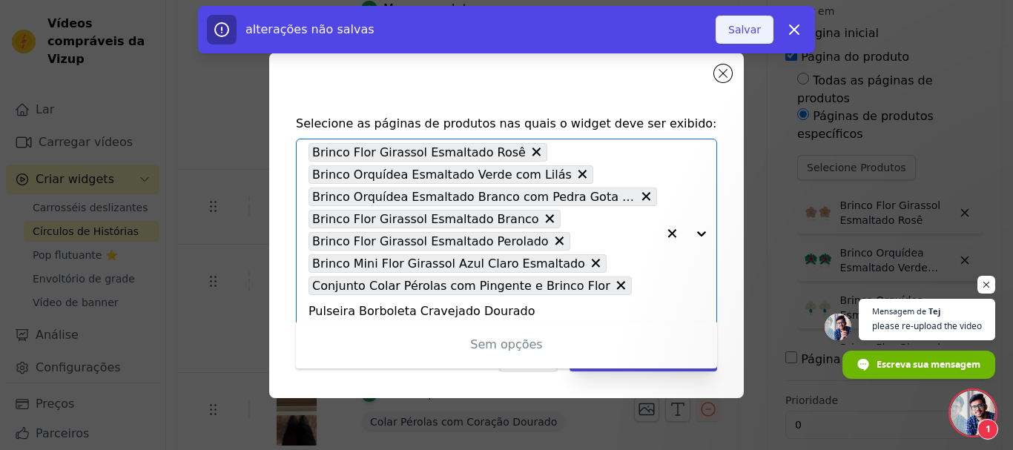
type input "Pulseira Borboleta Cravejado Dourado"
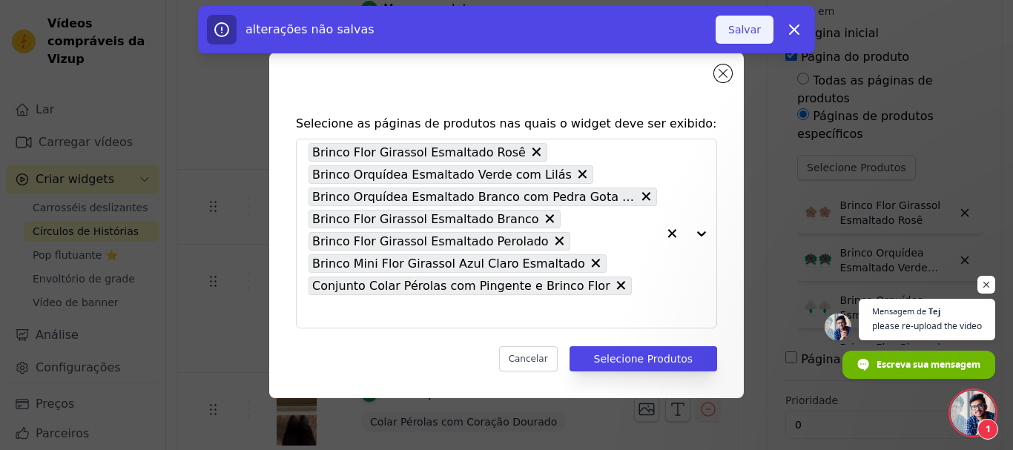
scroll to position [0, 0]
click at [757, 27] on font "Salvar" at bounding box center [744, 30] width 33 height 12
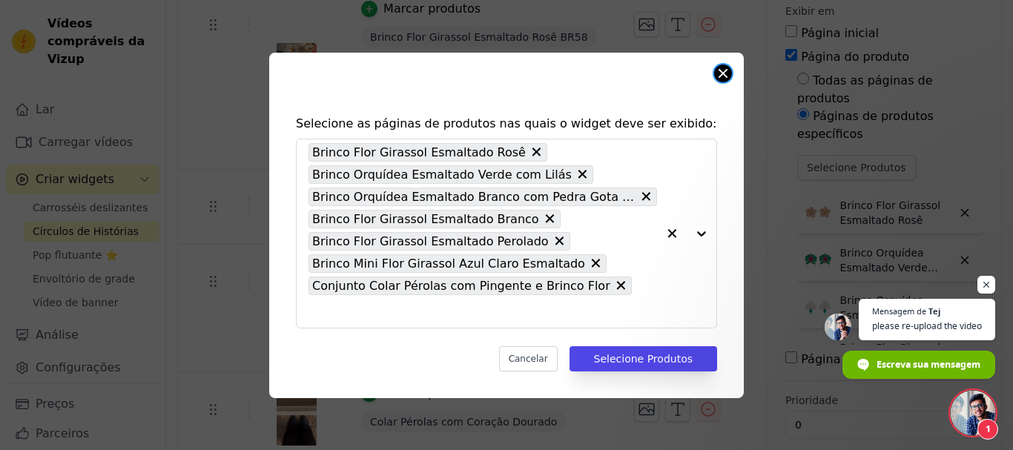
click at [719, 82] on button "Fechar modal" at bounding box center [723, 74] width 18 height 18
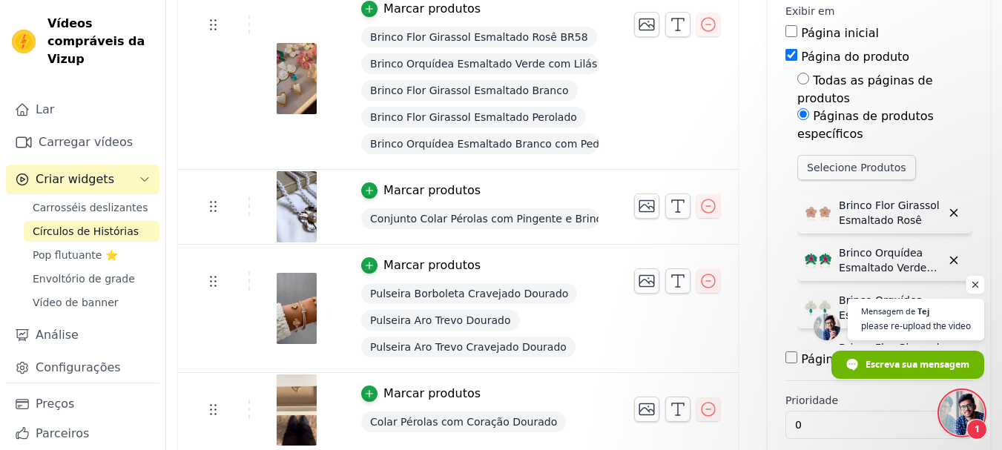
click at [977, 281] on span "Bate-papo aberto" at bounding box center [975, 285] width 19 height 19
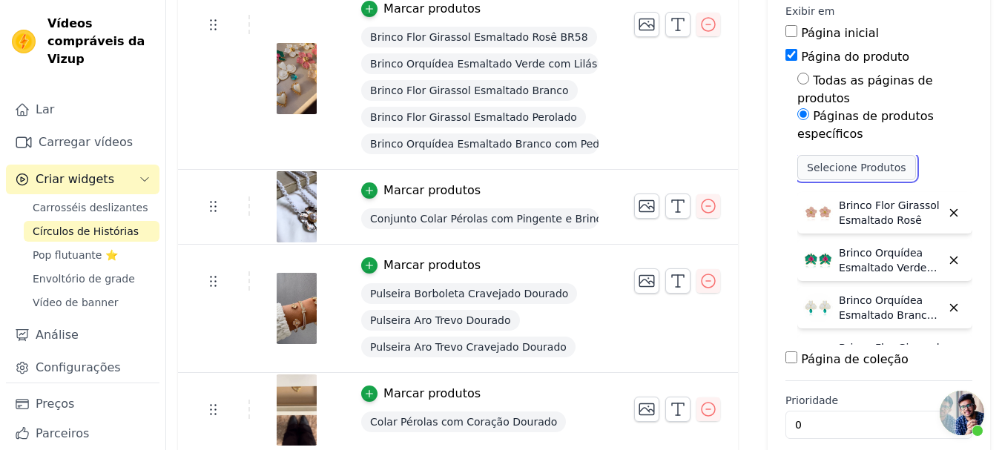
click at [817, 162] on font "Selecione Produtos" at bounding box center [856, 168] width 99 height 12
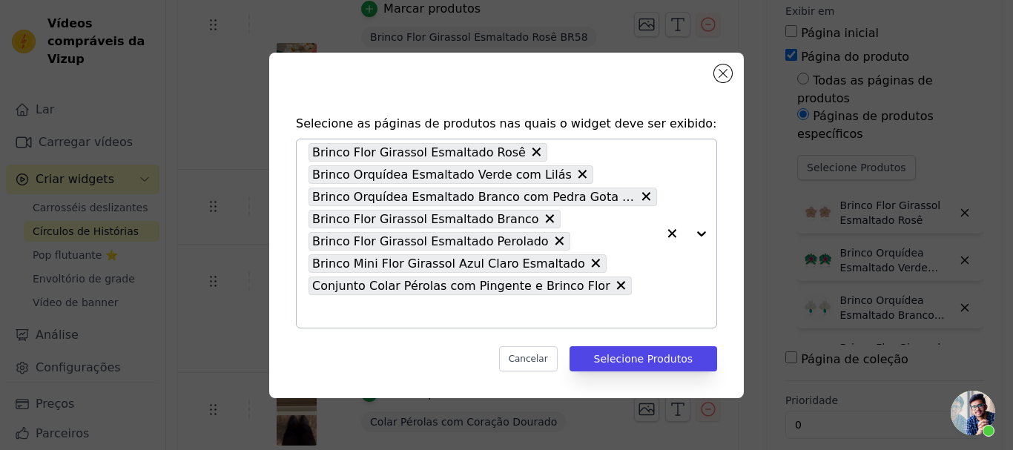
click at [605, 303] on input "text" at bounding box center [483, 312] width 349 height 18
click at [538, 159] on div "Brinco Flor Girassol Esmaltado Rosê Brinco Orquídea Esmaltado Verde com Lilás B…" at bounding box center [483, 233] width 349 height 188
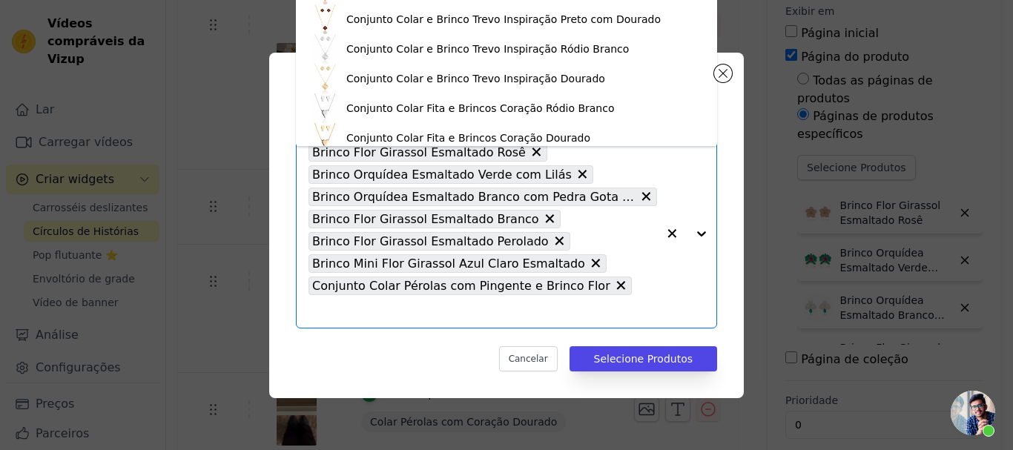
scroll to position [2784, 0]
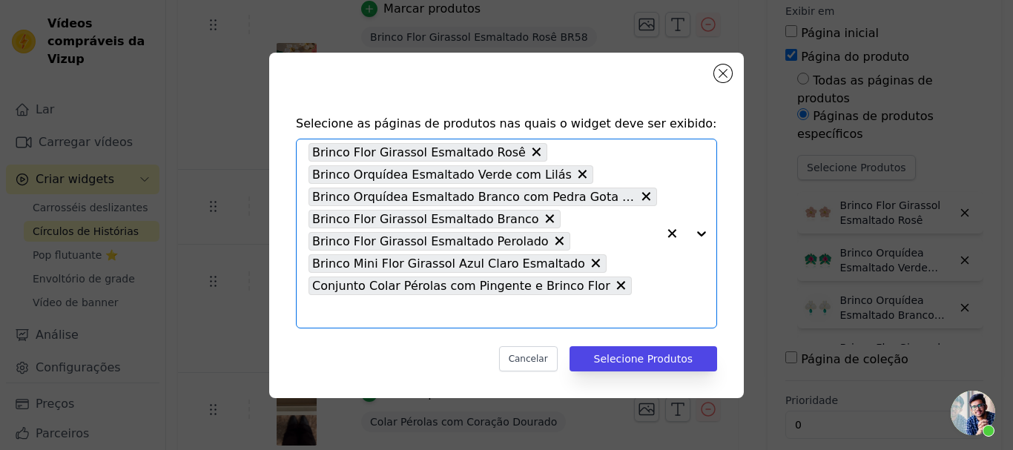
paste input "Pulseira Borboleta Cravejado Dourado"
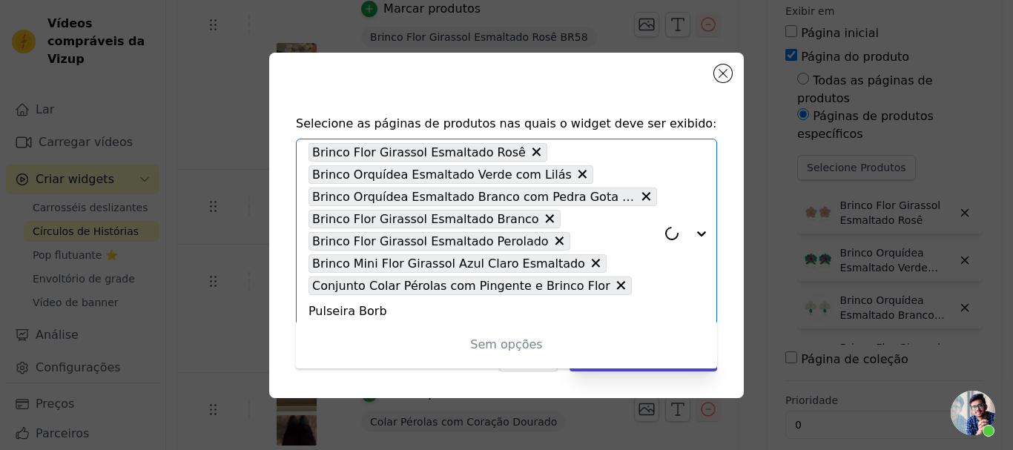
scroll to position [0, 0]
type input "P"
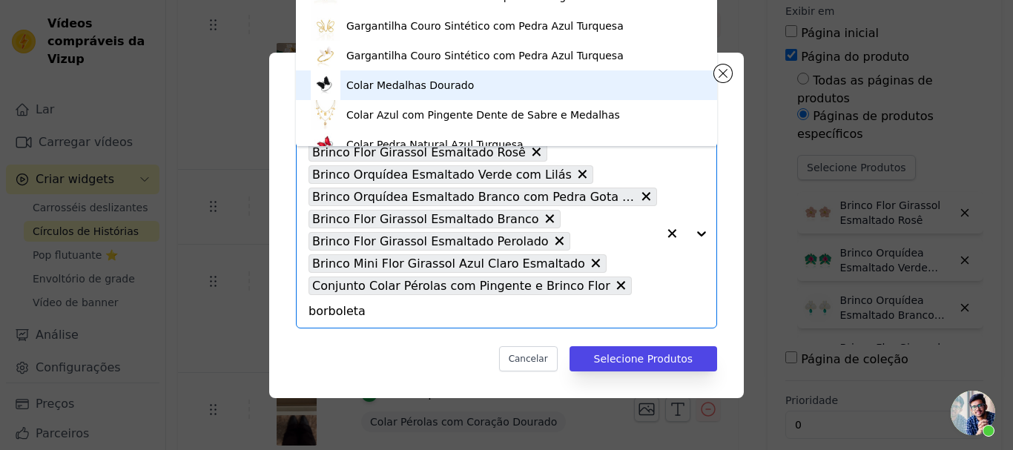
scroll to position [55, 0]
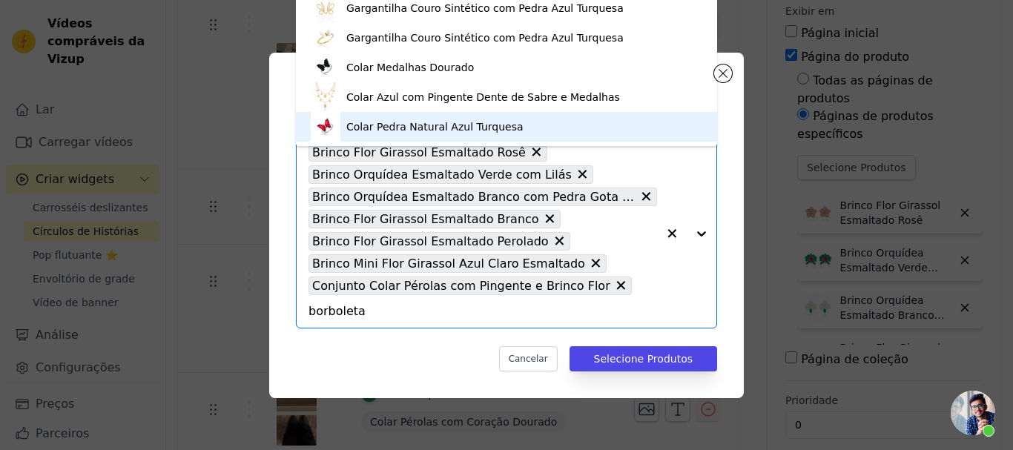
type input "borboleta"
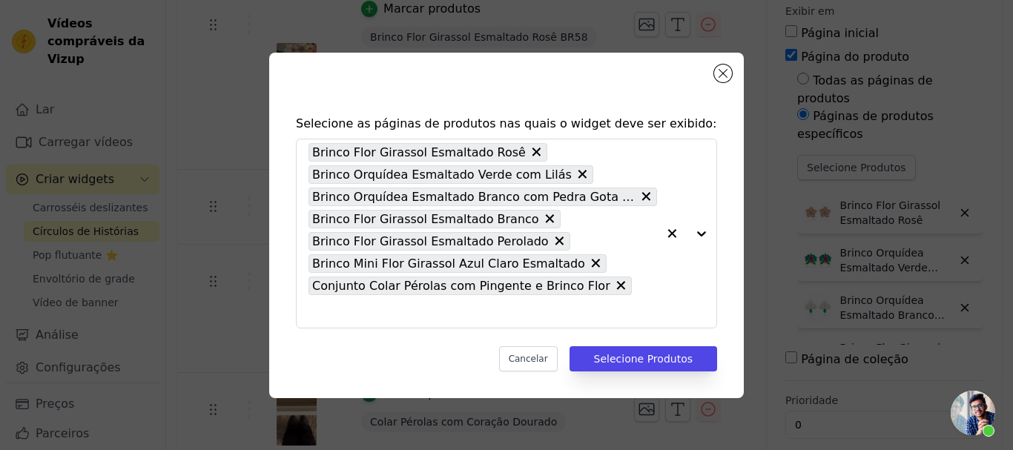
click at [725, 314] on div "Selecione as páginas de produtos nas quais o widget deve ser exibido: Brinco Fl…" at bounding box center [506, 243] width 451 height 286
click at [548, 354] on font "Cancelar" at bounding box center [528, 359] width 39 height 10
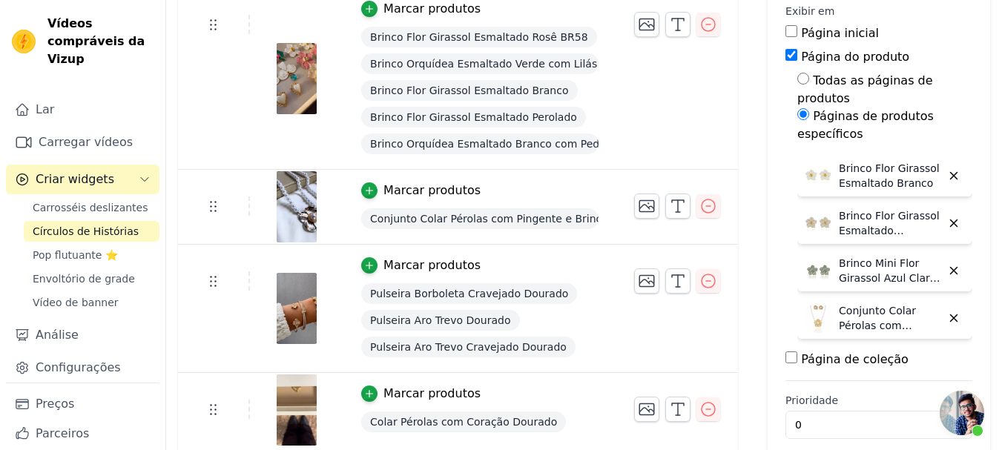
scroll to position [0, 0]
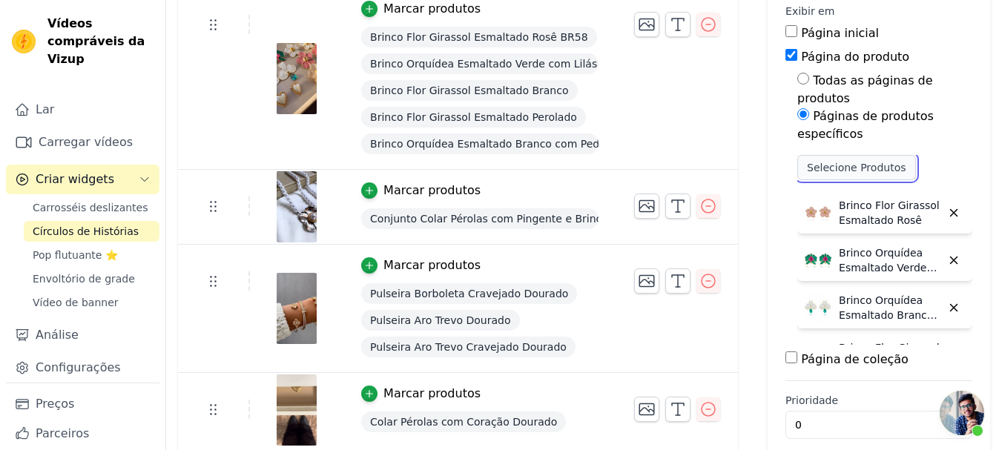
click at [825, 162] on font "Selecione Produtos" at bounding box center [856, 168] width 99 height 12
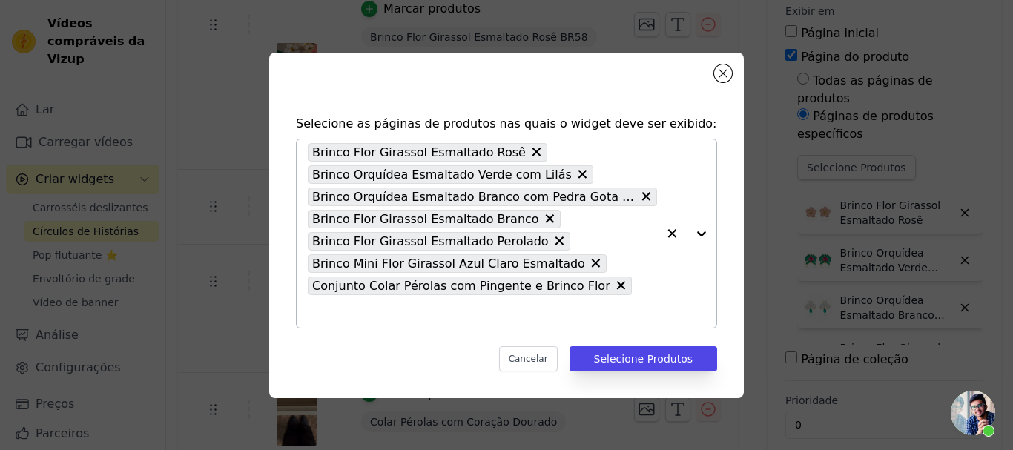
click at [616, 303] on input "text" at bounding box center [483, 312] width 349 height 18
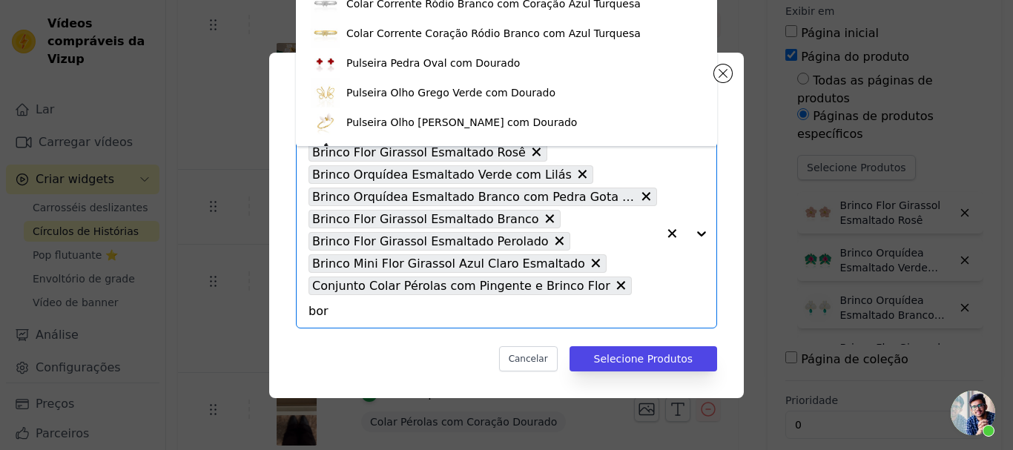
type input "borb"
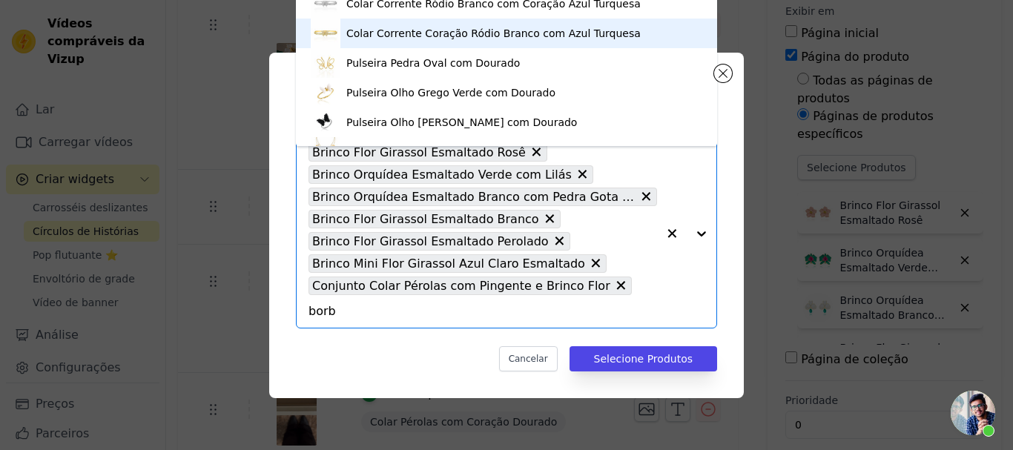
click at [547, 29] on font "Colar Corrente Coração Ródio Branco com Azul Turquesa" at bounding box center [493, 33] width 294 height 12
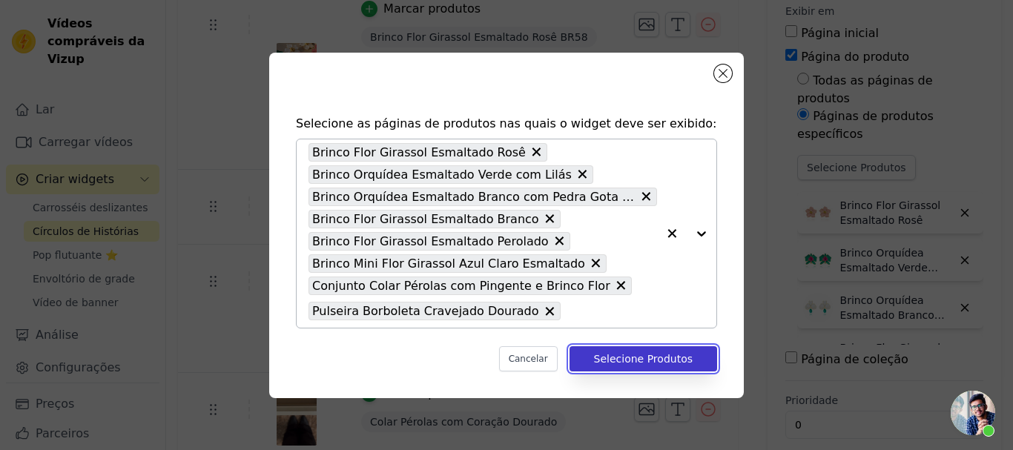
click at [629, 354] on font "Selecione Produtos" at bounding box center [643, 359] width 99 height 12
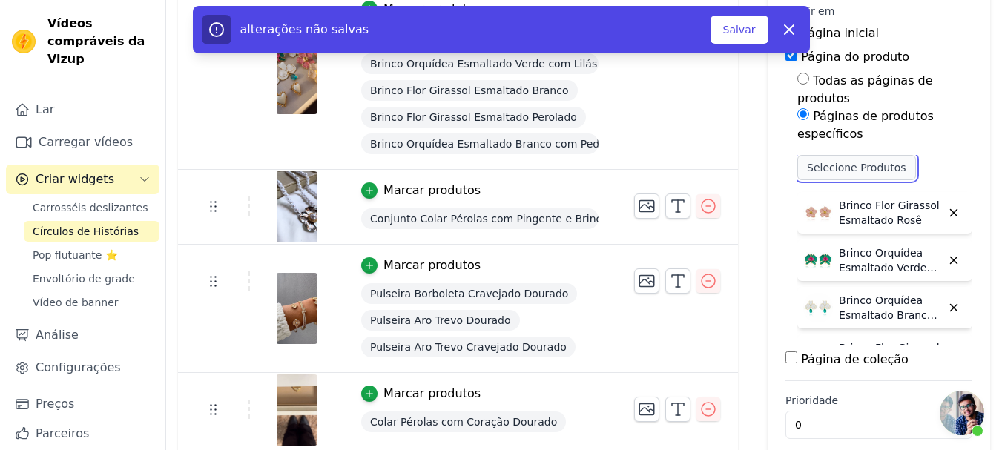
click at [830, 162] on font "Selecione Produtos" at bounding box center [856, 168] width 99 height 12
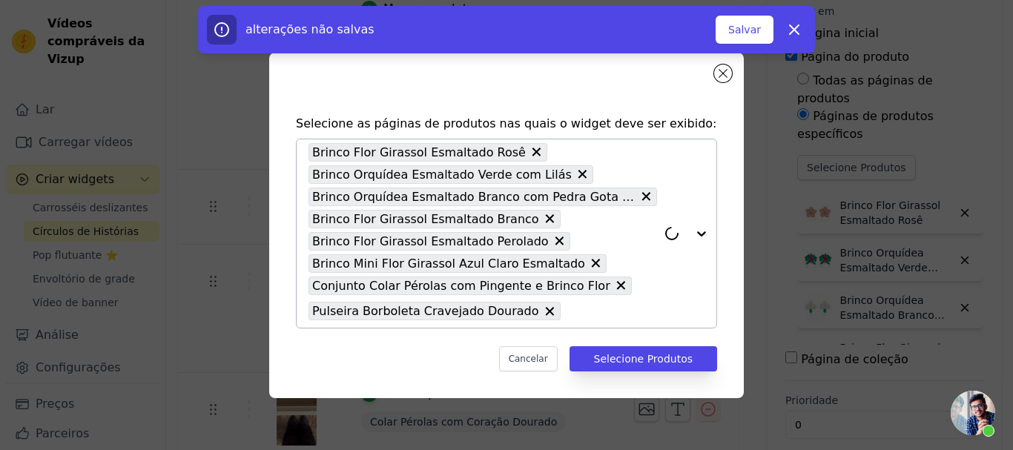
click at [580, 311] on input "text" at bounding box center [612, 312] width 89 height 18
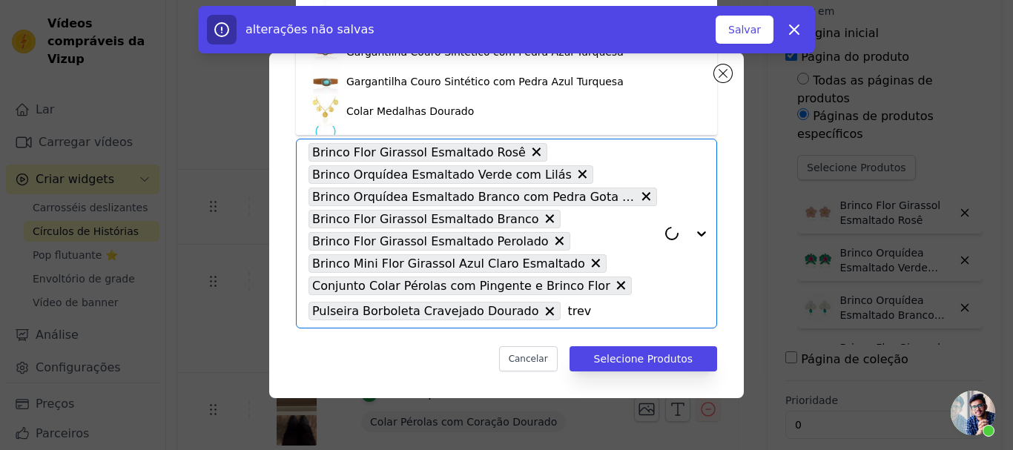
type input "trevo"
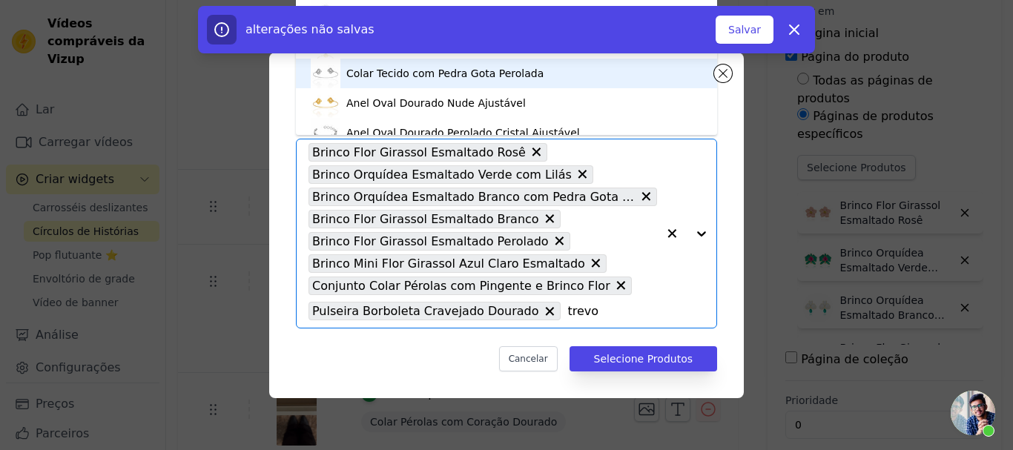
scroll to position [519, 0]
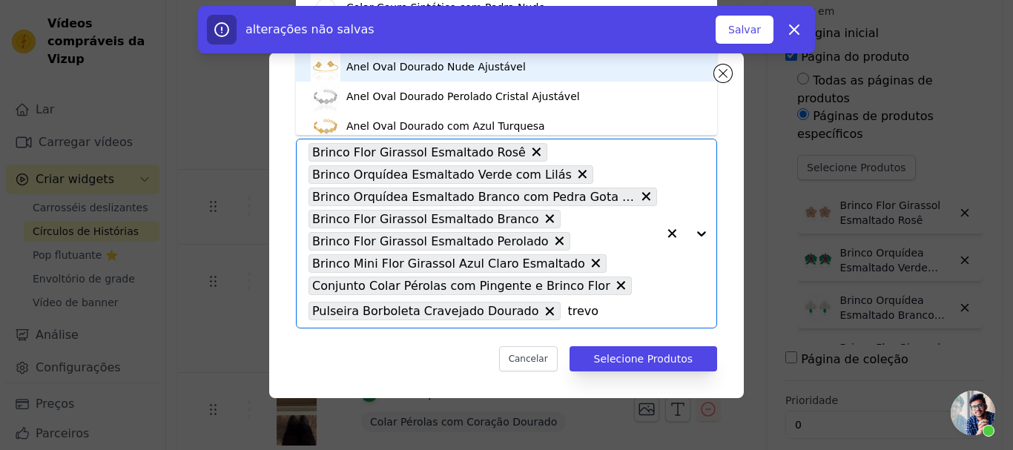
click at [432, 74] on div "Anel Oval Dourado Nude Ajustável" at bounding box center [507, 67] width 392 height 30
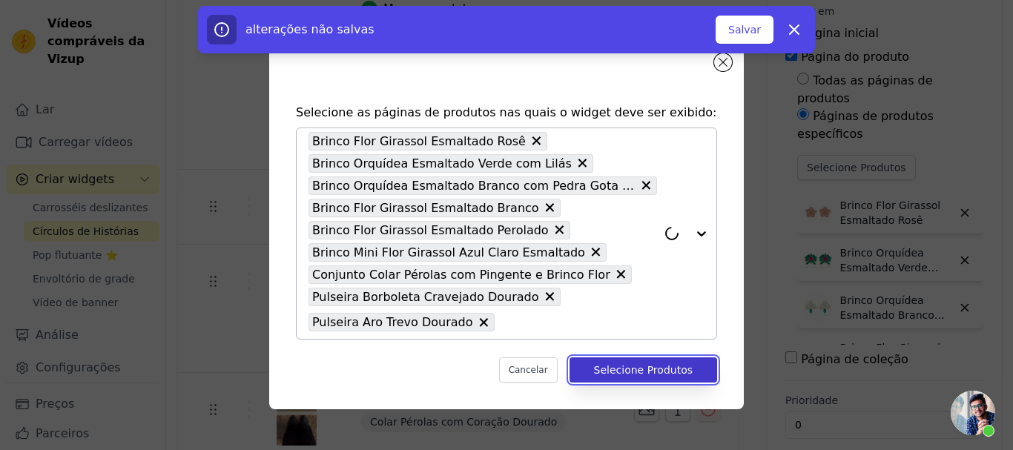
click at [636, 364] on font "Selecione Produtos" at bounding box center [643, 370] width 99 height 12
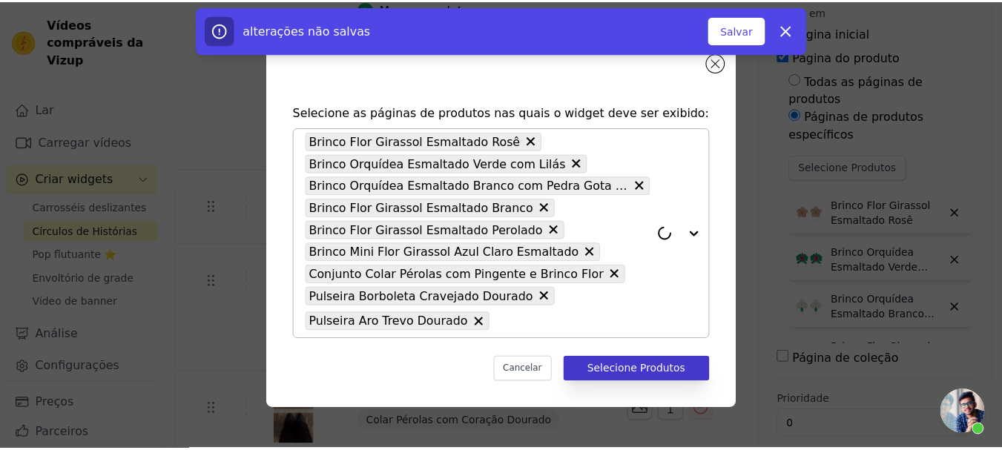
scroll to position [192, 0]
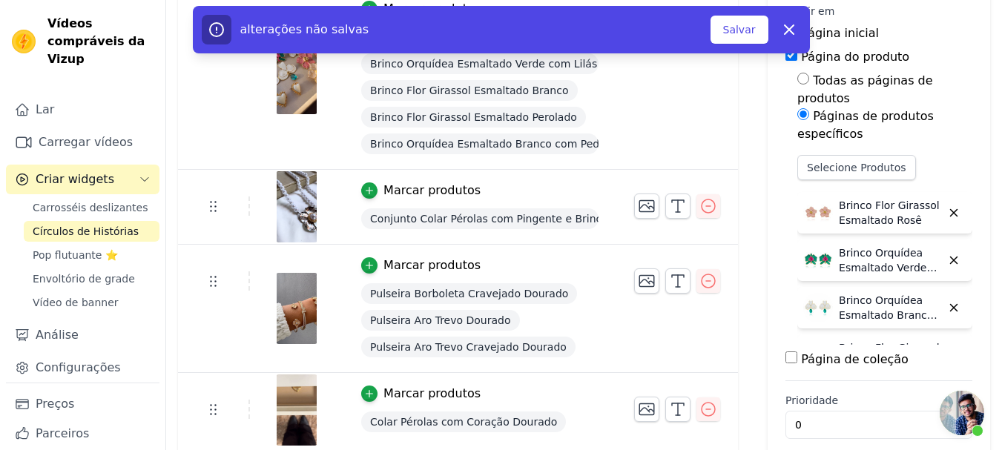
click at [292, 311] on img at bounding box center [297, 308] width 42 height 71
click at [831, 162] on font "Selecione Produtos" at bounding box center [856, 168] width 99 height 12
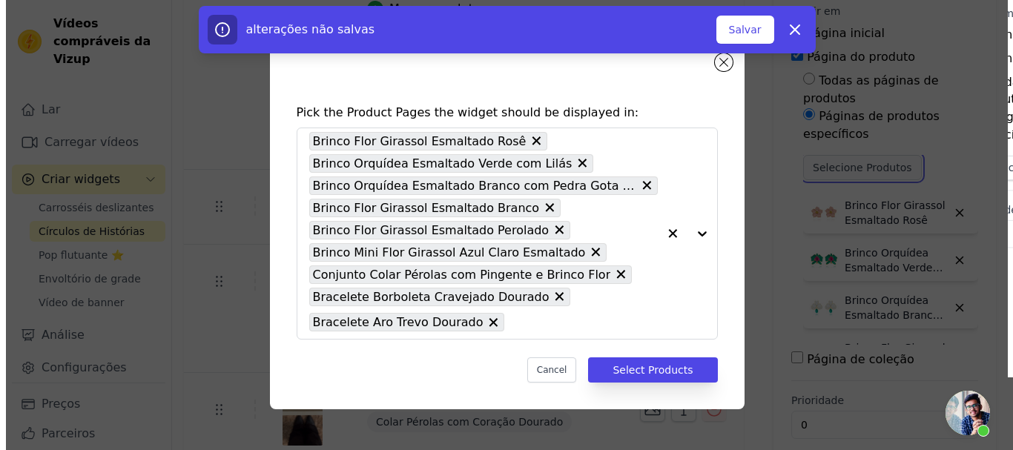
scroll to position [0, 0]
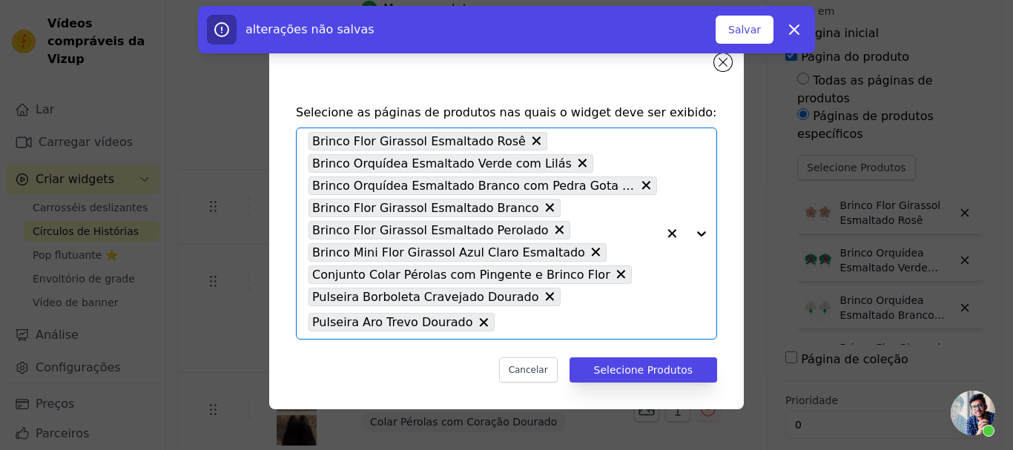
click at [510, 322] on input "text" at bounding box center [579, 323] width 155 height 18
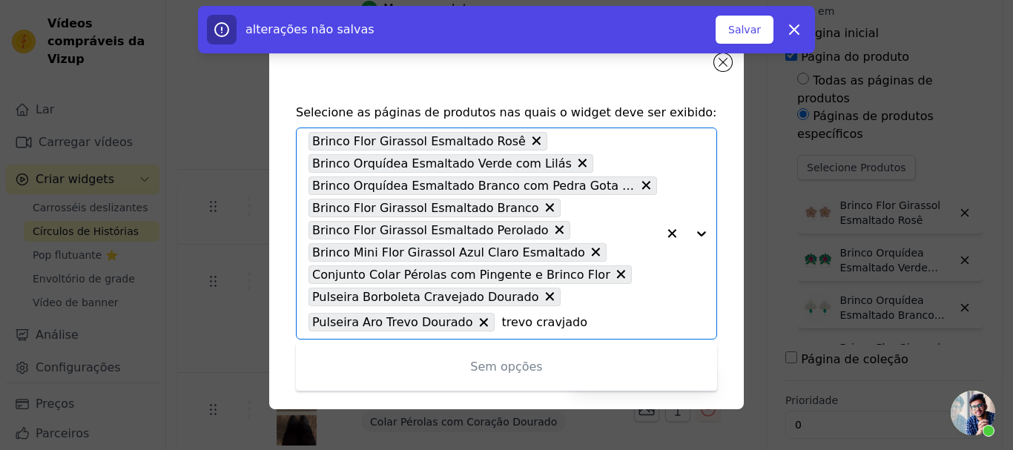
click at [538, 323] on input "trevo cravjado" at bounding box center [579, 323] width 155 height 18
click at [535, 322] on input "trevo cravjado" at bounding box center [579, 323] width 155 height 18
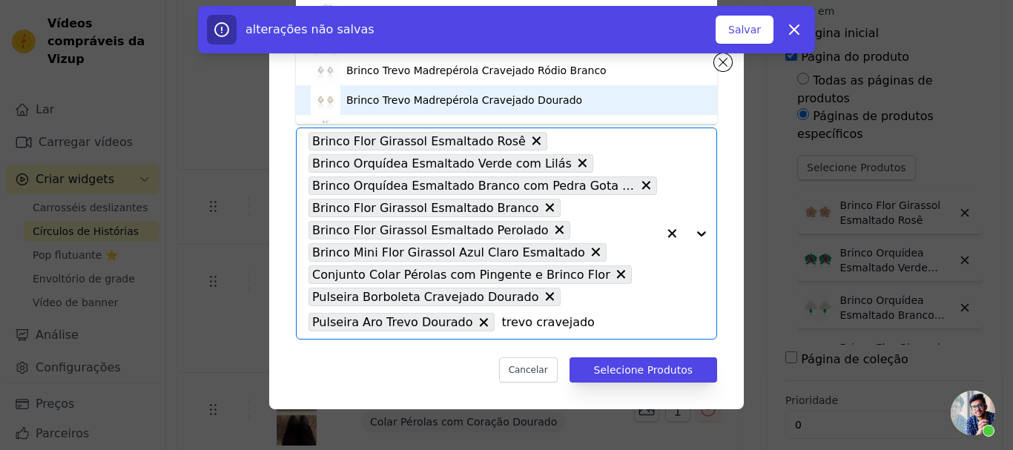
click at [532, 320] on input "trevo cravejado" at bounding box center [579, 323] width 155 height 18
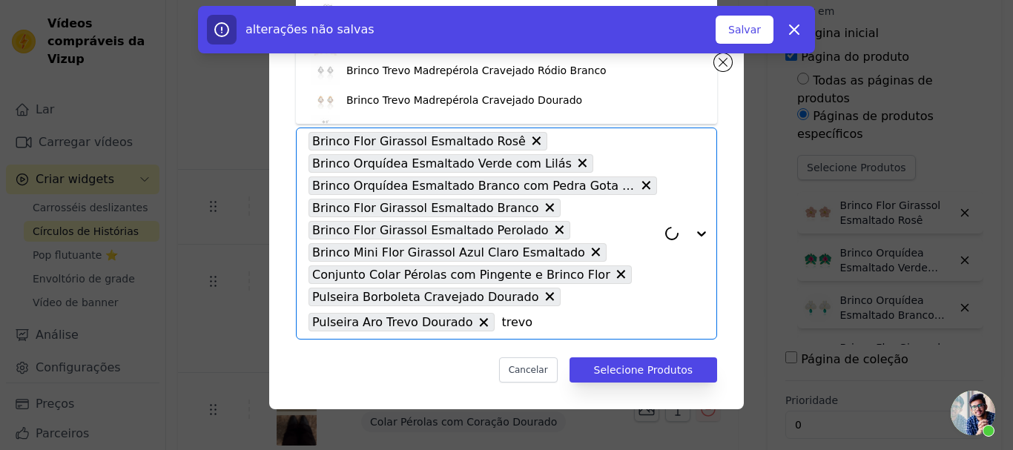
type input "trevo"
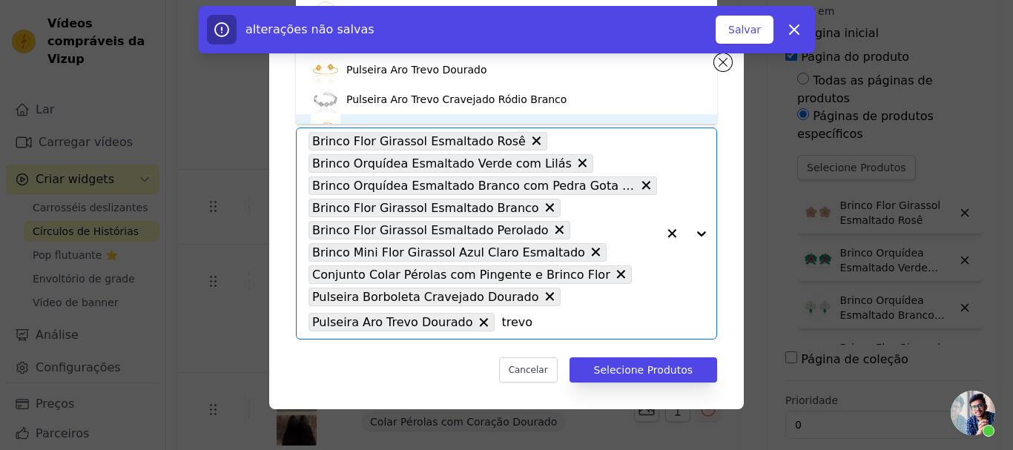
scroll to position [540, 0]
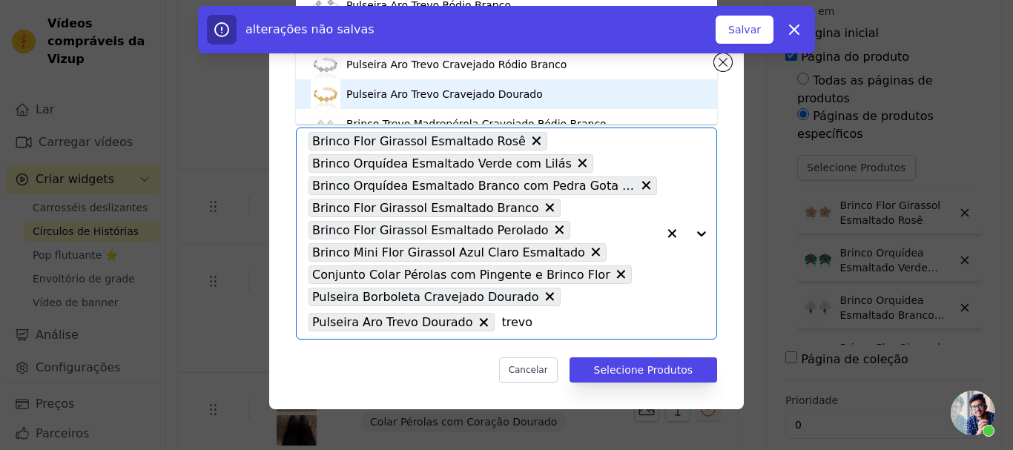
click at [386, 93] on font "Pulseira Aro Trevo Cravejado Dourado" at bounding box center [444, 94] width 197 height 12
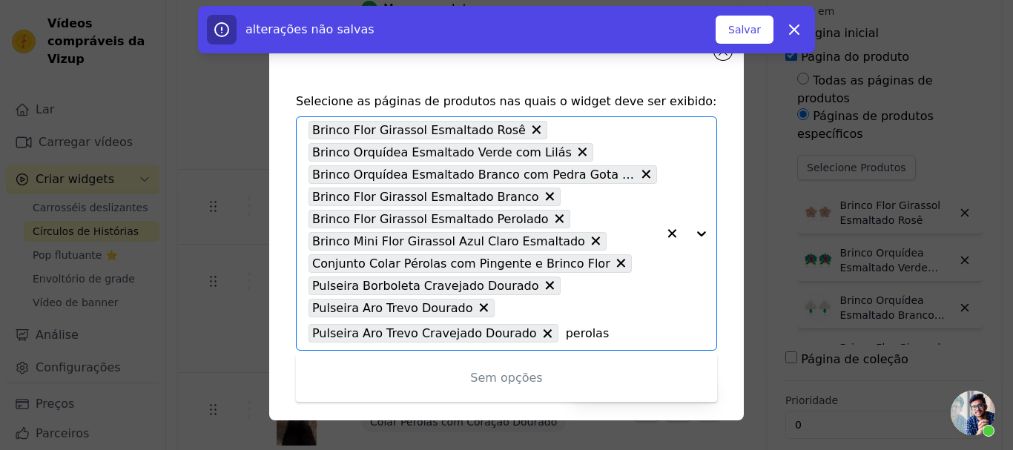
click at [566, 339] on input "perolas" at bounding box center [611, 334] width 91 height 18
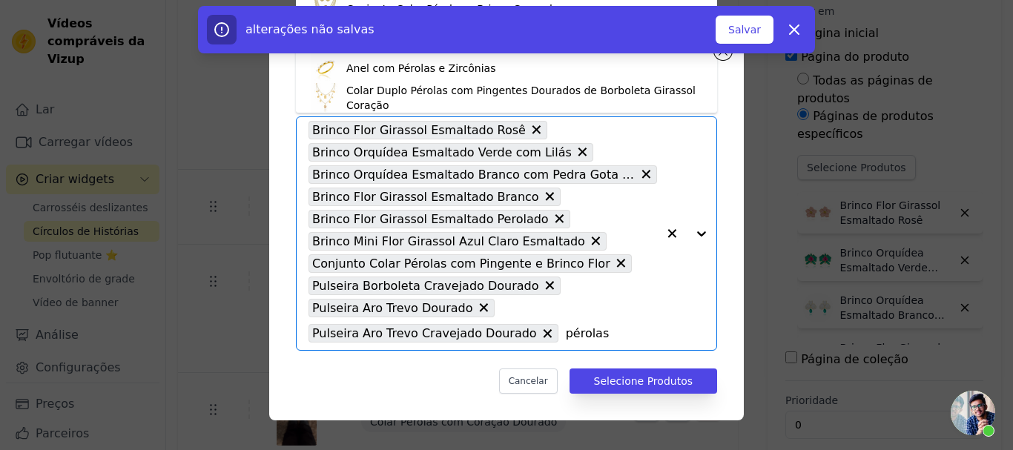
click at [591, 334] on input "pérolas" at bounding box center [611, 334] width 91 height 18
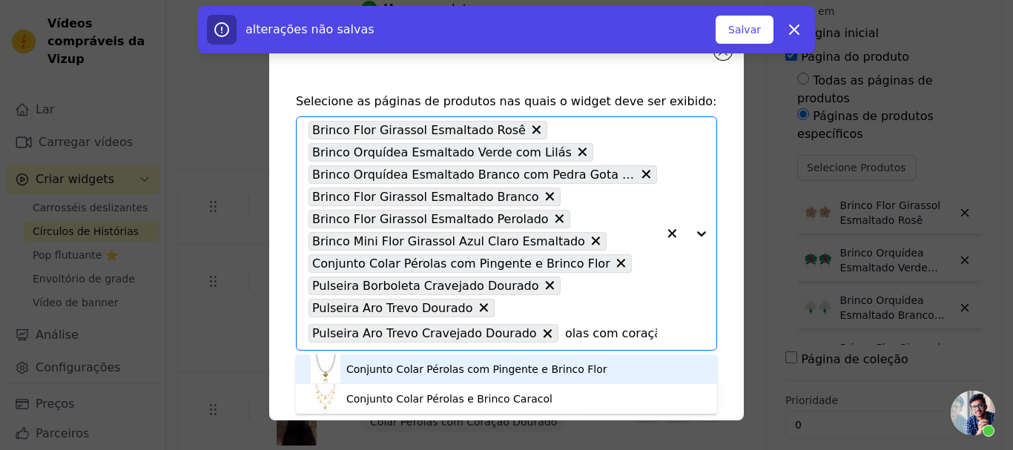
scroll to position [0, 26]
type input "pérolas com coração Dourado"
click at [450, 370] on font "Conjunto Colar Pérolas com Pingente e Brinco Flor" at bounding box center [476, 369] width 261 height 12
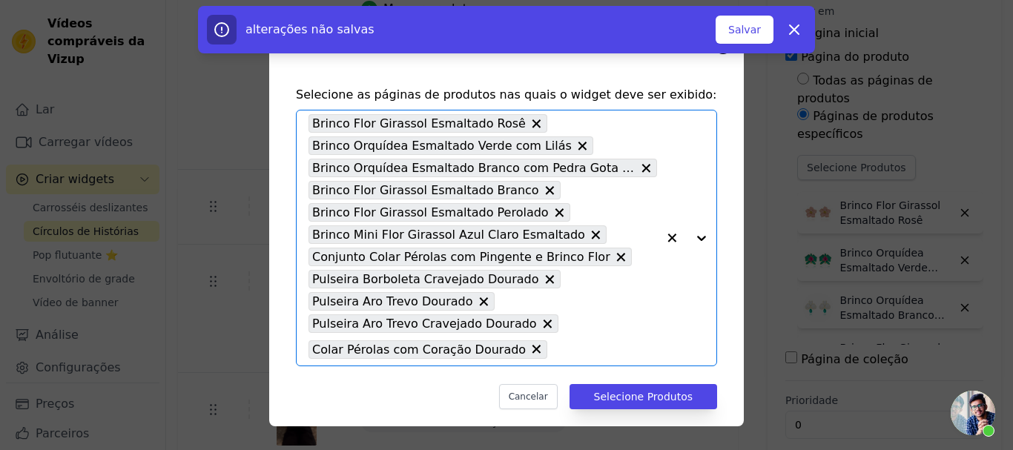
scroll to position [0, 0]
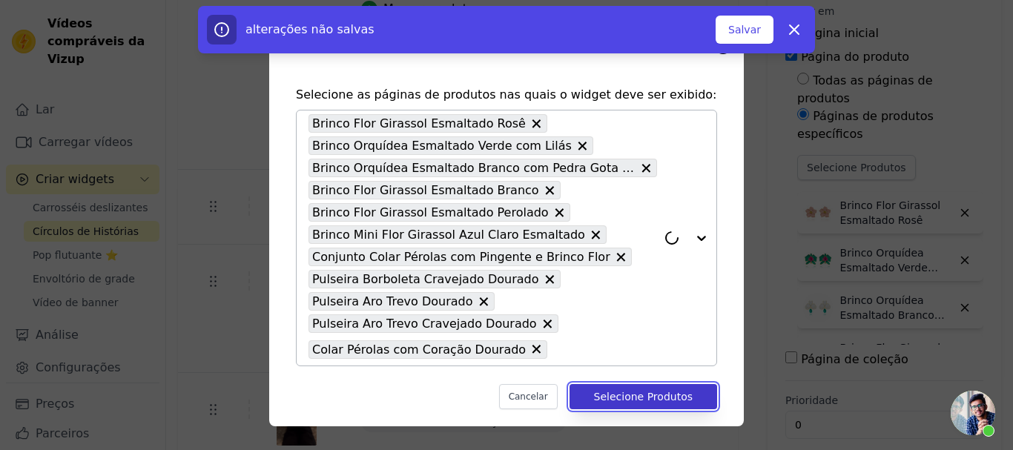
click at [632, 398] on font "Selecione Produtos" at bounding box center [643, 397] width 99 height 12
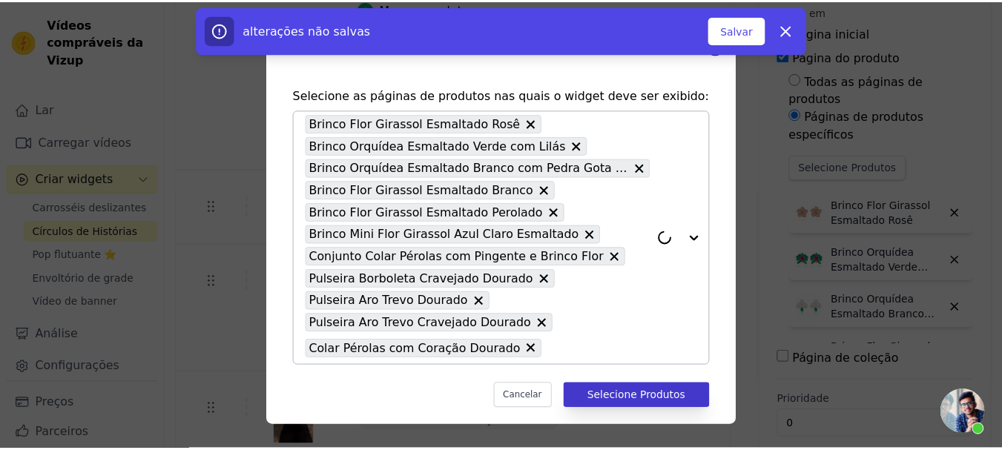
scroll to position [192, 0]
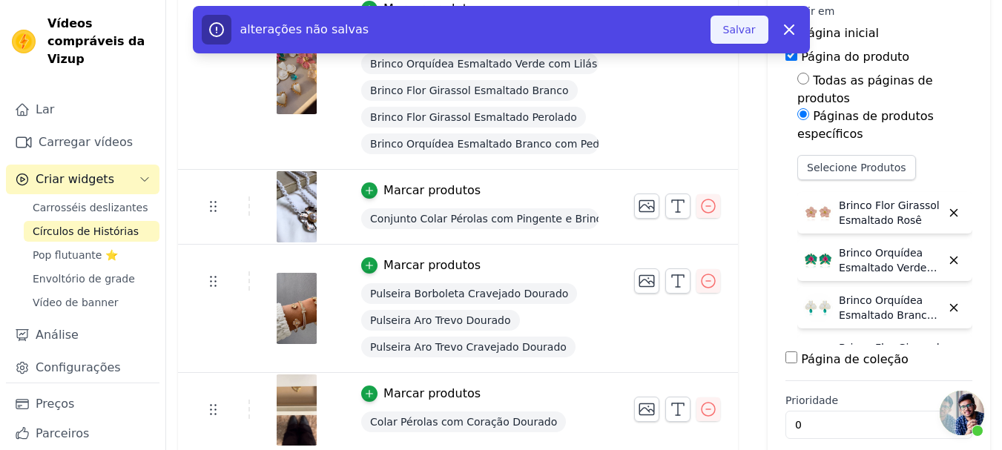
click at [742, 29] on font "Salvar" at bounding box center [739, 30] width 33 height 12
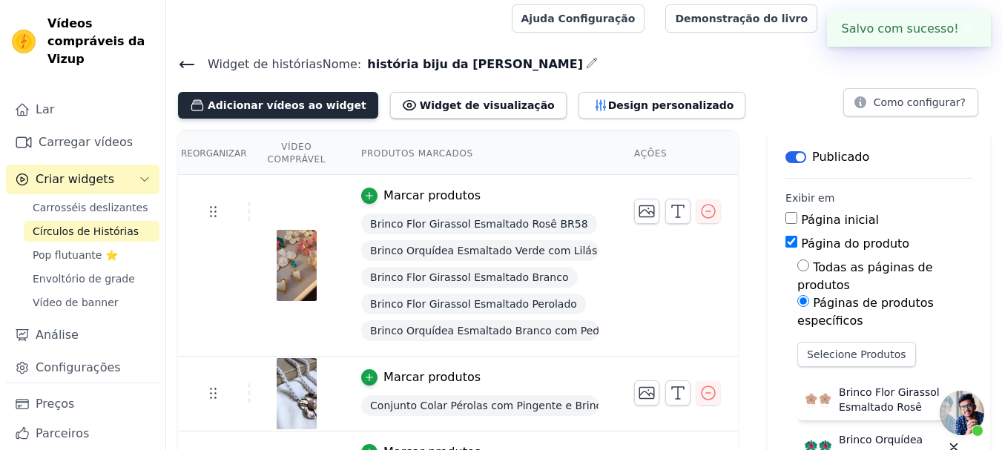
scroll to position [0, 0]
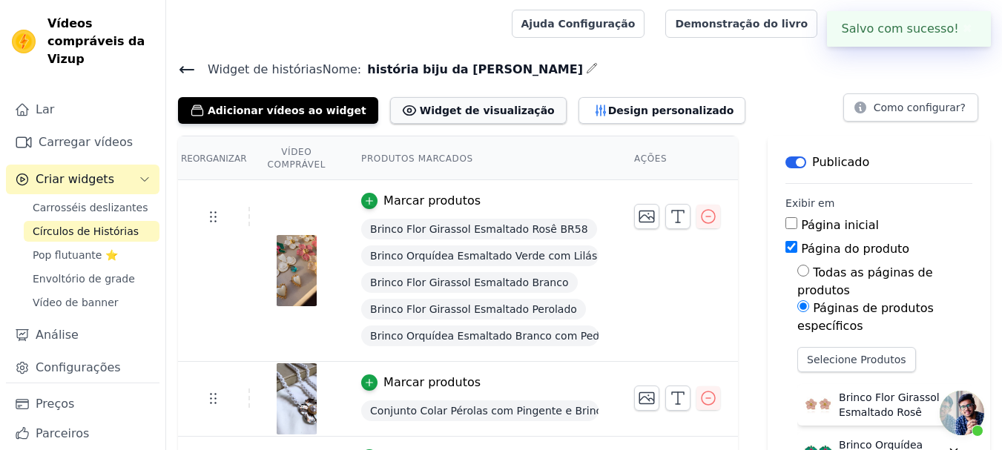
click at [422, 108] on font "Widget de visualização" at bounding box center [487, 111] width 135 height 12
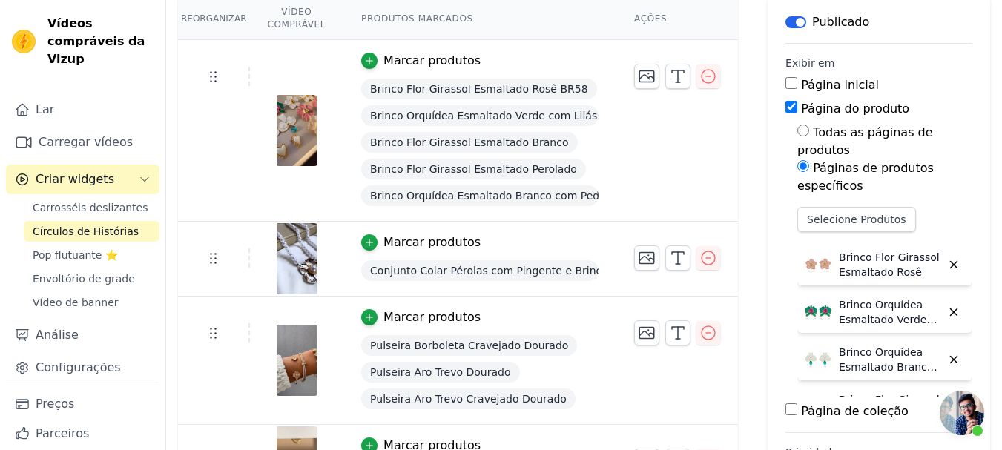
scroll to position [148, 0]
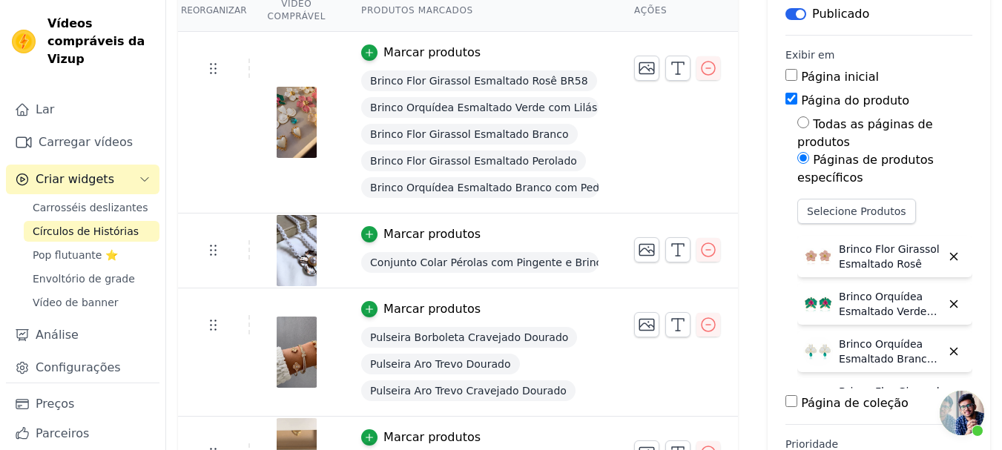
click at [532, 234] on div "Marcar produtos" at bounding box center [479, 234] width 237 height 18
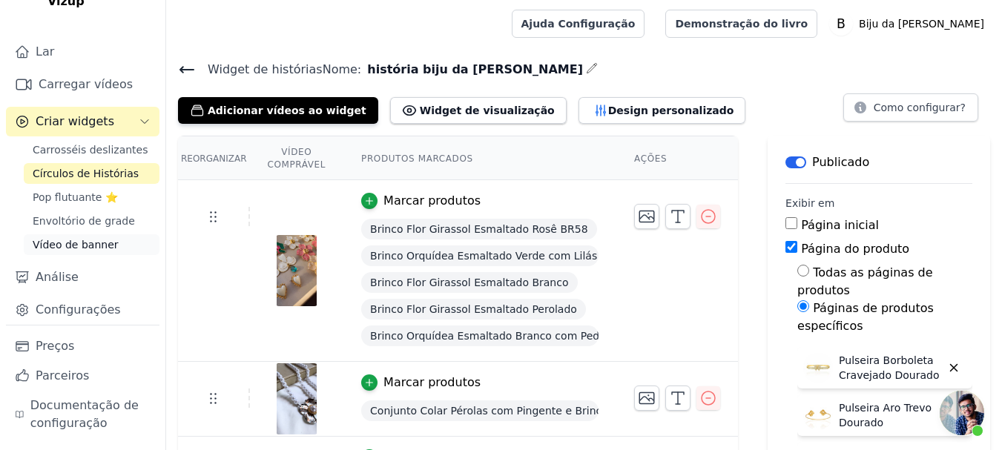
scroll to position [0, 0]
